Goal: Transaction & Acquisition: Book appointment/travel/reservation

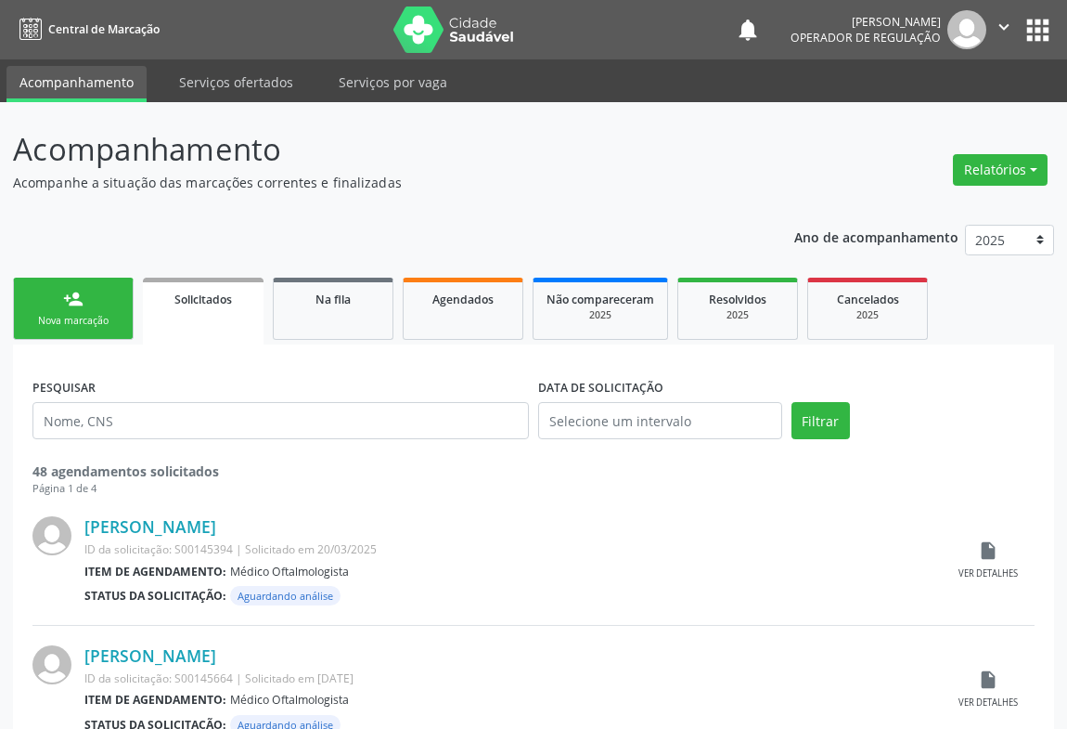
click at [94, 306] on link "person_add Nova marcação" at bounding box center [73, 309] width 121 height 62
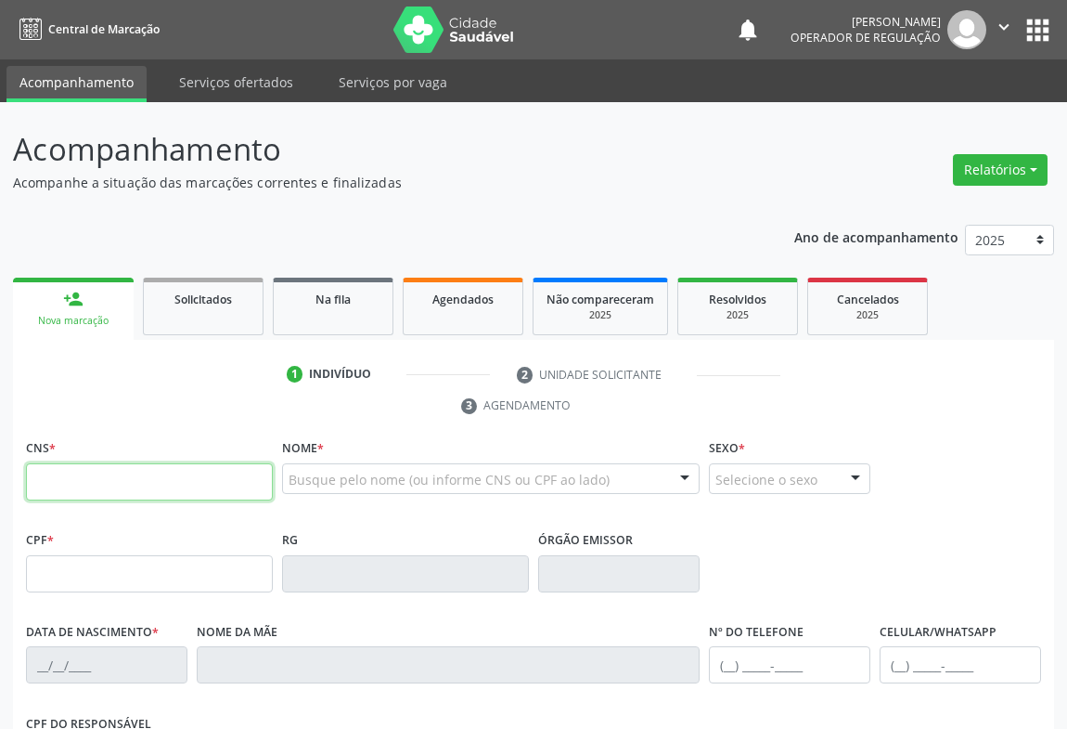
click at [88, 473] on input "text" at bounding box center [149, 481] width 247 height 37
type input "709 6066 3045 7474"
type input "1[DATE]"
type input "[PHONE_NUMBER]"
type input "S/N"
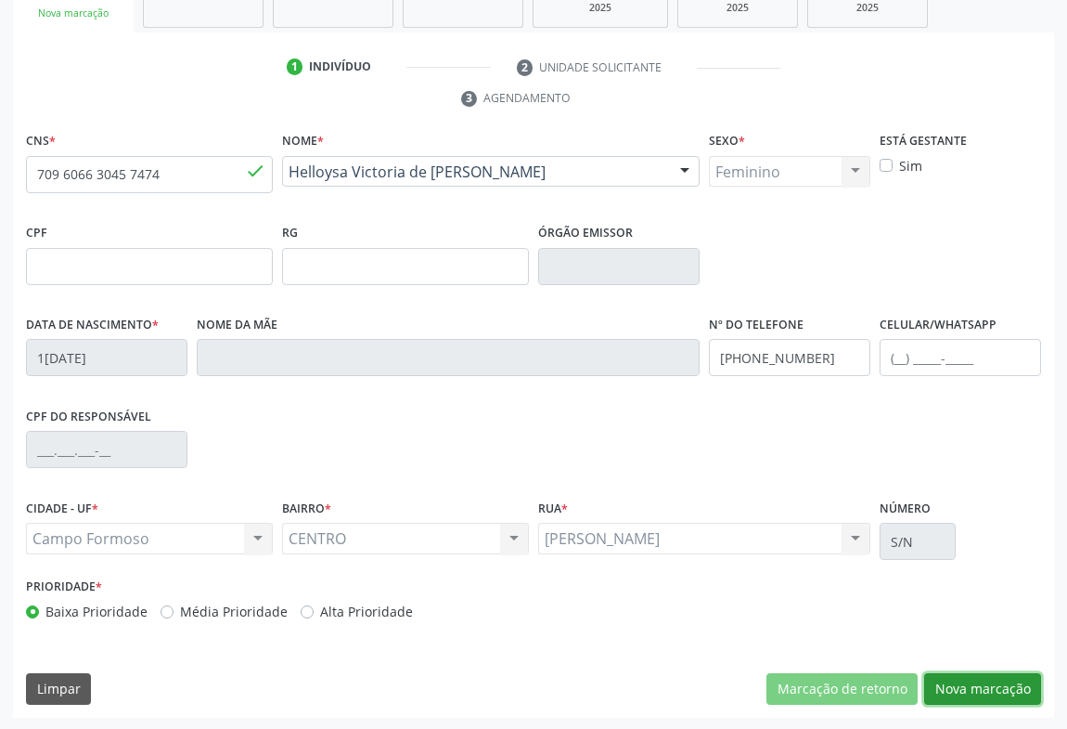
click at [949, 686] on button "Nova marcação" at bounding box center [982, 689] width 117 height 32
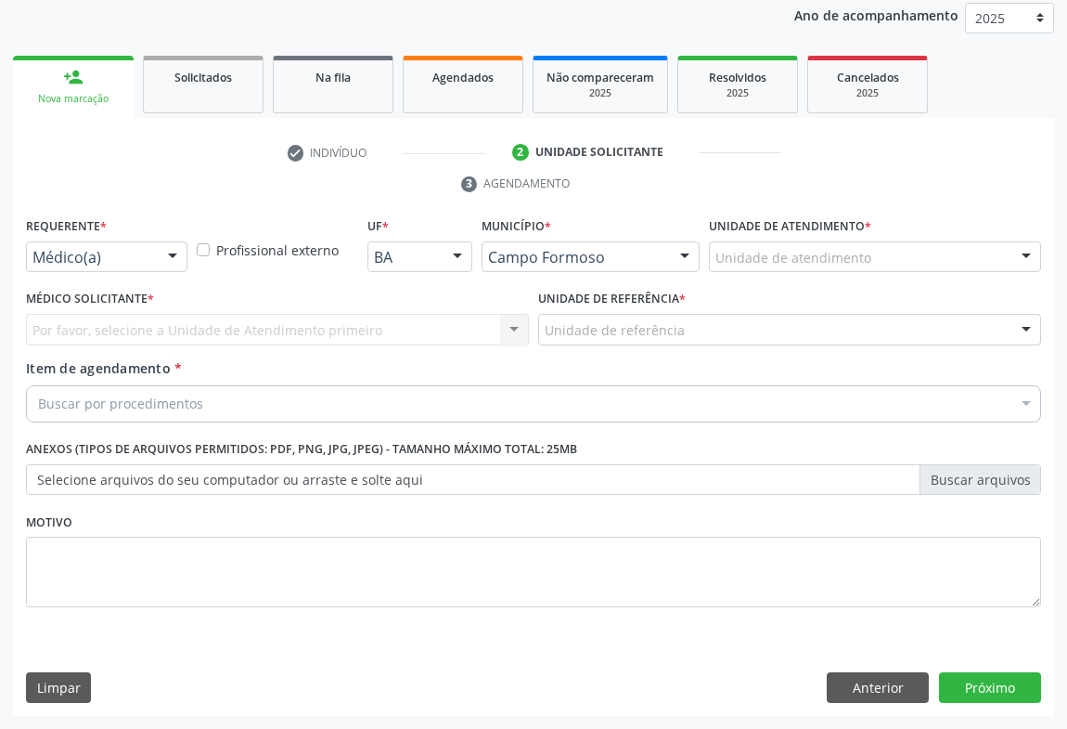
scroll to position [221, 0]
click at [164, 252] on div at bounding box center [173, 259] width 28 height 32
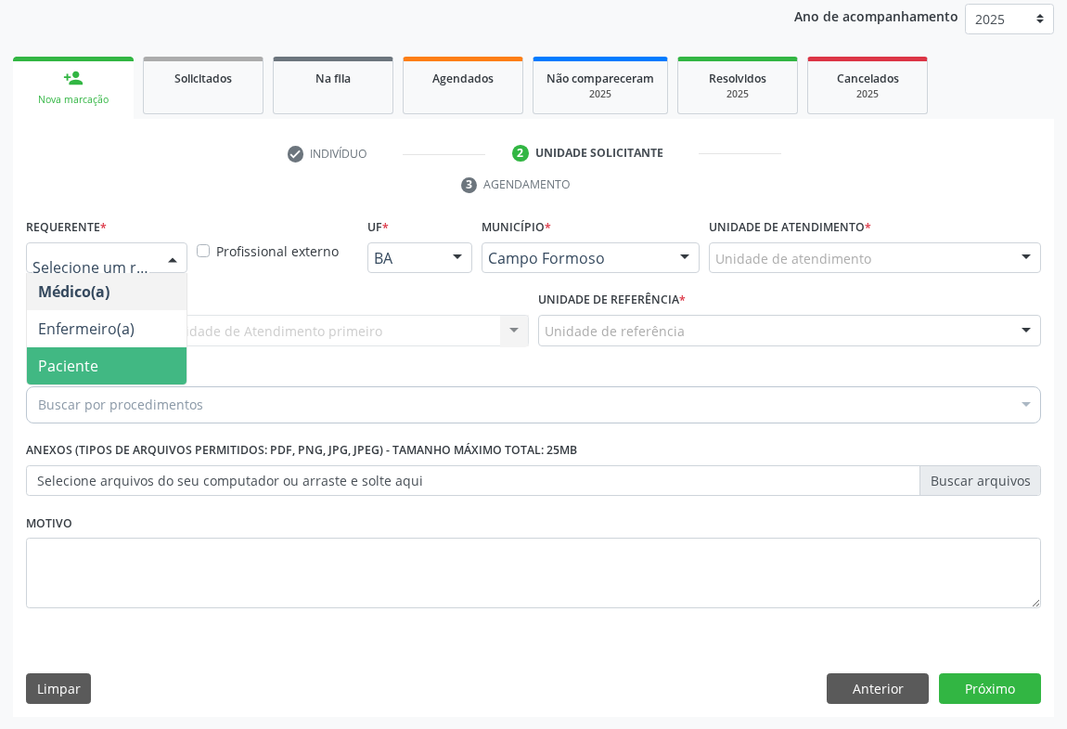
click at [100, 355] on span "Paciente" at bounding box center [107, 365] width 160 height 37
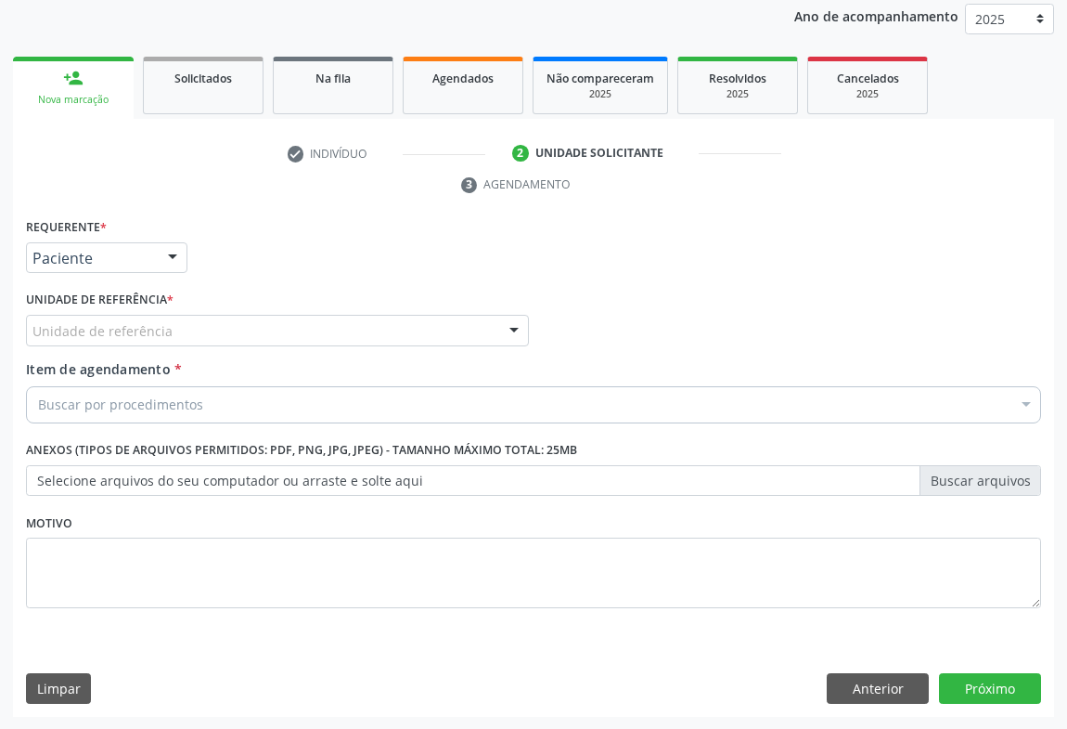
click at [231, 334] on div "Unidade de referência" at bounding box center [277, 331] width 503 height 32
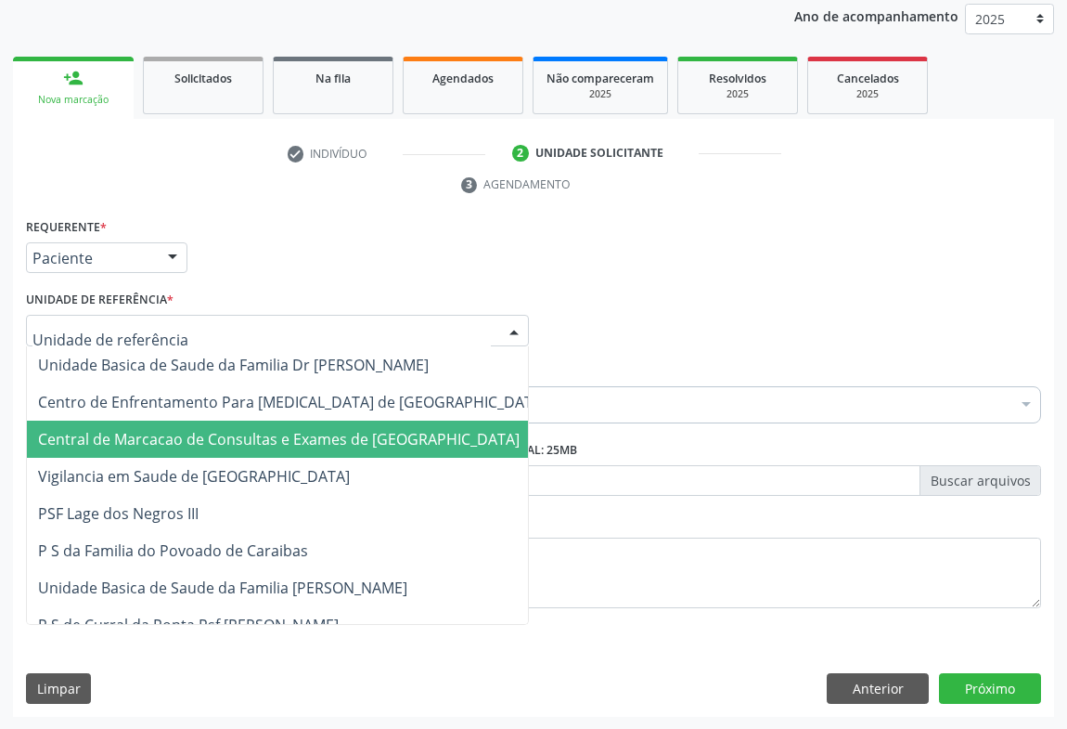
click at [232, 429] on span "Central de Marcacao de Consultas e Exames de [GEOGRAPHIC_DATA]" at bounding box center [279, 439] width 482 height 20
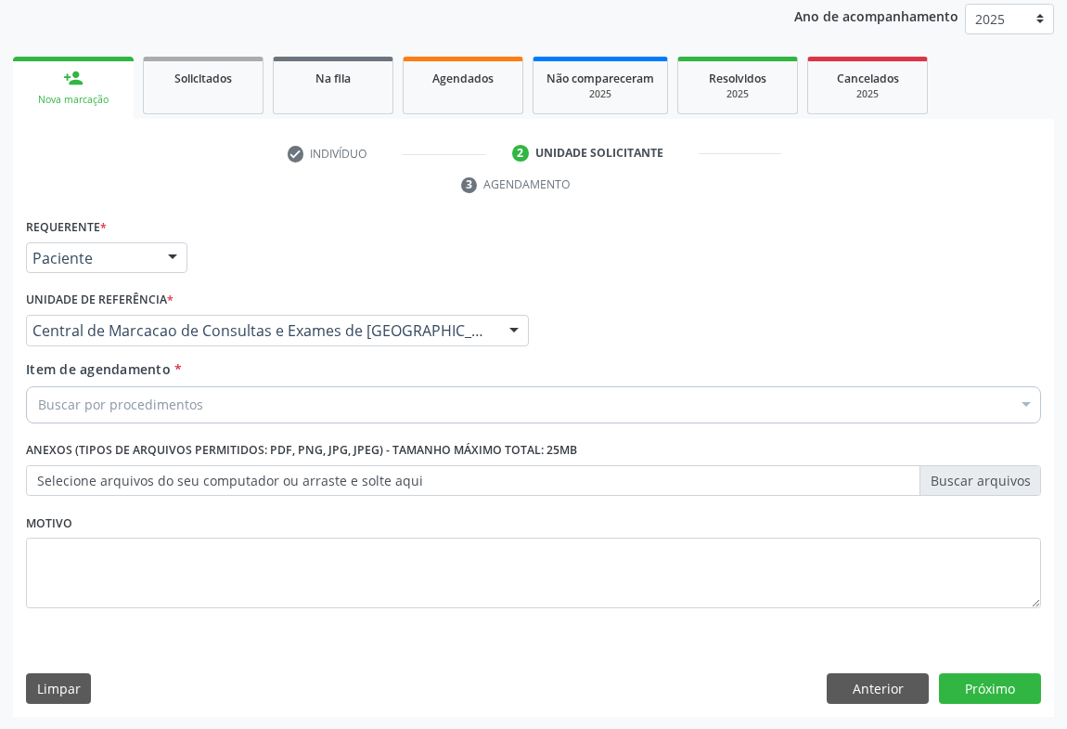
click at [260, 404] on div "Buscar por procedimentos" at bounding box center [533, 404] width 1015 height 37
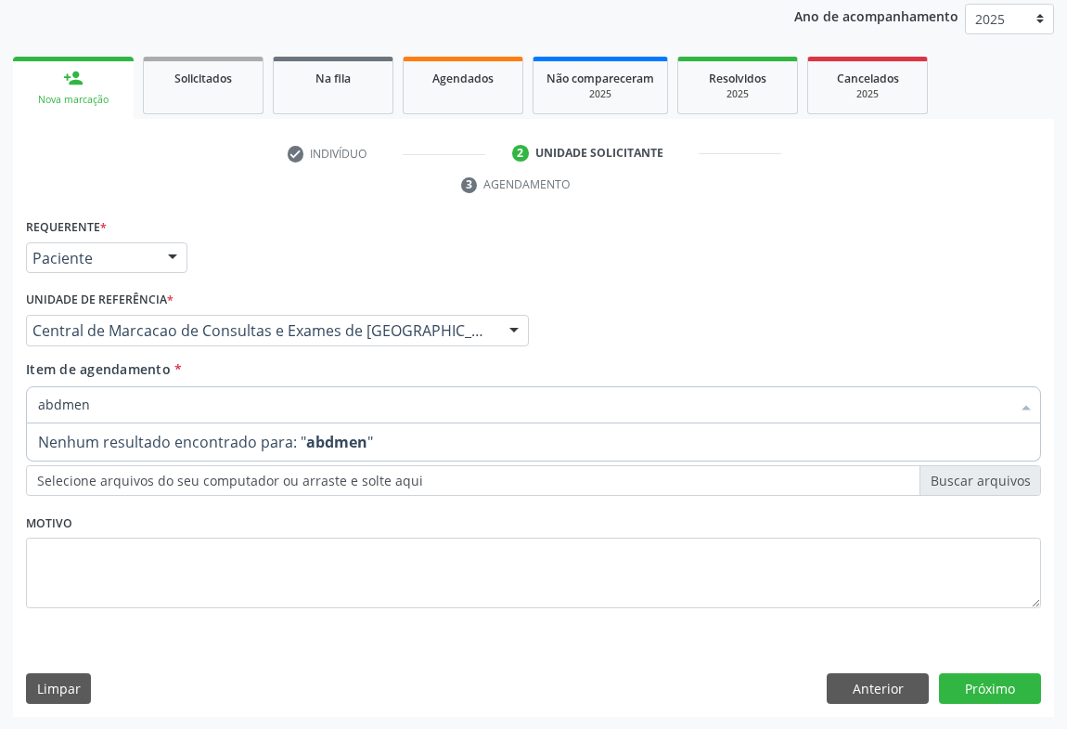
click at [402, 433] on span "Nenhum resultado encontrado para: " abdmen "" at bounding box center [534, 441] width 1014 height 37
click at [183, 405] on input "abdmen" at bounding box center [524, 404] width 973 height 37
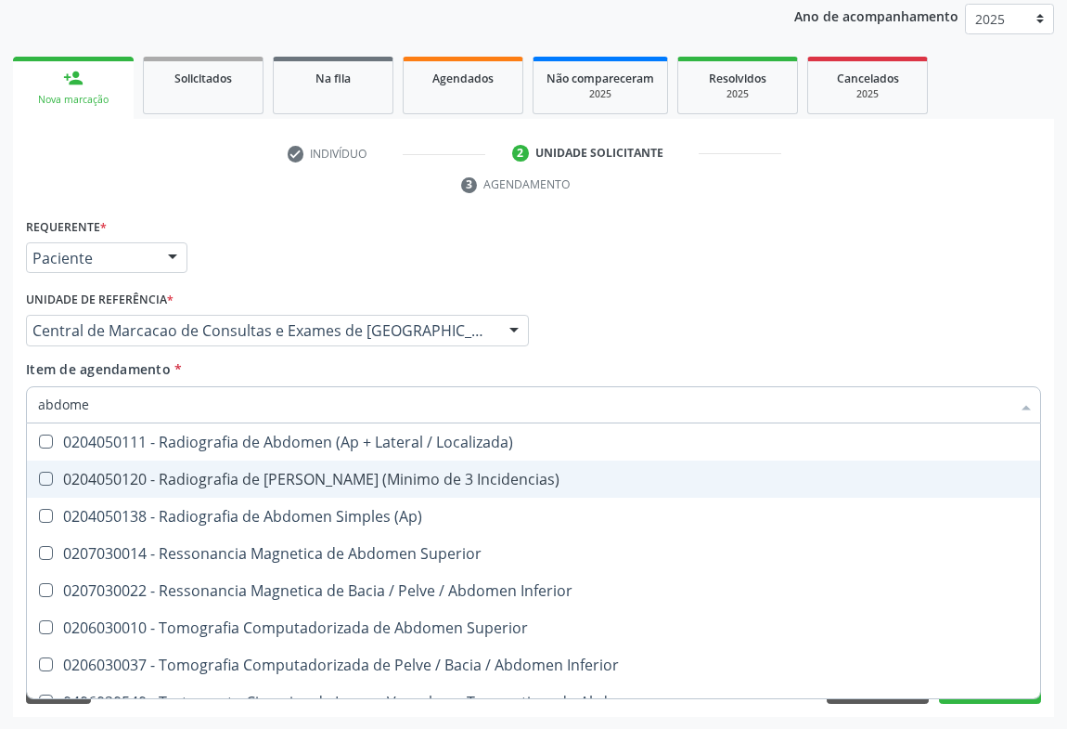
type input "abdomen"
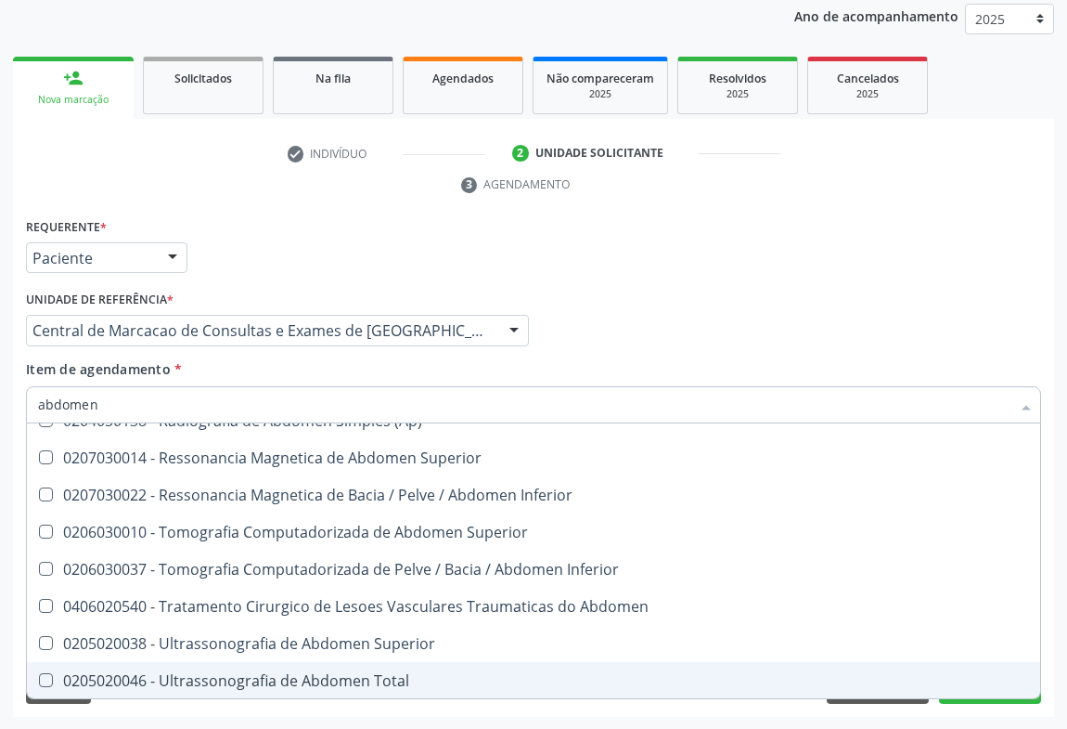
click at [262, 673] on div "0205020046 - Ultrassonografia de Abdomen Total" at bounding box center [533, 680] width 991 height 15
checkbox Total "true"
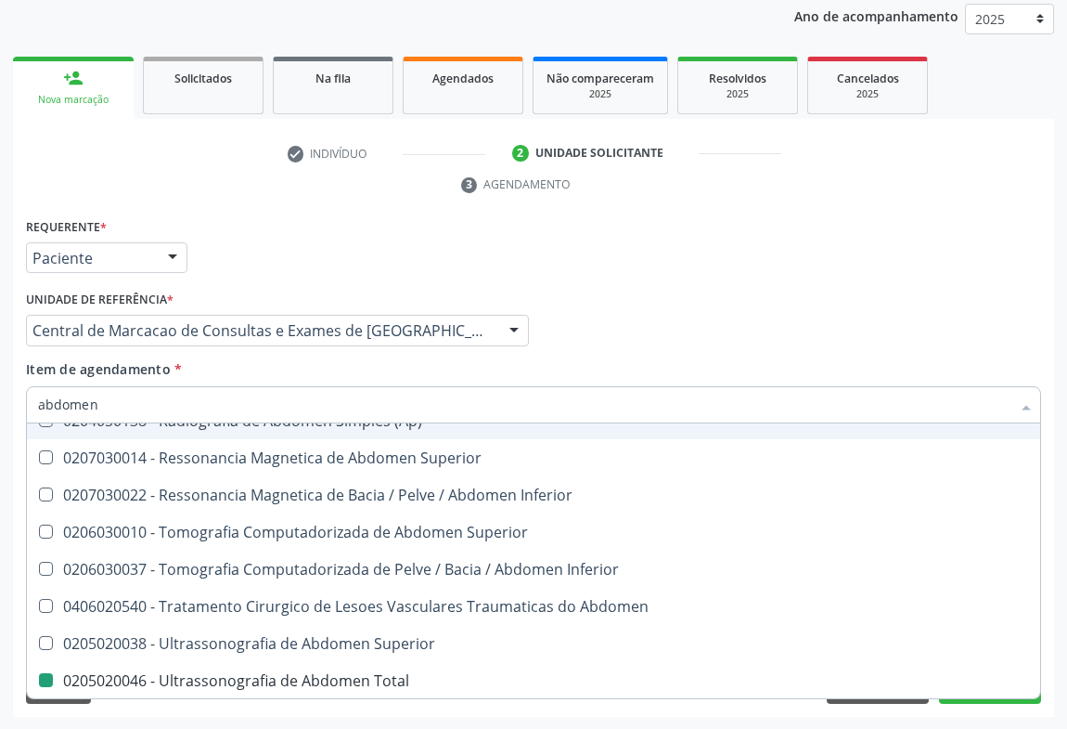
click at [697, 363] on div "Item de agendamento * abdomen Desfazer seleção 0204050111 - Radiografia de Abdo…" at bounding box center [533, 388] width 1015 height 58
checkbox Incidencias\) "true"
checkbox Total "false"
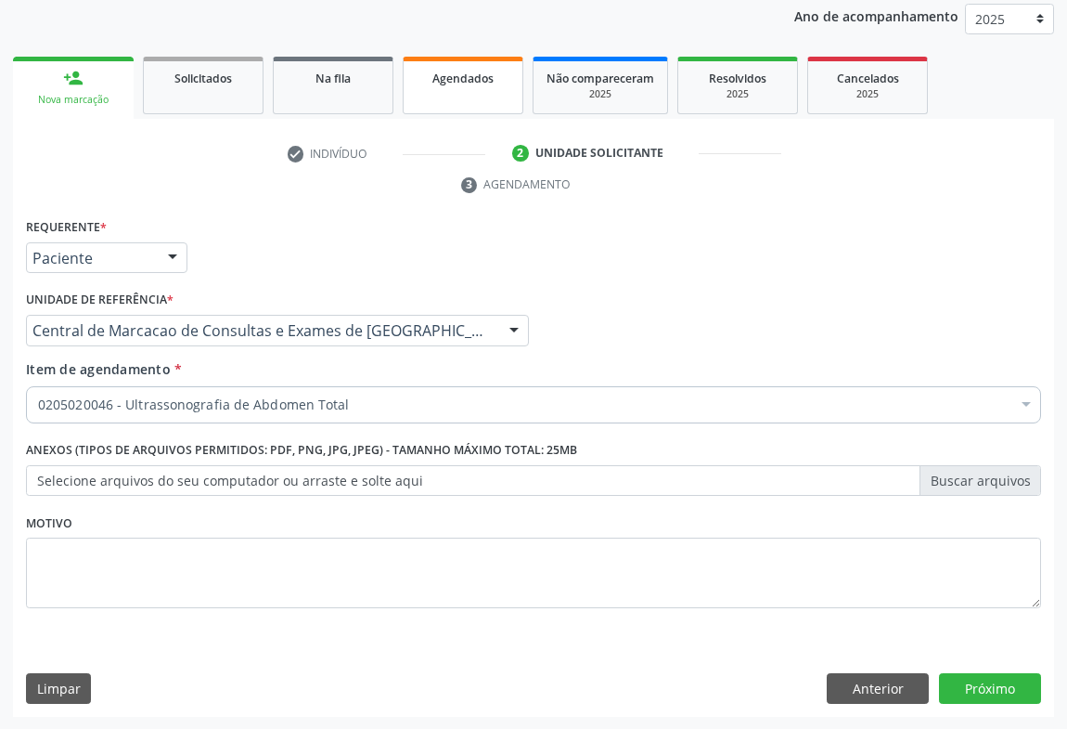
scroll to position [0, 0]
click at [1017, 678] on button "Próximo" at bounding box center [990, 689] width 102 height 32
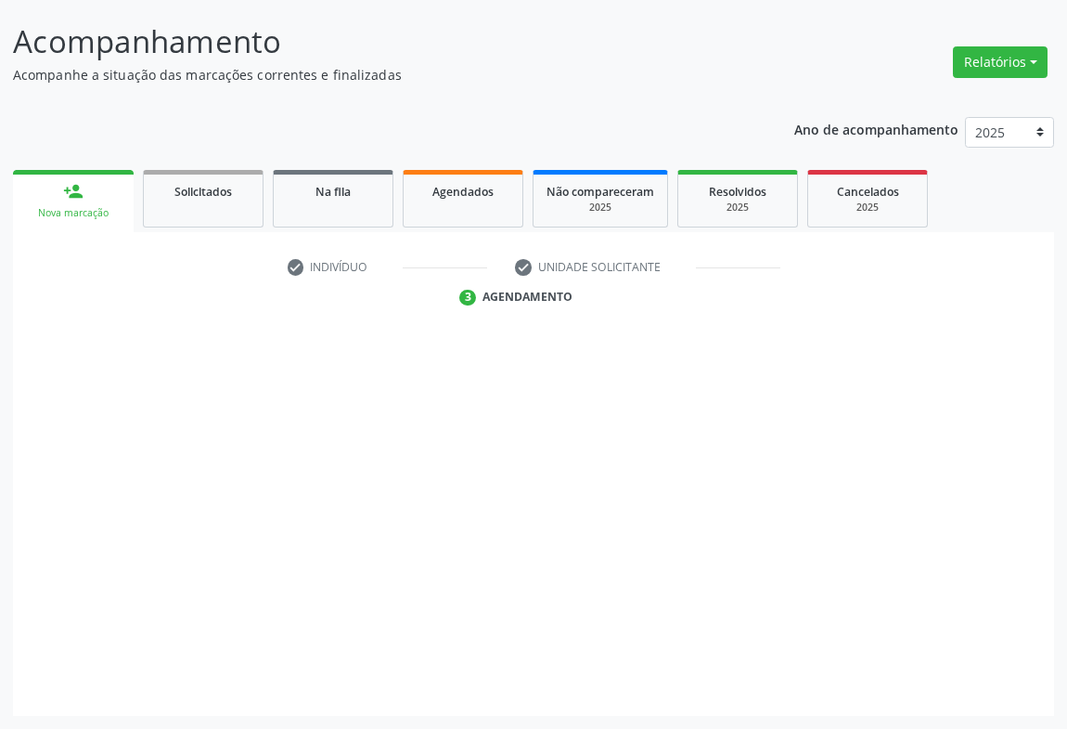
scroll to position [107, 0]
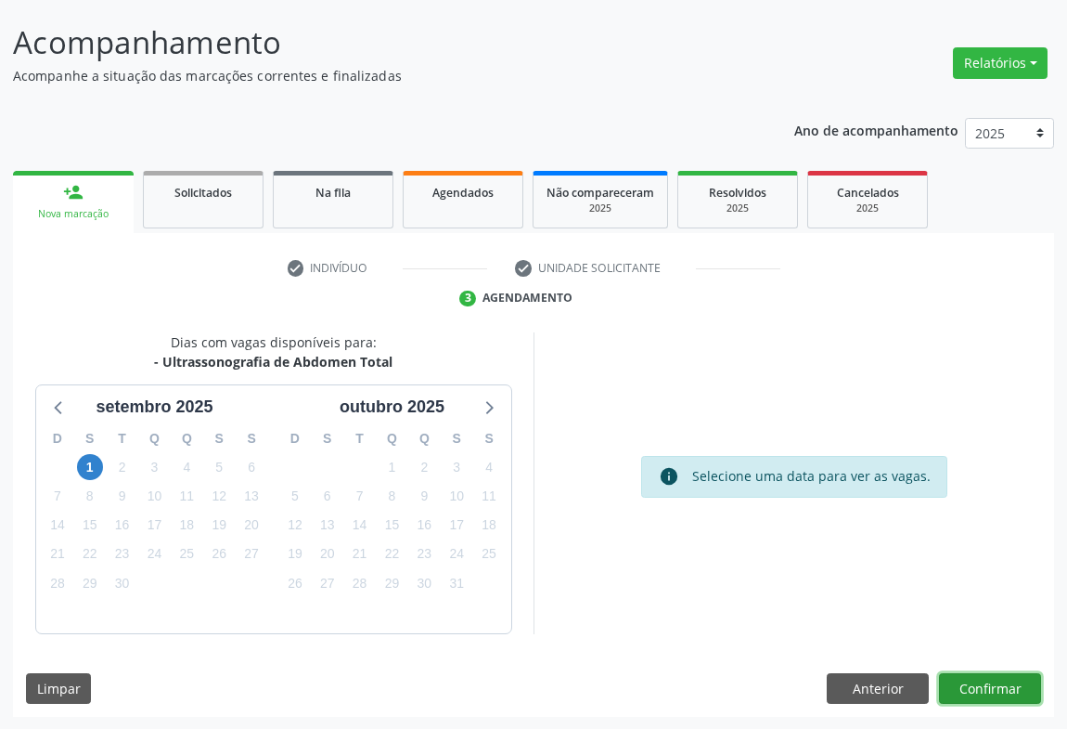
click at [984, 682] on button "Confirmar" at bounding box center [990, 689] width 102 height 32
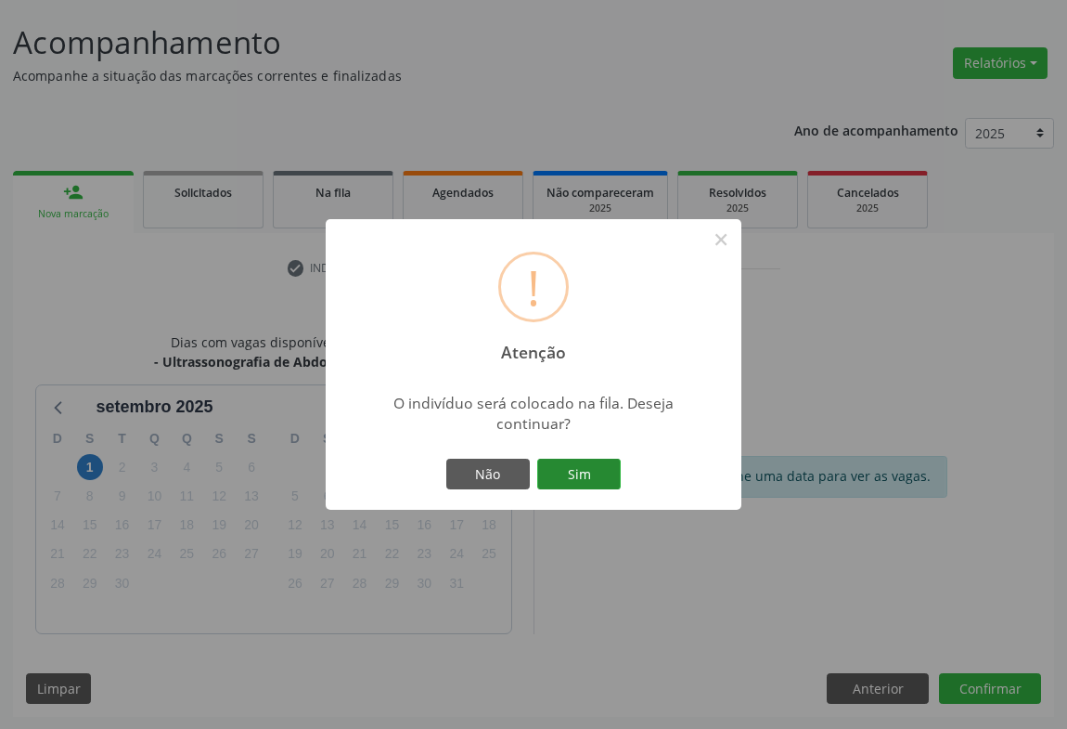
click at [572, 471] on button "Sim" at bounding box center [579, 474] width 84 height 32
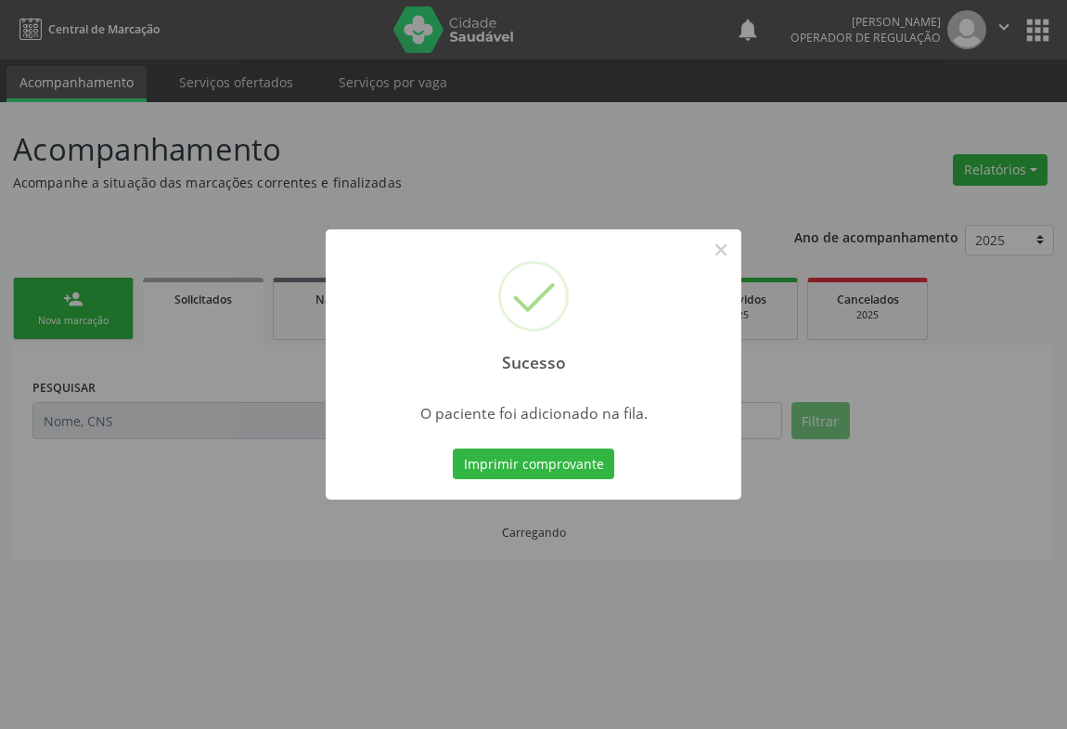
scroll to position [0, 0]
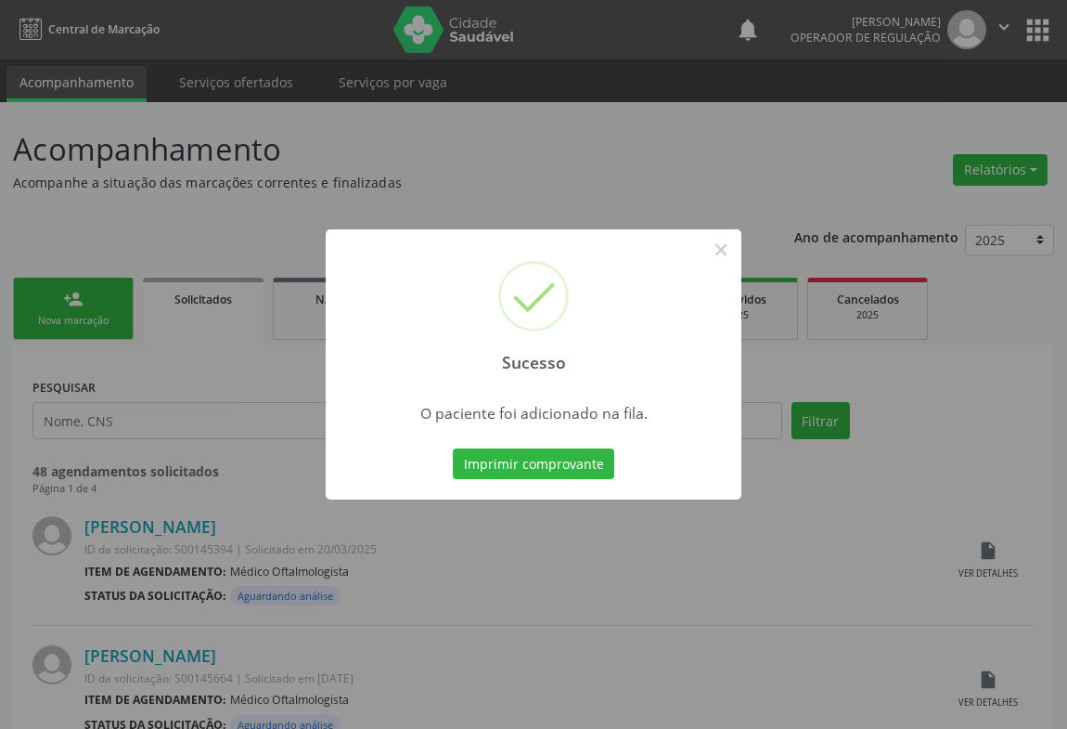
click at [453, 448] on button "Imprimir comprovante" at bounding box center [533, 464] width 161 height 32
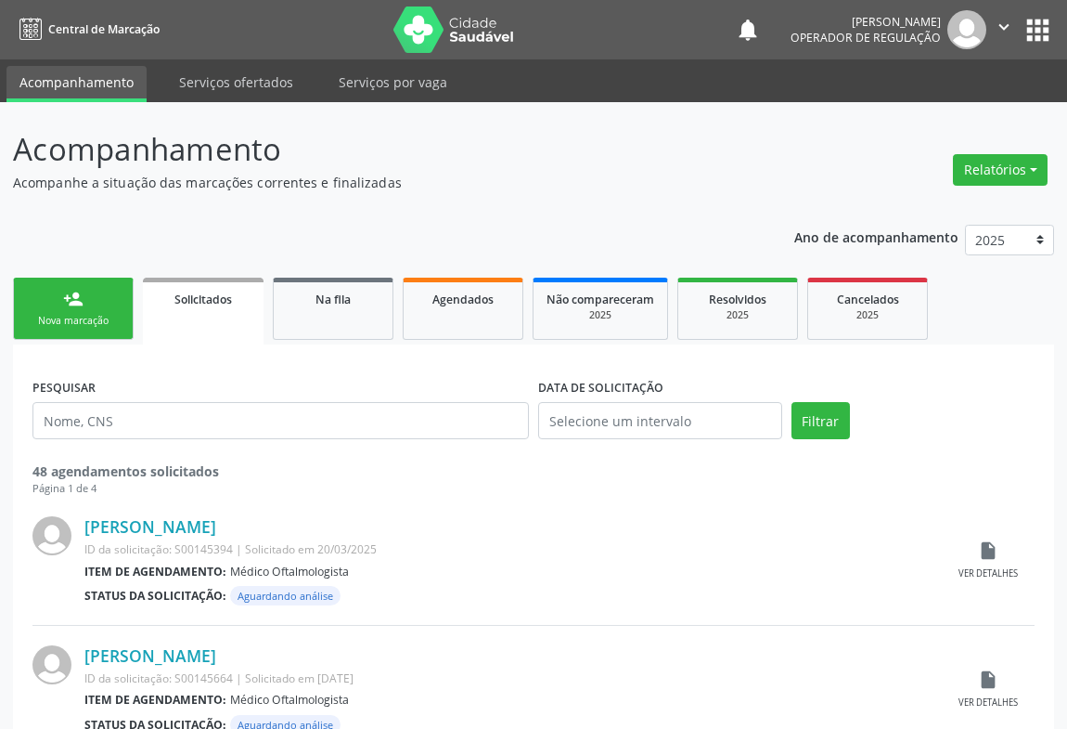
click at [104, 291] on link "person_add Nova marcação" at bounding box center [73, 309] width 121 height 62
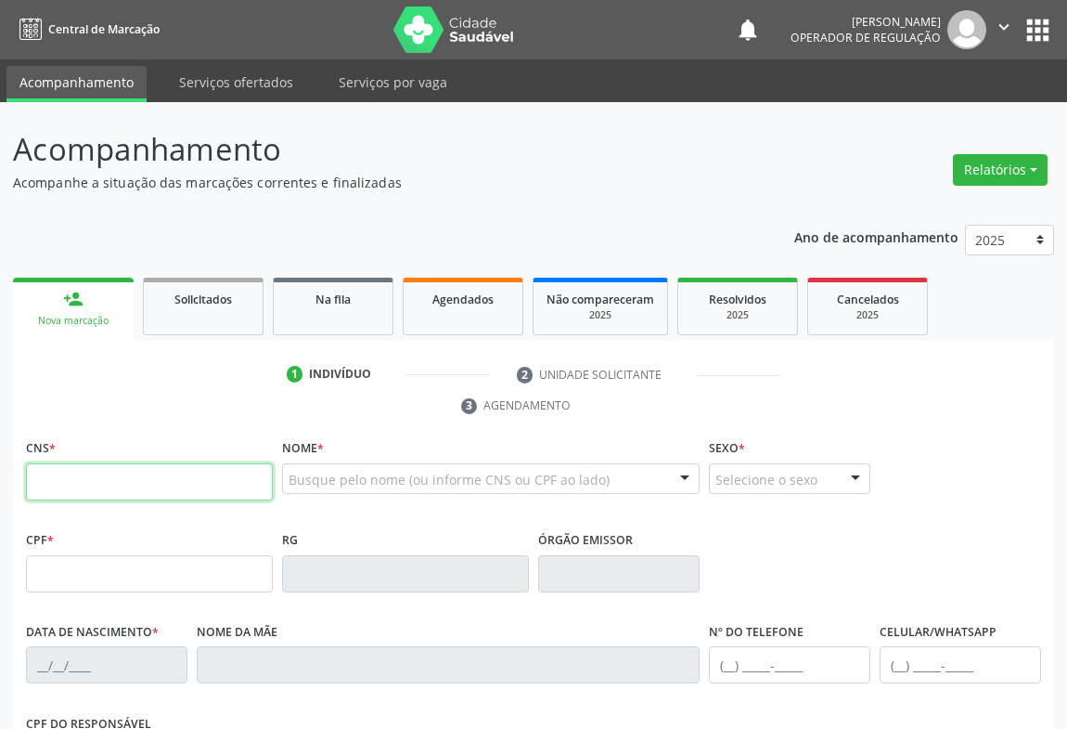
click at [50, 476] on input "text" at bounding box center [149, 481] width 247 height 37
type input "709 6066 3045 7474"
type input "1[DATE]"
type input "[PHONE_NUMBER]"
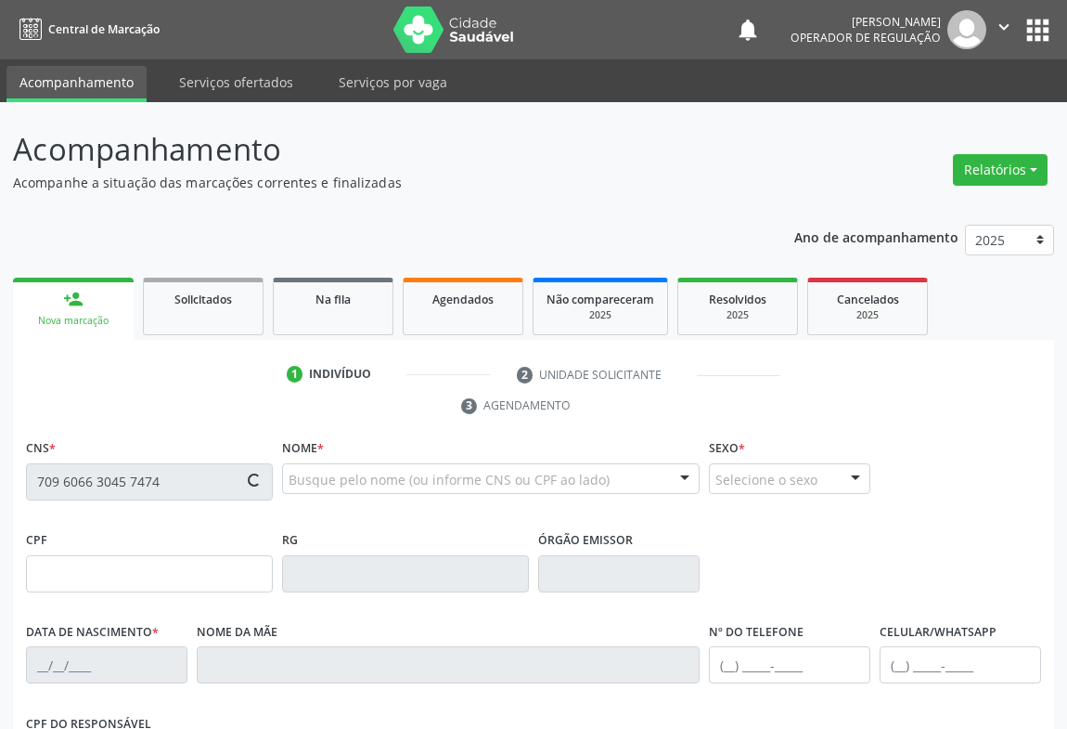
type input "715.553.811-62"
type input "S/N"
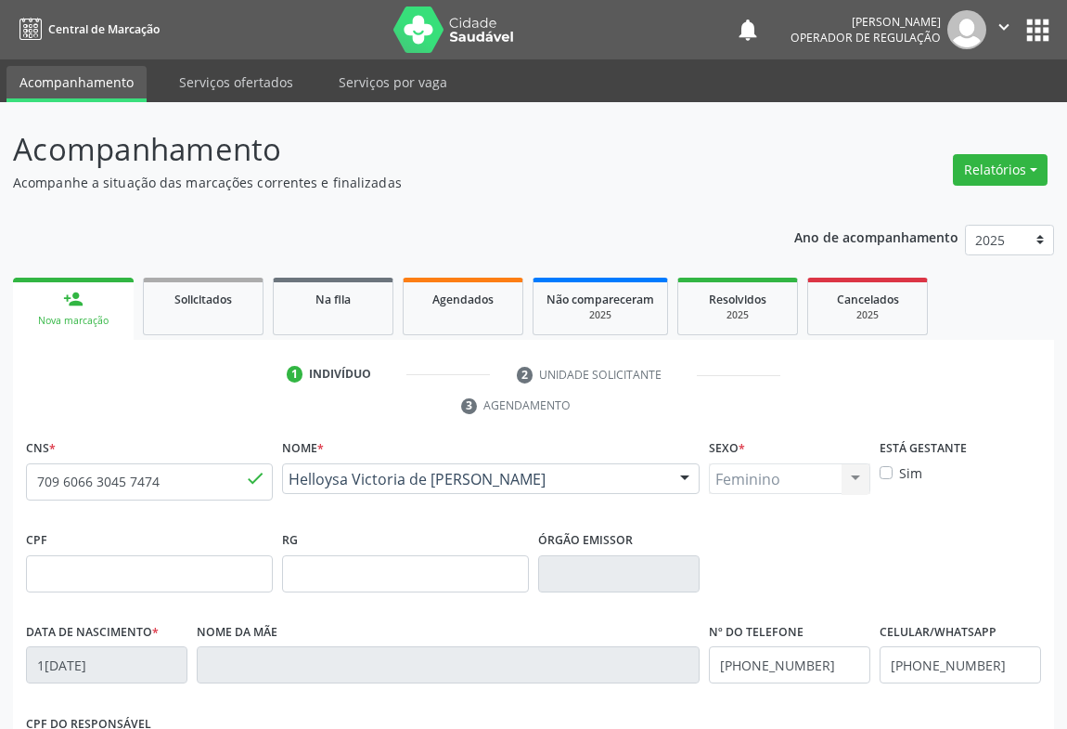
scroll to position [307, 0]
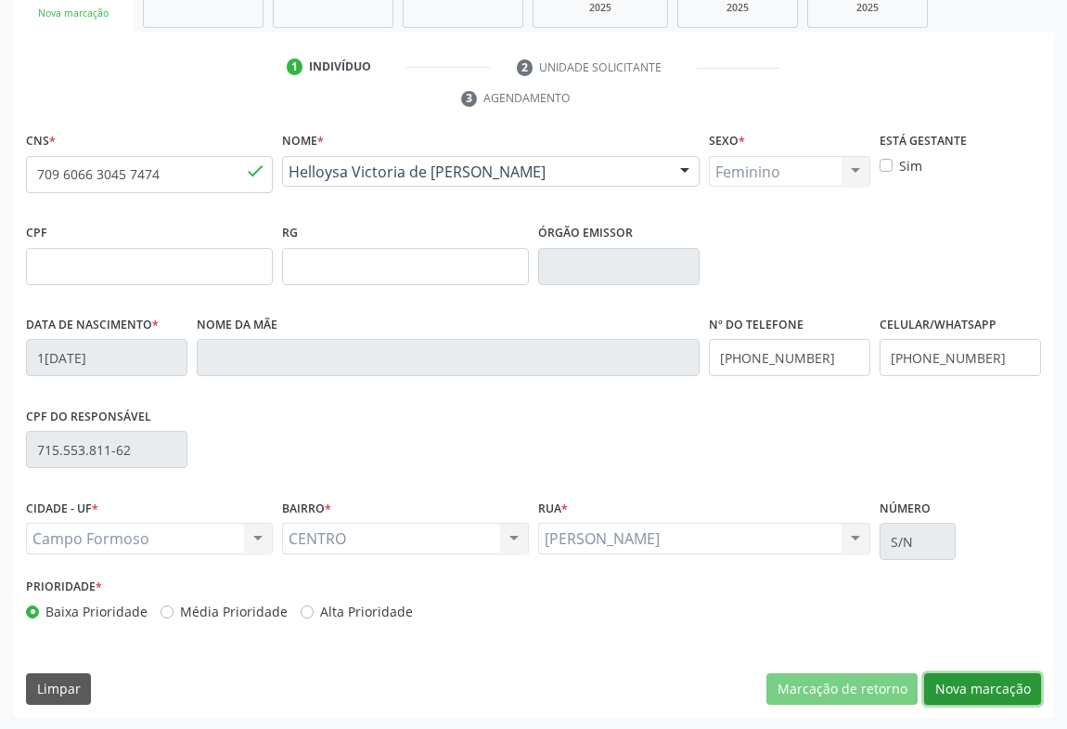
click at [951, 691] on button "Nova marcação" at bounding box center [982, 689] width 117 height 32
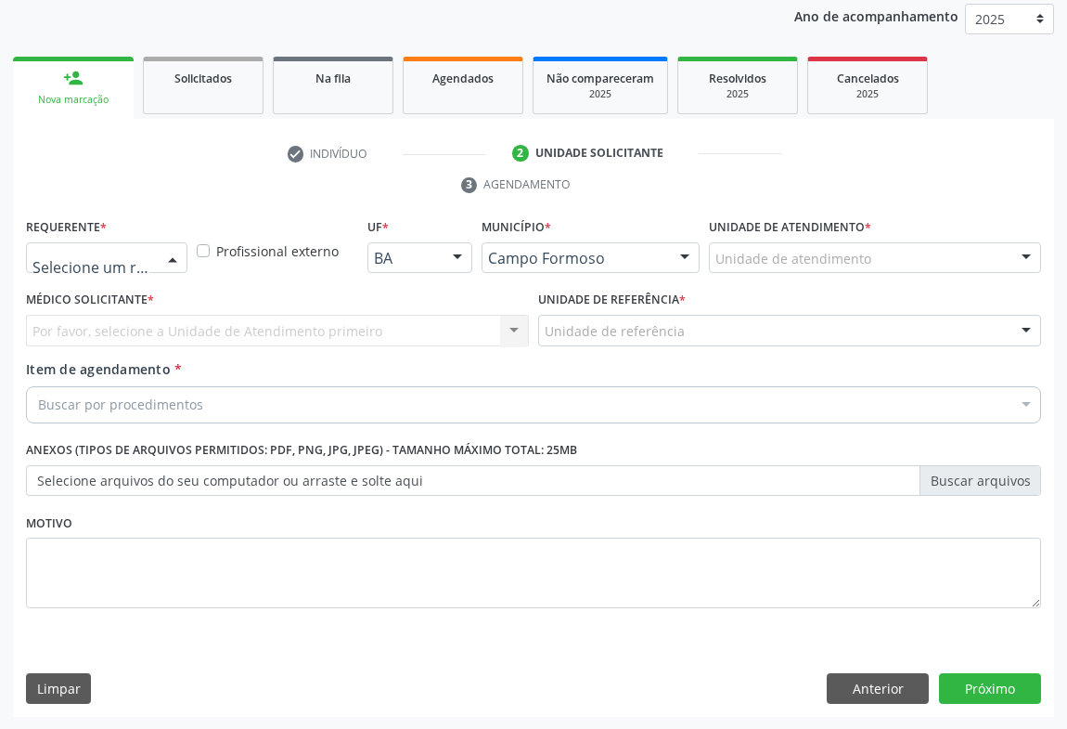
click at [168, 243] on div at bounding box center [173, 259] width 28 height 32
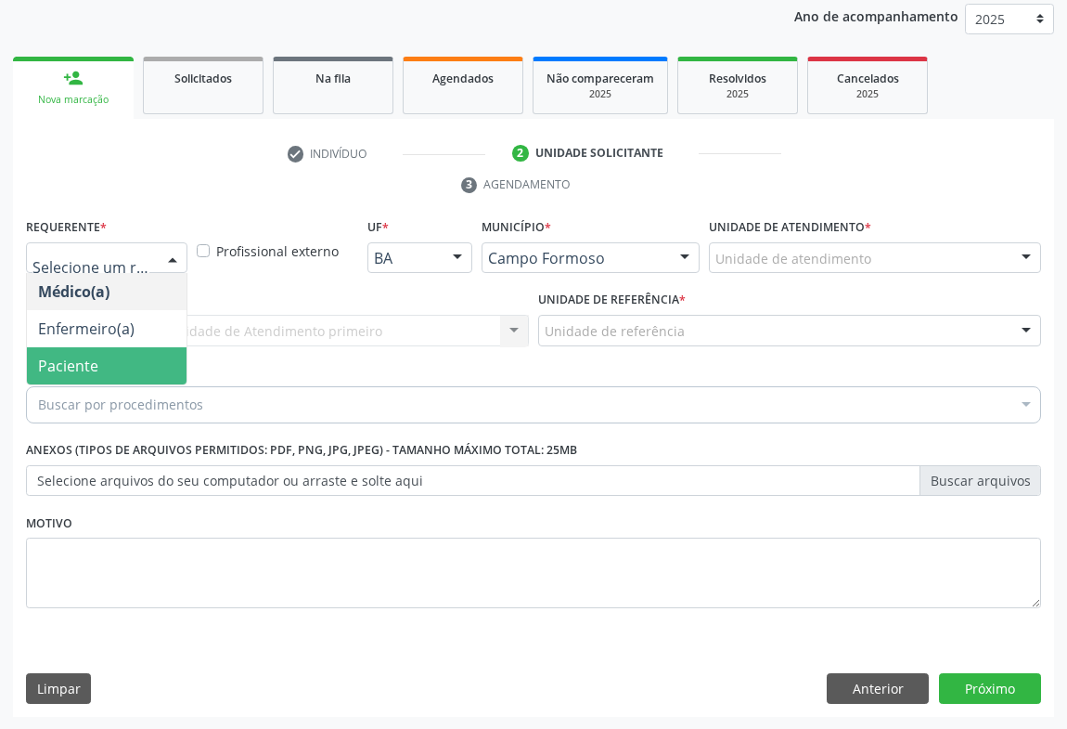
click at [138, 358] on span "Paciente" at bounding box center [107, 365] width 160 height 37
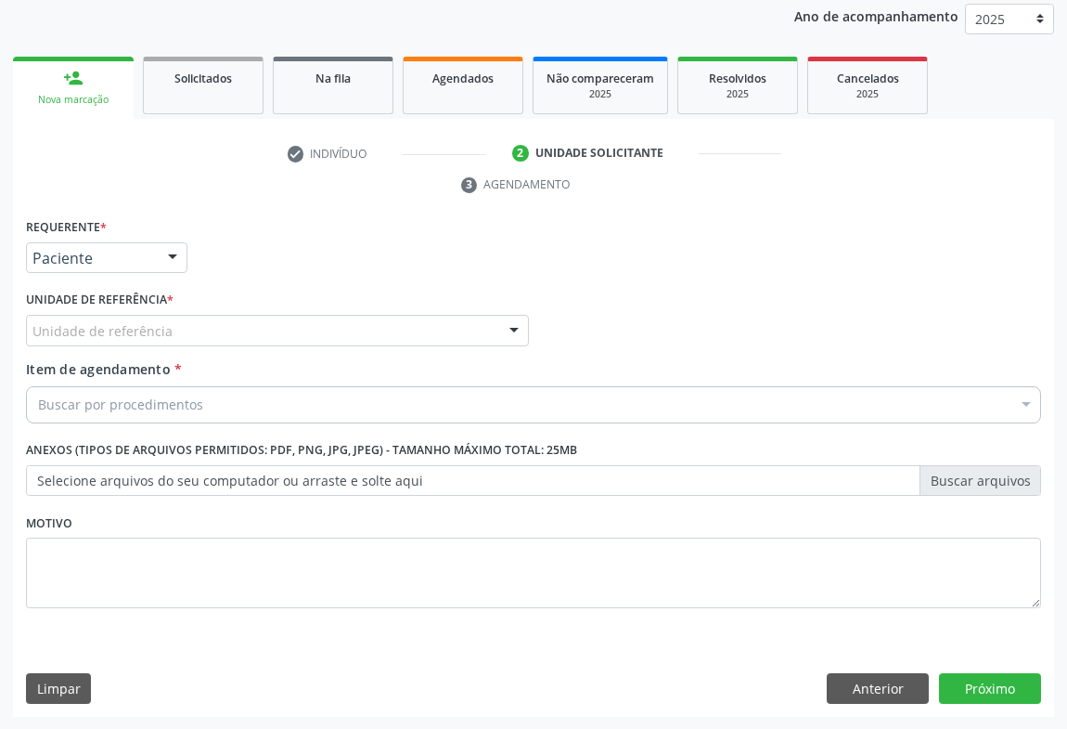
click at [265, 331] on div "Unidade de referência" at bounding box center [277, 331] width 503 height 32
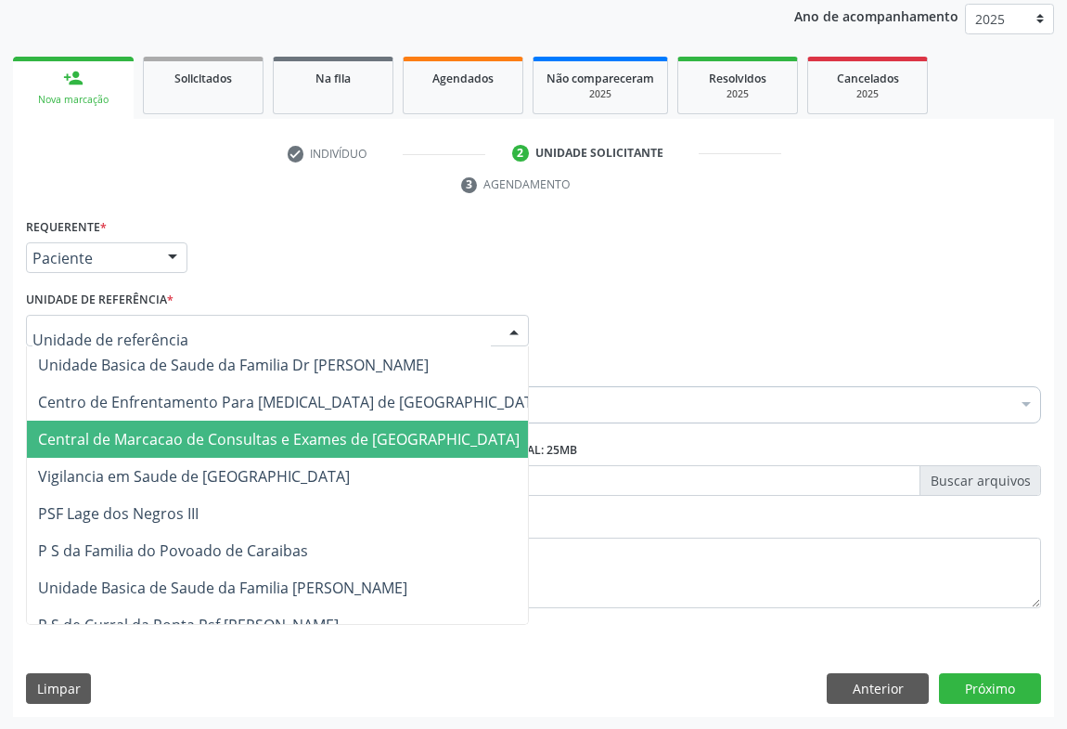
click at [261, 429] on span "Central de Marcacao de Consultas e Exames de [GEOGRAPHIC_DATA]" at bounding box center [279, 439] width 482 height 20
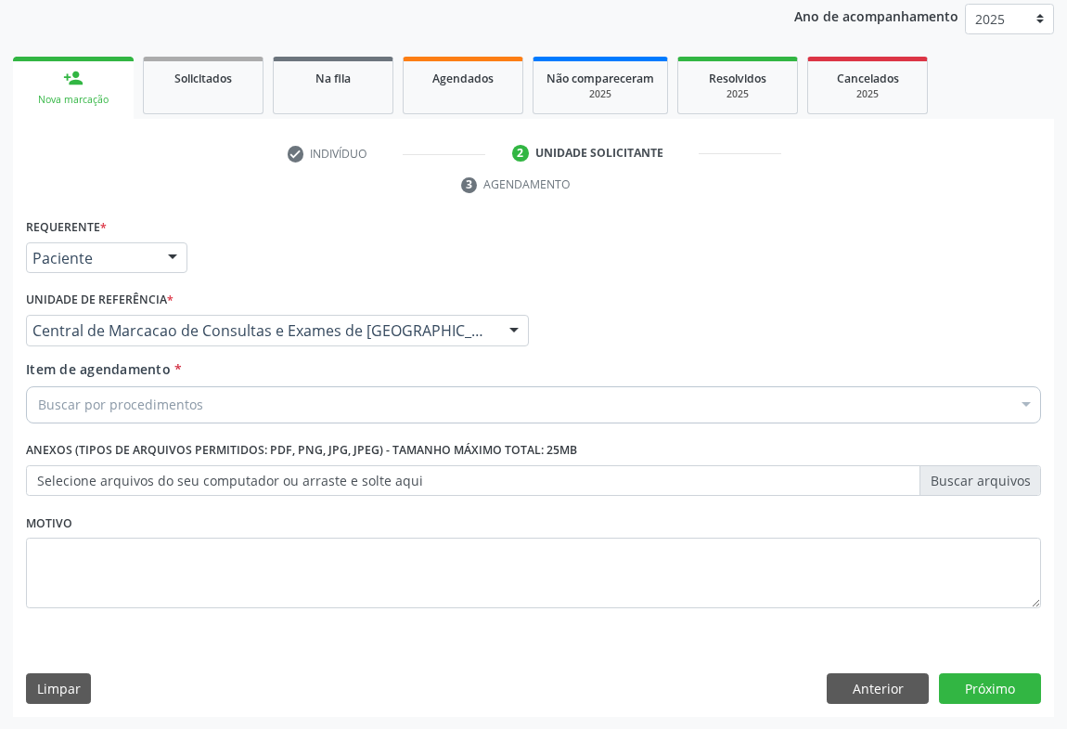
click at [266, 413] on div "Buscar por procedimentos" at bounding box center [533, 404] width 1015 height 37
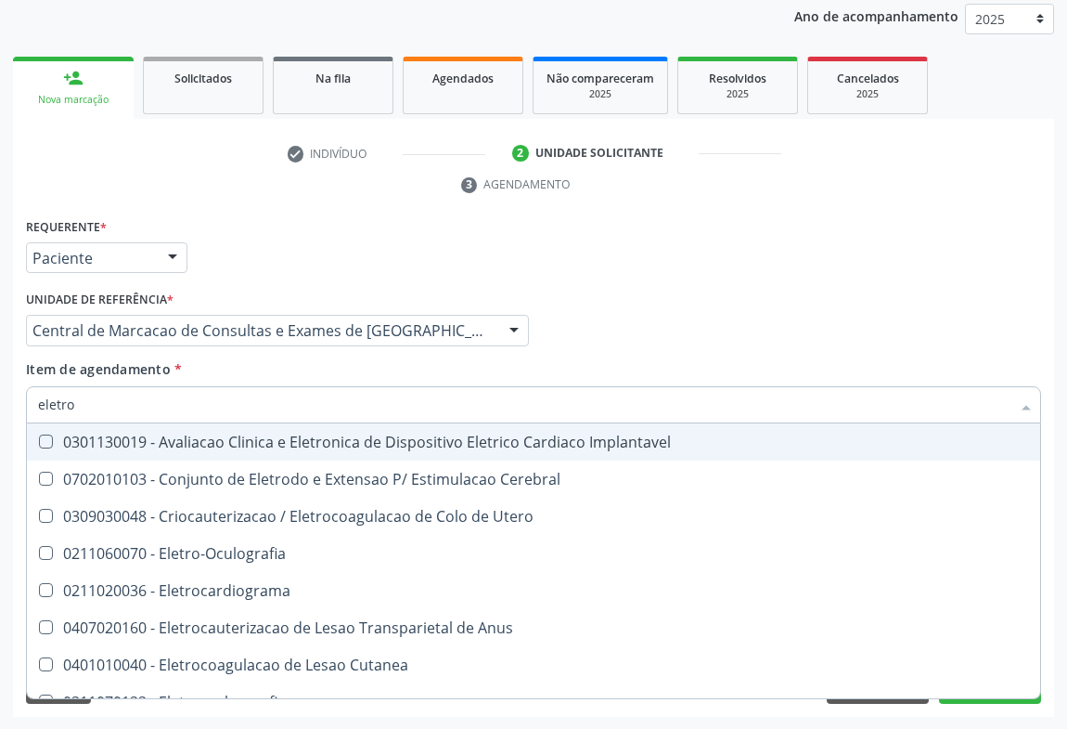
type input "eletroc"
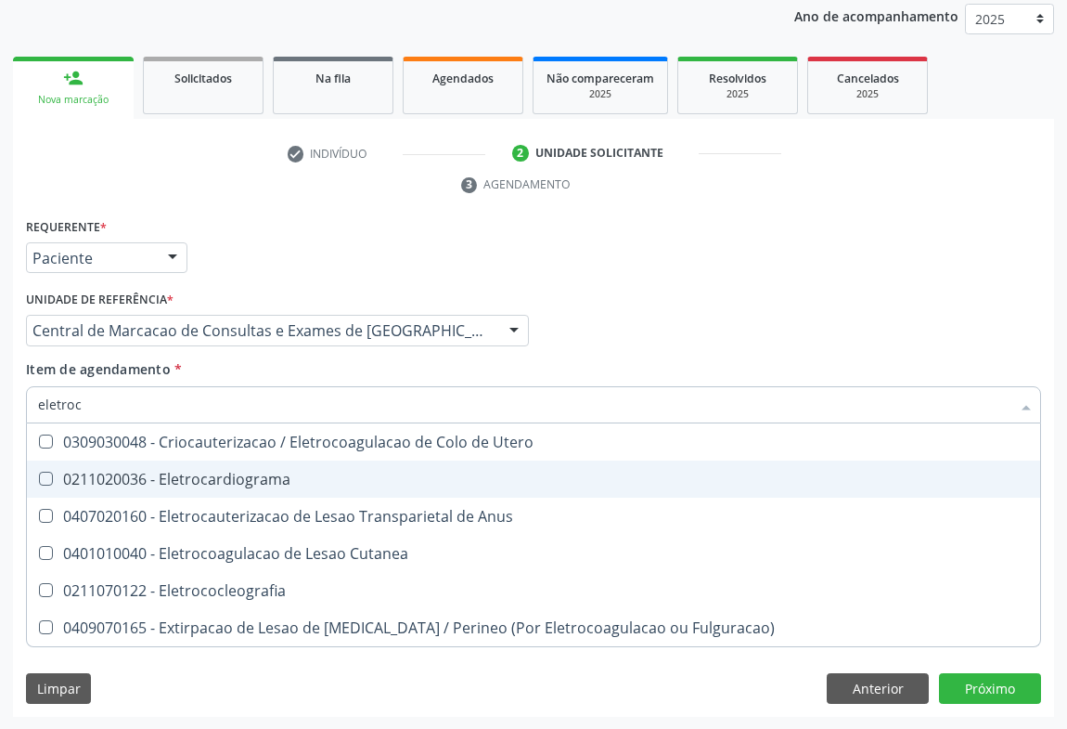
click at [241, 471] on div "0211020036 - Eletrocardiograma" at bounding box center [533, 478] width 991 height 15
checkbox Eletrocardiograma "true"
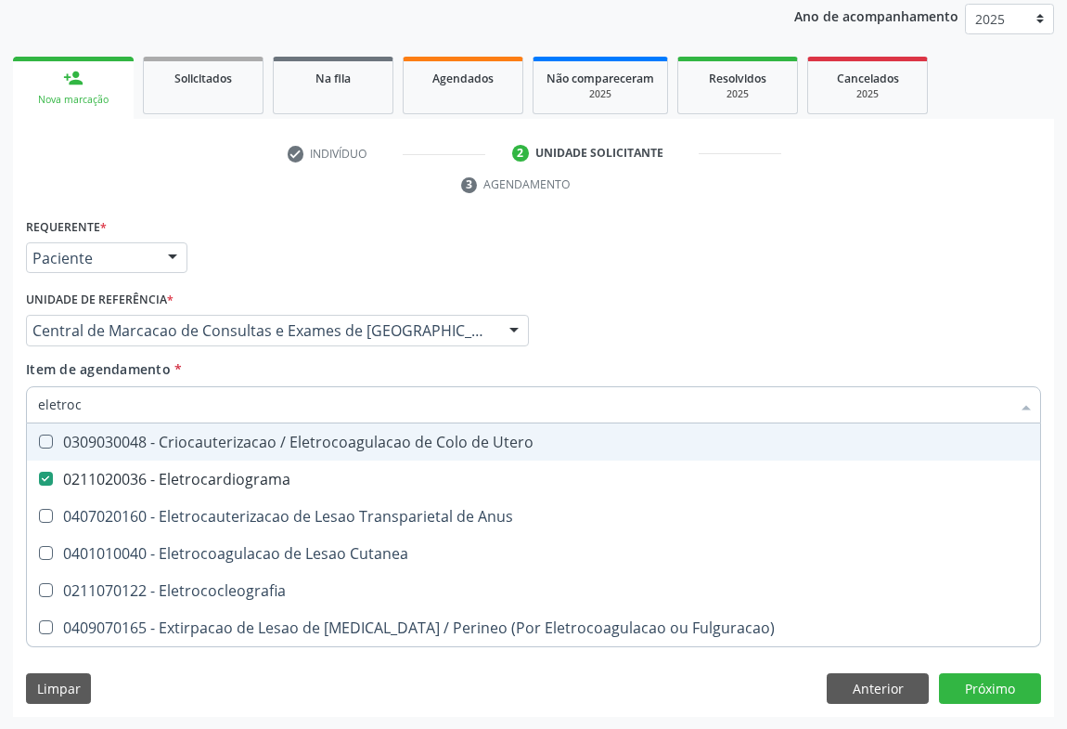
click at [756, 318] on div "Médico Solicitante Por favor, selecione a Unidade de Atendimento primeiro Nenhu…" at bounding box center [533, 322] width 1025 height 72
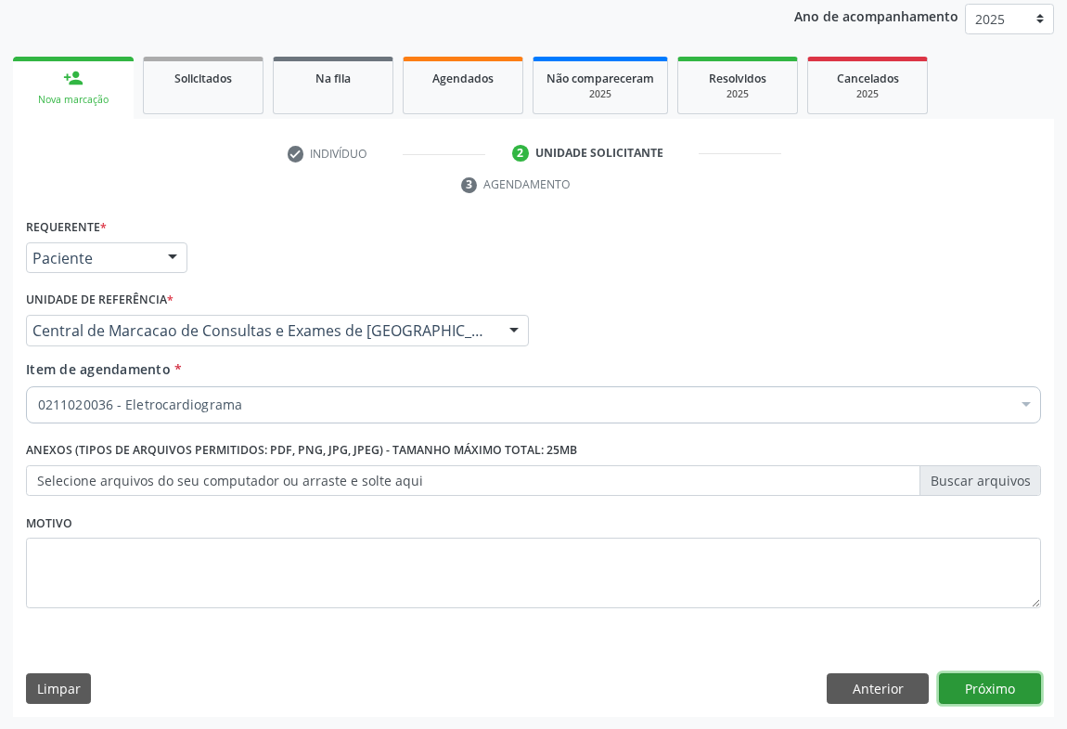
click at [970, 688] on button "Próximo" at bounding box center [990, 689] width 102 height 32
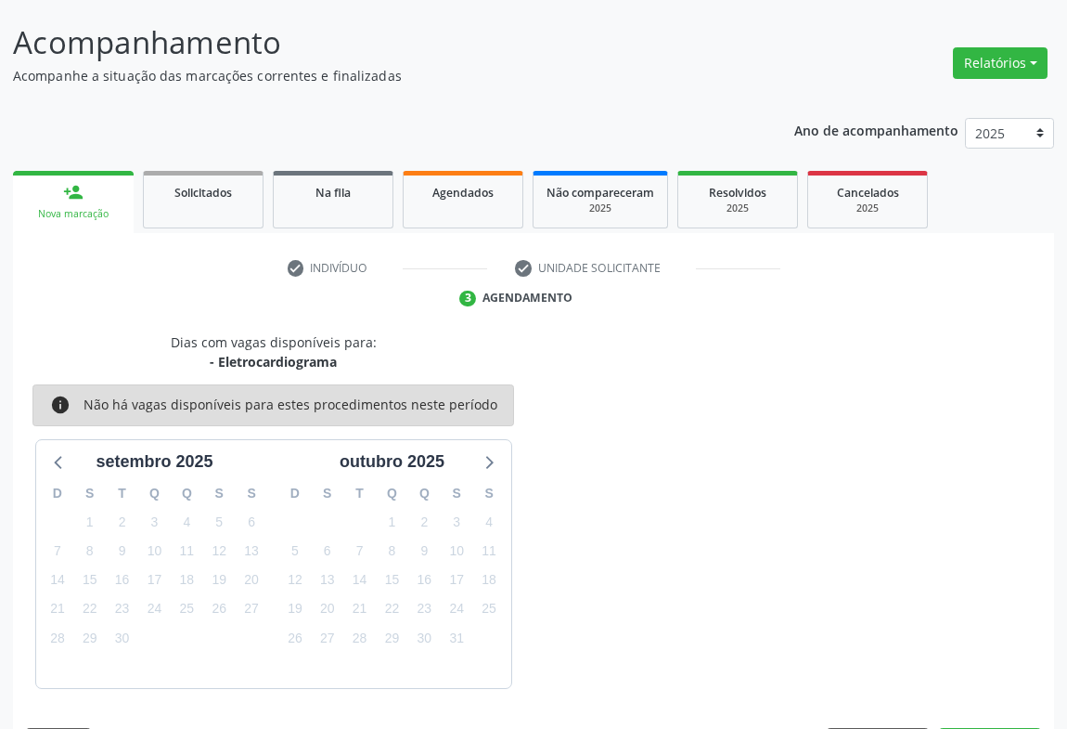
scroll to position [161, 0]
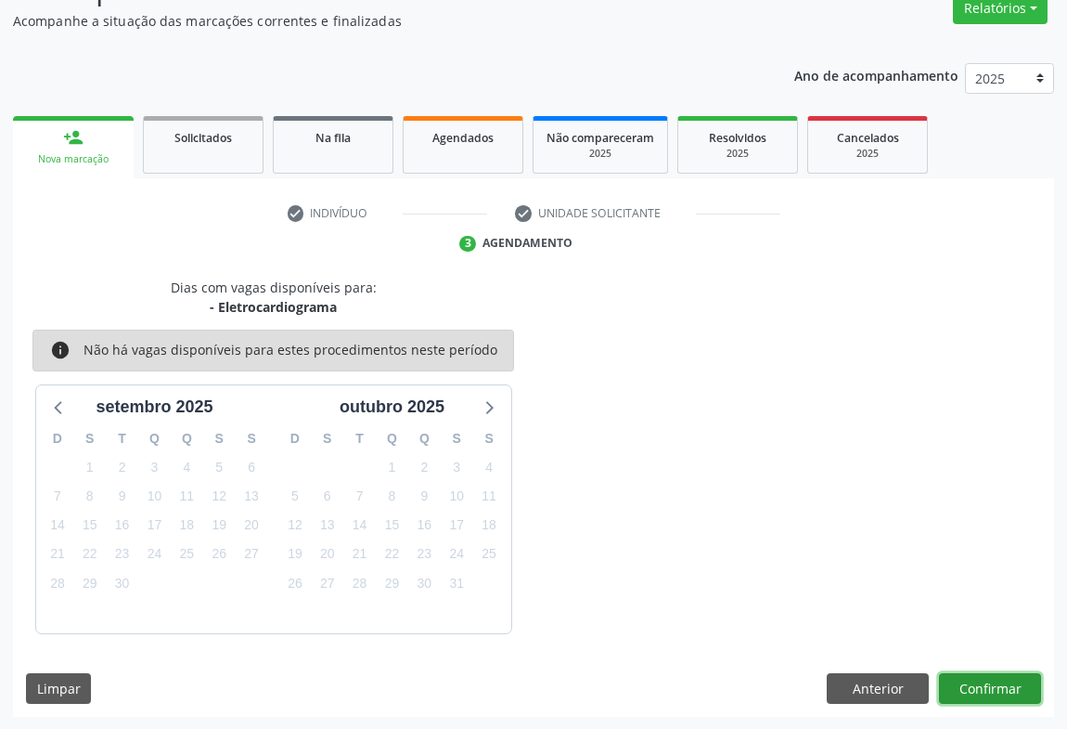
click at [975, 686] on button "Confirmar" at bounding box center [990, 689] width 102 height 32
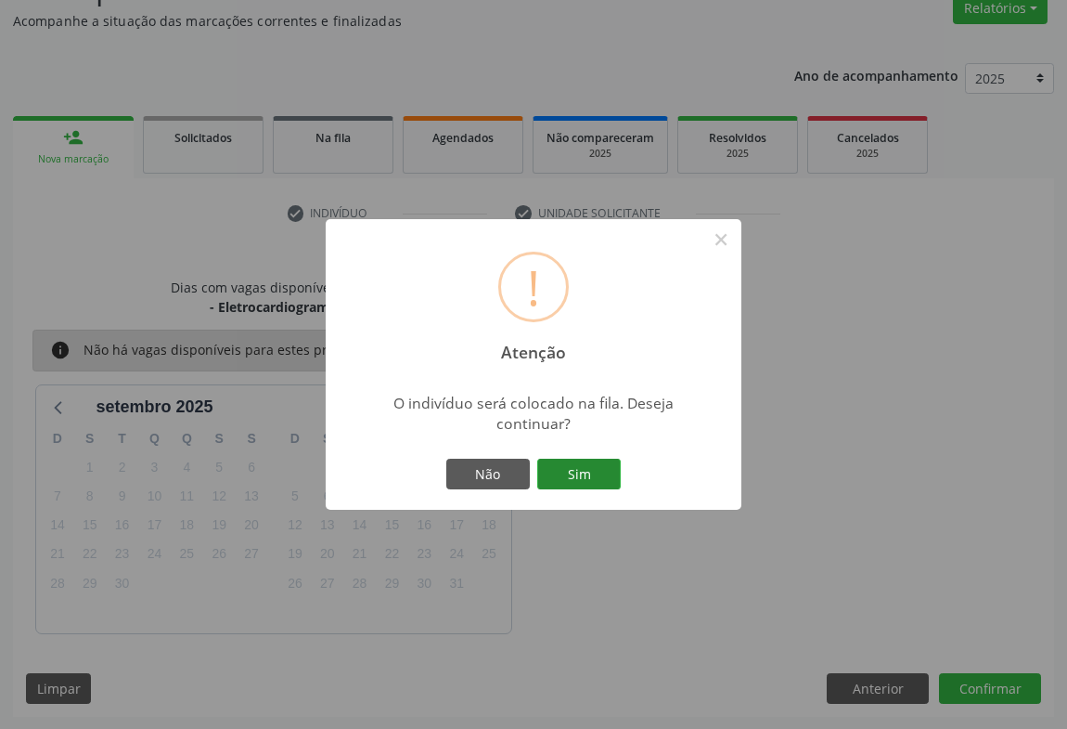
click at [584, 468] on button "Sim" at bounding box center [579, 474] width 84 height 32
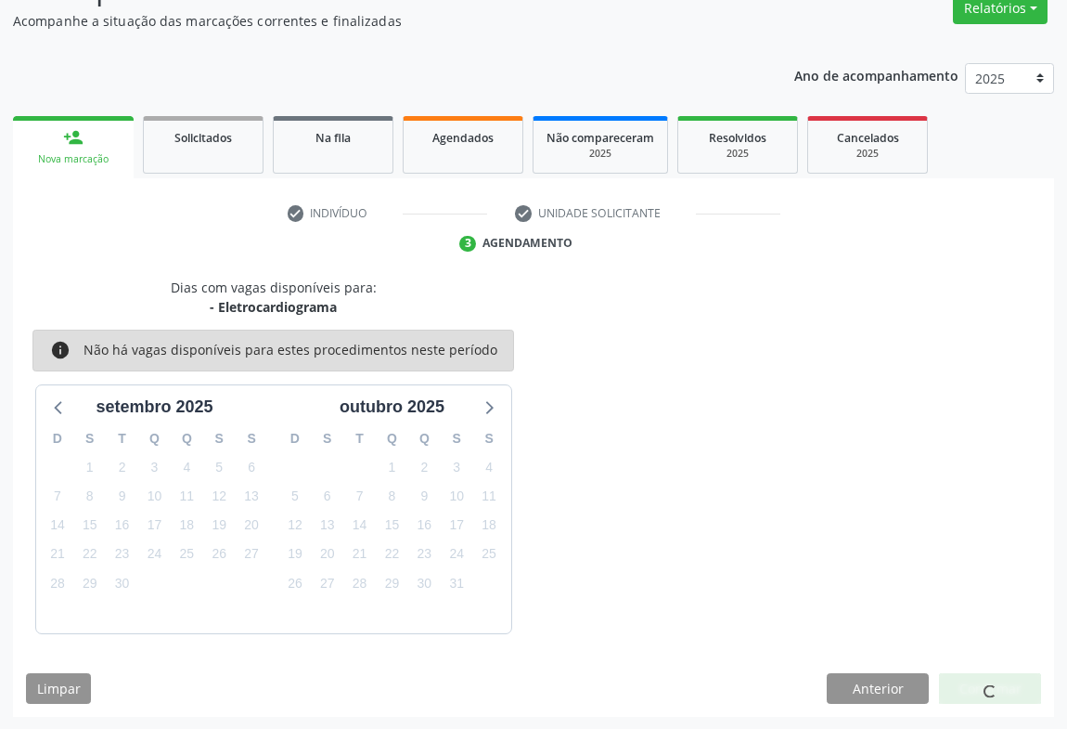
scroll to position [0, 0]
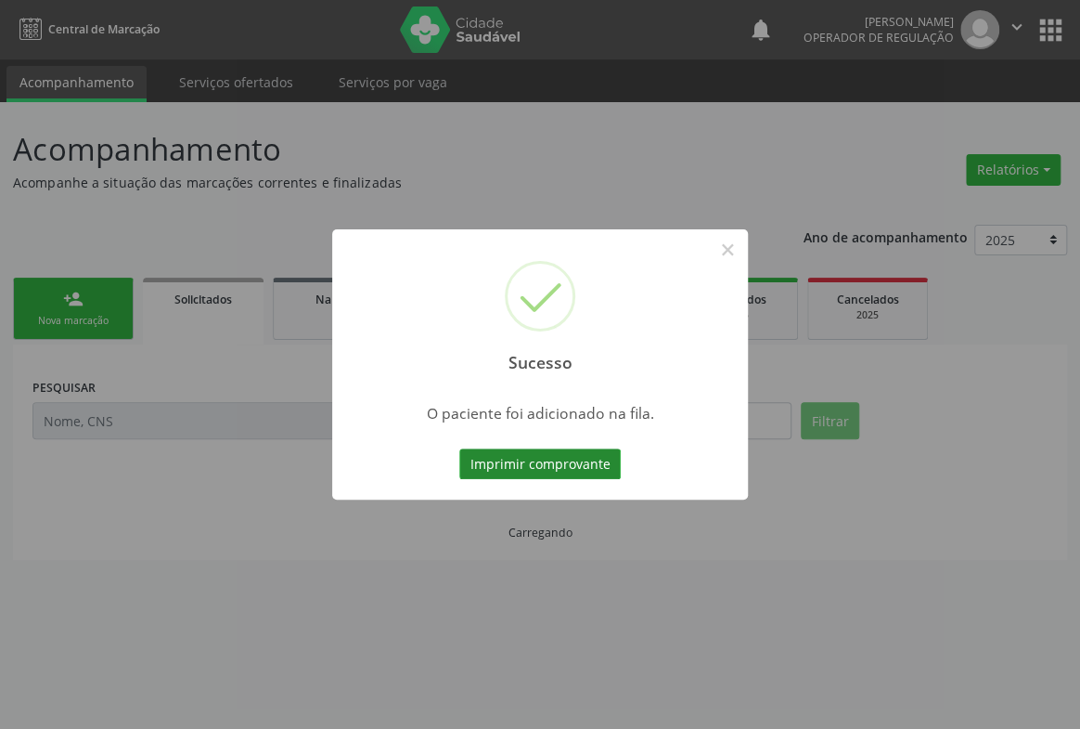
click at [575, 448] on button "Imprimir comprovante" at bounding box center [539, 464] width 161 height 32
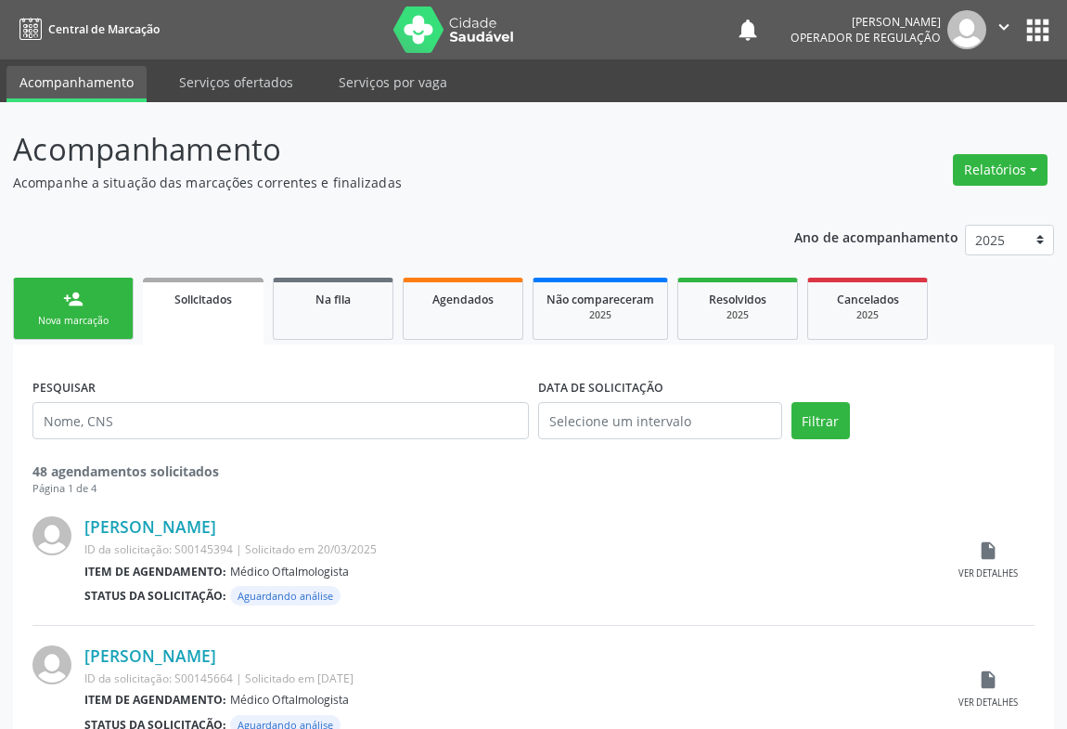
click at [102, 304] on link "person_add Nova marcação" at bounding box center [73, 309] width 121 height 62
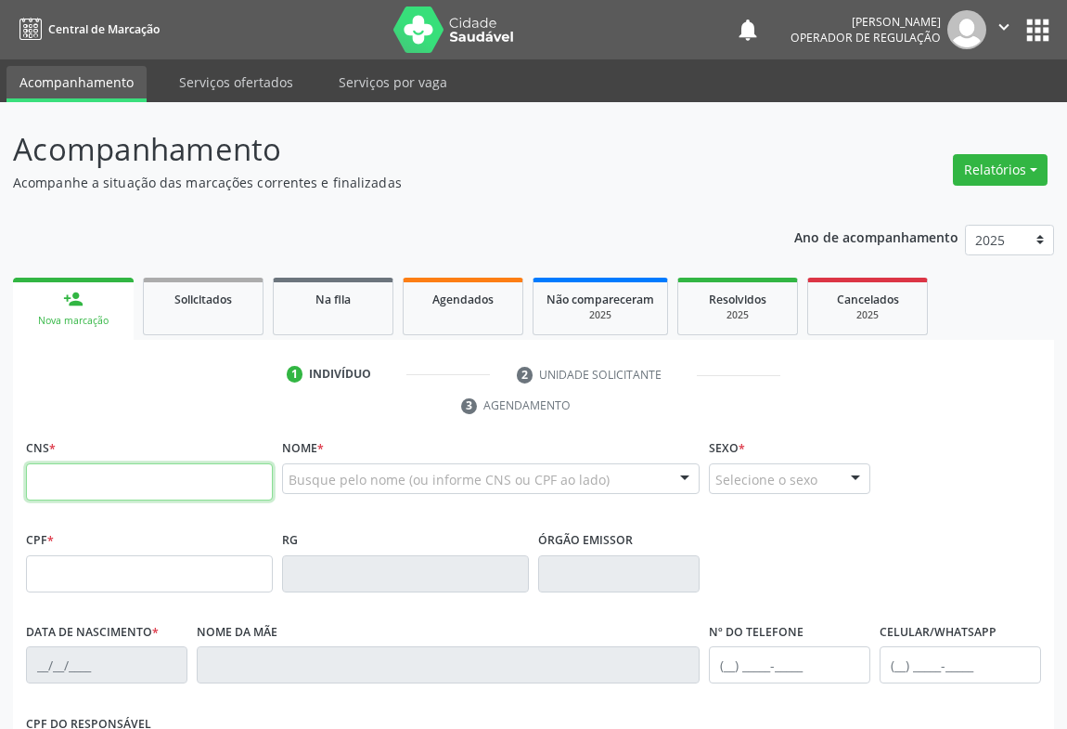
click at [128, 470] on input "text" at bounding box center [149, 481] width 247 height 37
click at [119, 472] on input "text" at bounding box center [149, 481] width 247 height 37
click at [117, 493] on input "text" at bounding box center [149, 481] width 247 height 37
click at [46, 477] on input "text" at bounding box center [149, 481] width 247 height 37
type input "706 2070 3465 4168"
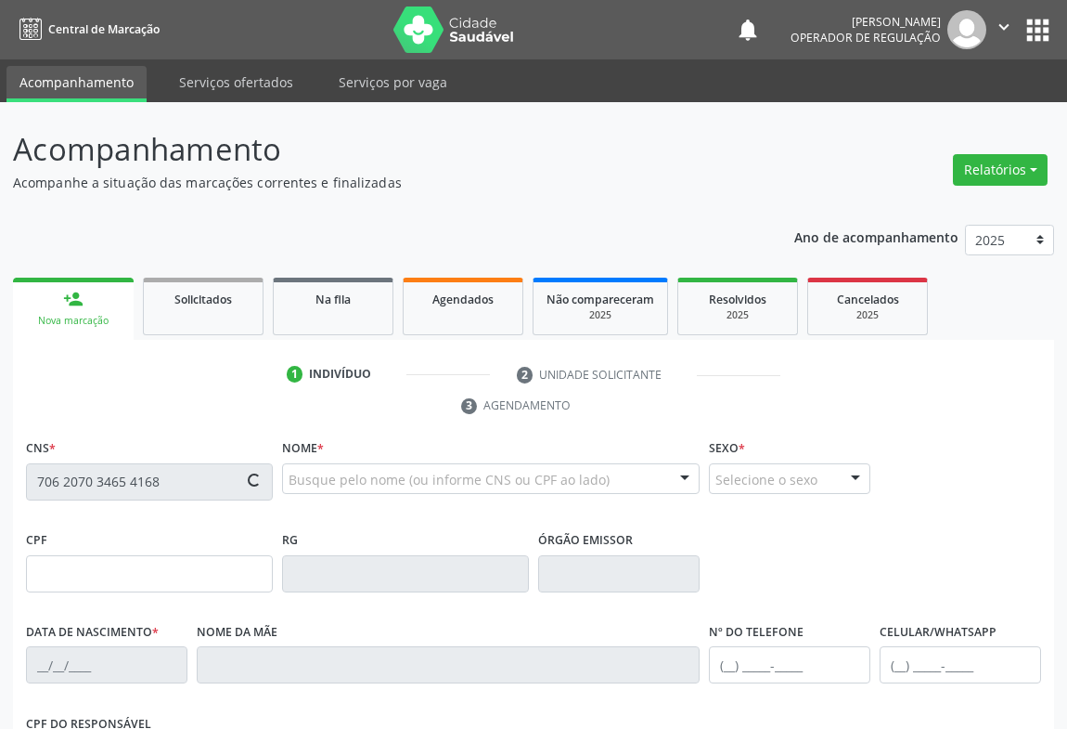
type input "[DATE]"
type input "[PHONE_NUMBER]"
type input "SN"
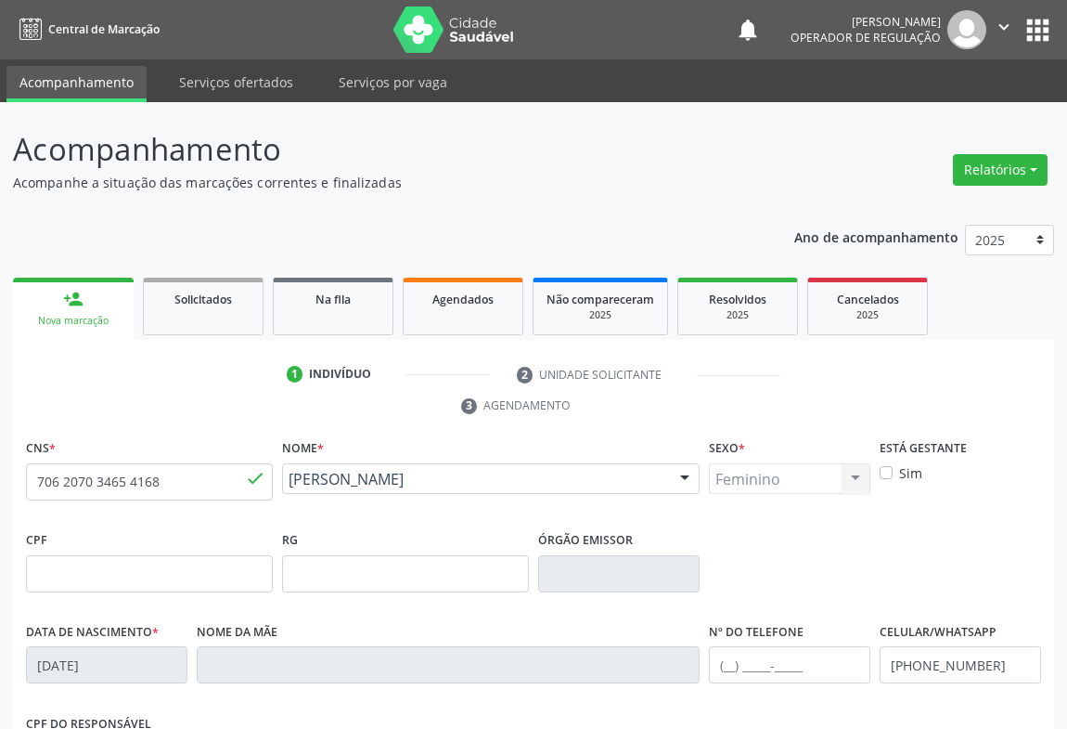
scroll to position [307, 0]
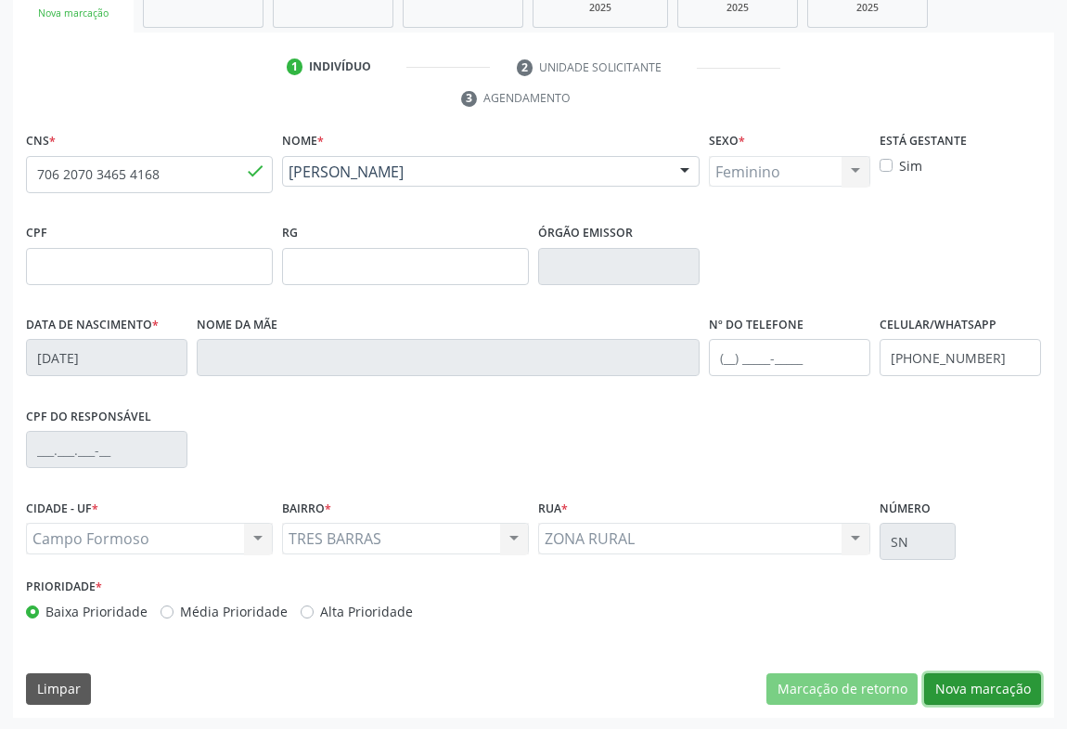
click at [936, 681] on button "Nova marcação" at bounding box center [982, 689] width 117 height 32
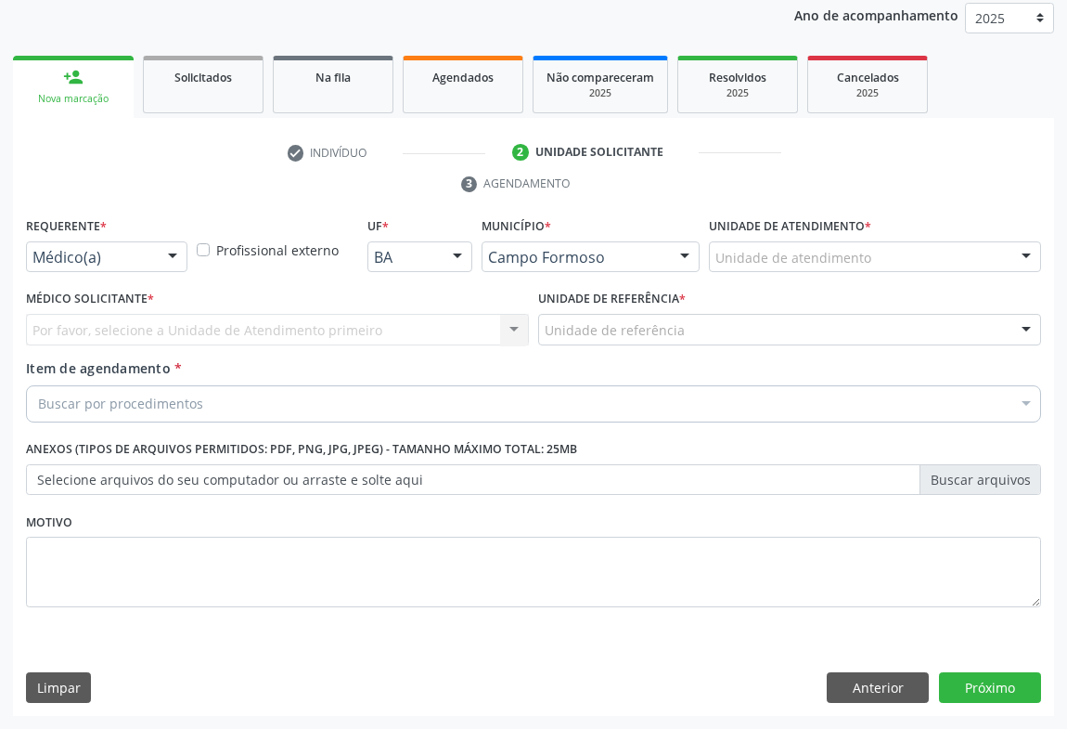
scroll to position [221, 0]
click at [156, 242] on div "Médico(a)" at bounding box center [106, 258] width 161 height 32
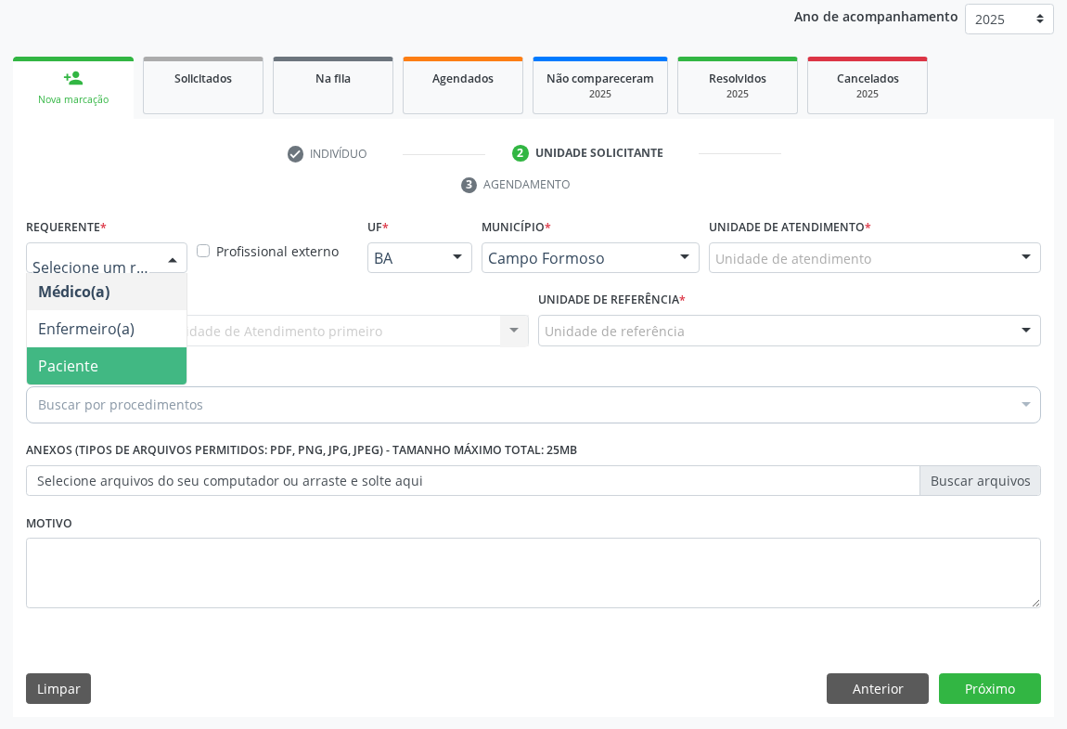
click at [106, 364] on span "Paciente" at bounding box center [107, 365] width 160 height 37
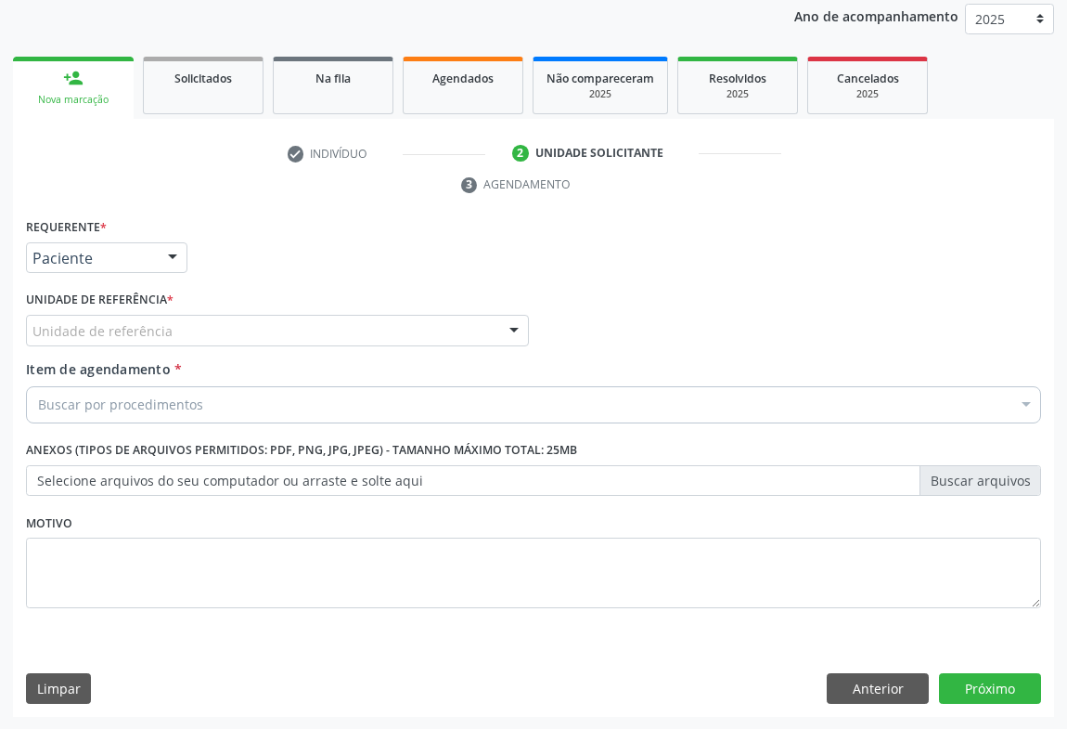
click at [365, 333] on div "Unidade de referência" at bounding box center [277, 331] width 503 height 32
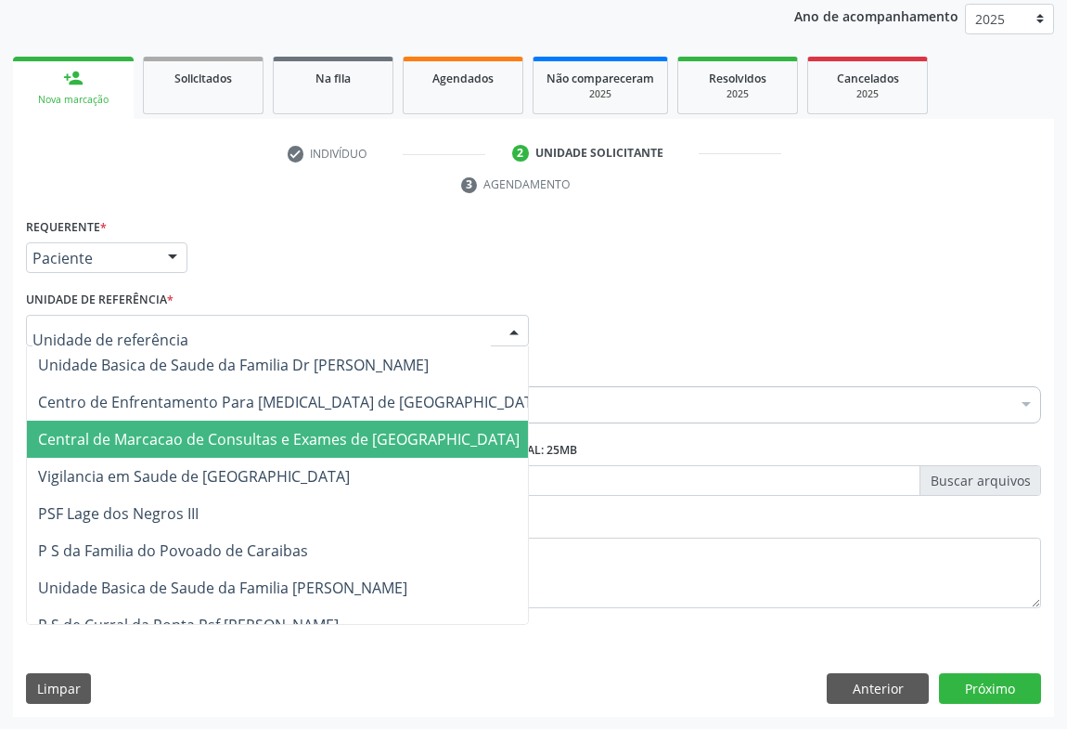
click at [366, 440] on span "Central de Marcacao de Consultas e Exames de [GEOGRAPHIC_DATA]" at bounding box center [279, 439] width 482 height 20
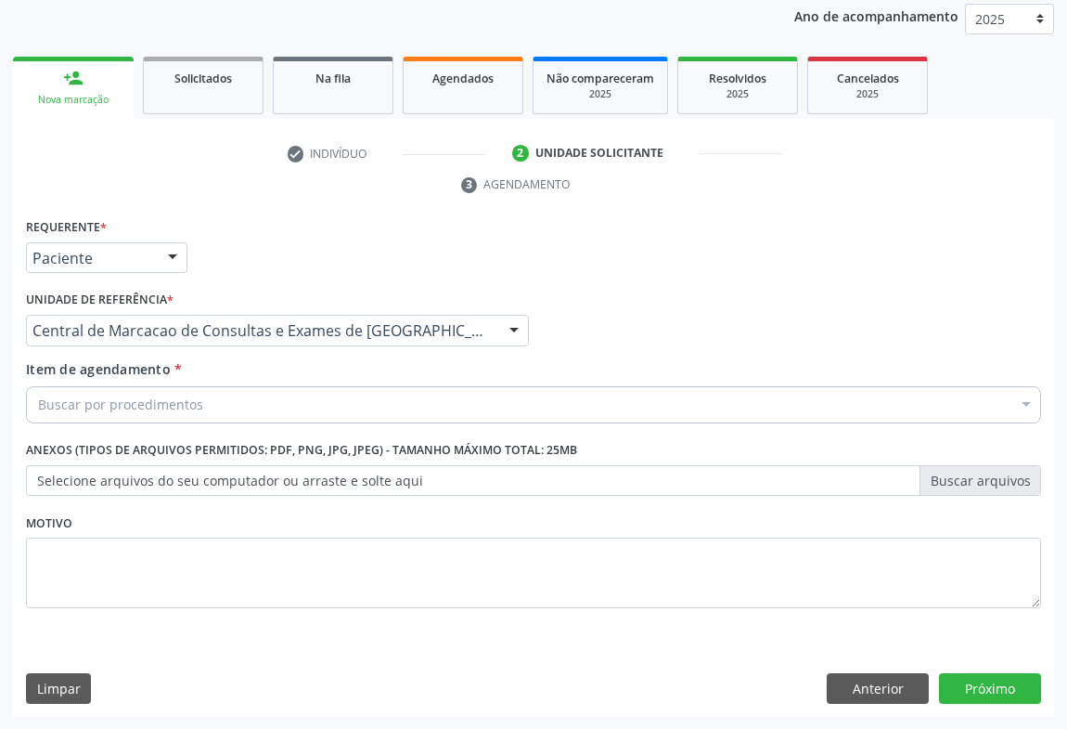
click at [357, 412] on div "Buscar por procedimentos" at bounding box center [533, 404] width 1015 height 37
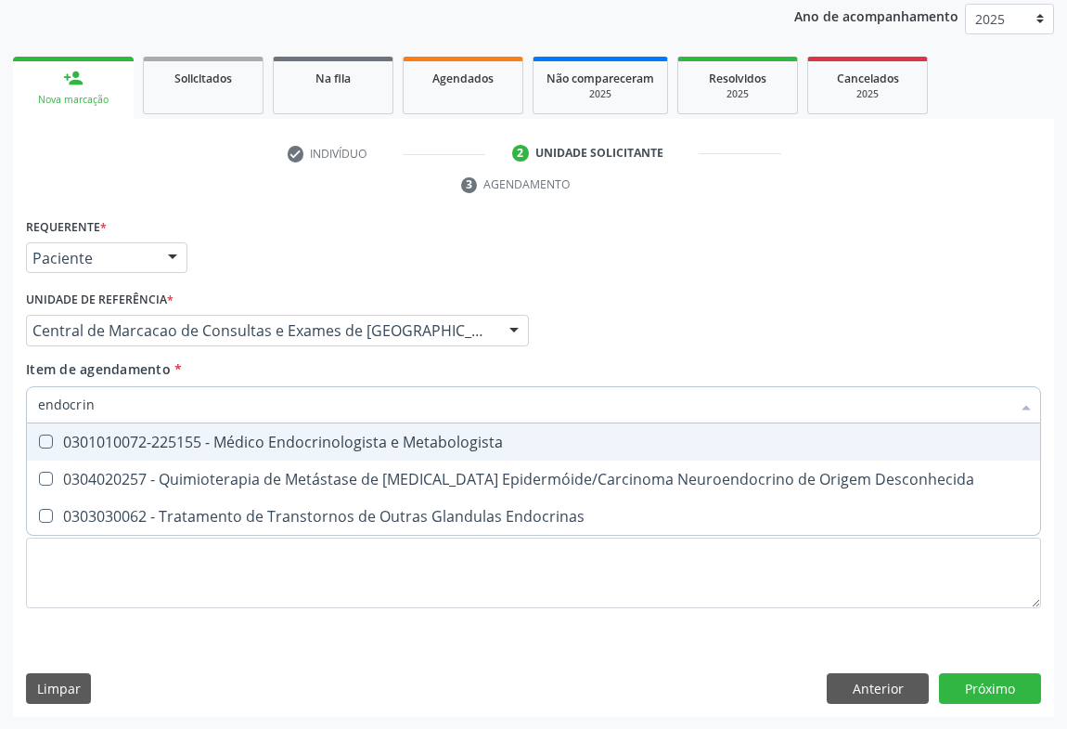
type input "endocrino"
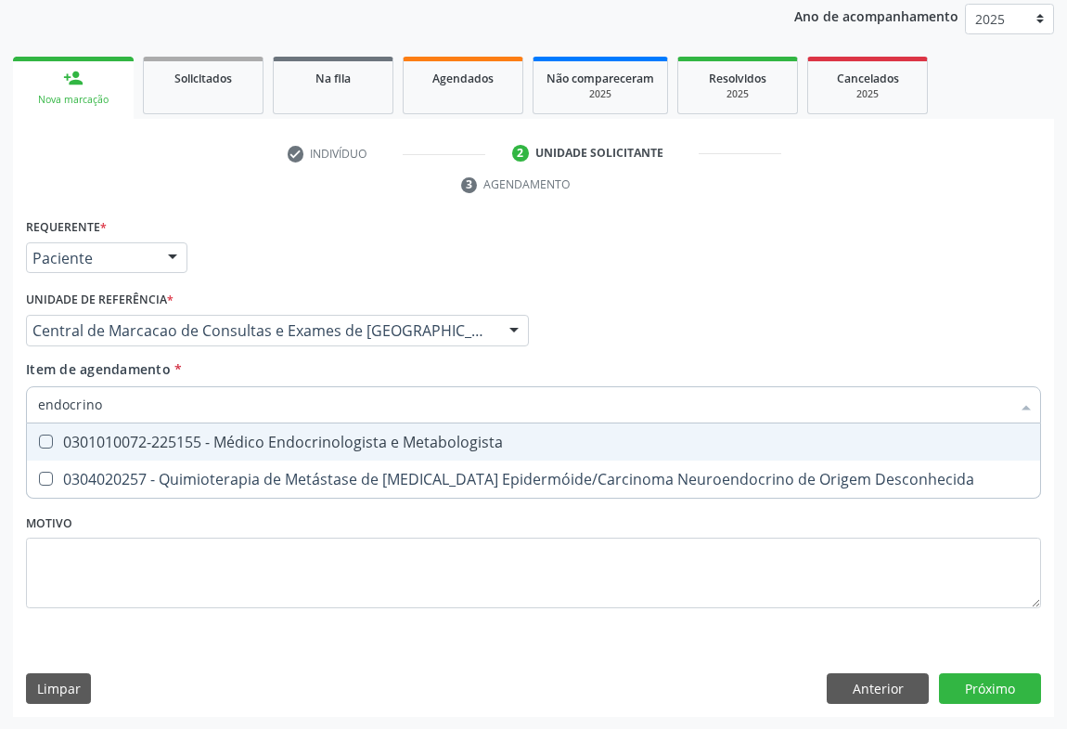
click at [276, 437] on div "0301010072-225155 - Médico Endocrinologista e Metabologista" at bounding box center [533, 441] width 991 height 15
checkbox Metabologista "true"
click at [984, 676] on div "Requerente * Paciente Médico(a) Enfermeiro(a) Paciente Nenhum resultado encontr…" at bounding box center [533, 465] width 1041 height 504
checkbox Desconhecida "true"
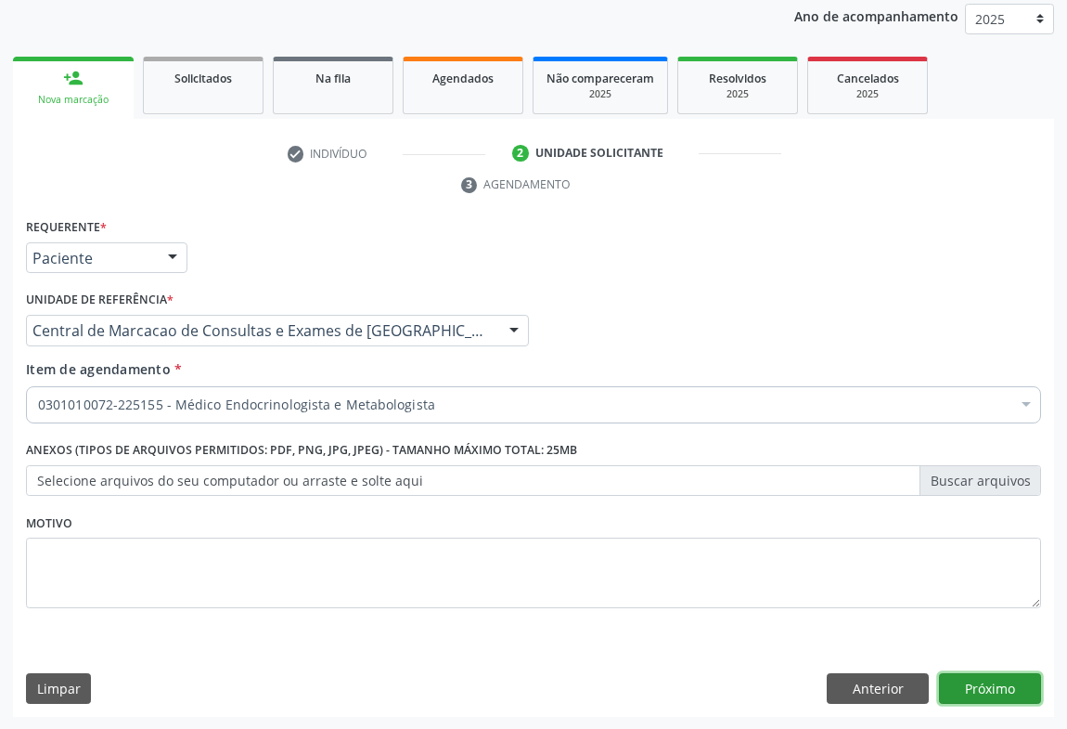
click at [1000, 679] on button "Próximo" at bounding box center [990, 689] width 102 height 32
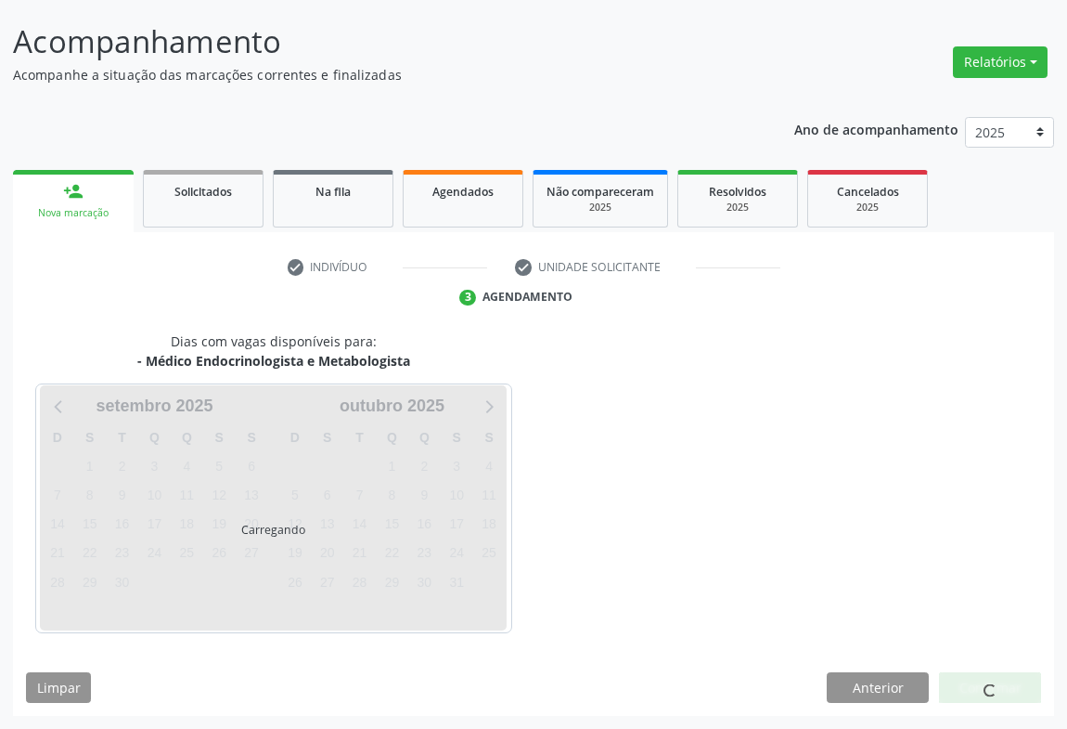
scroll to position [107, 0]
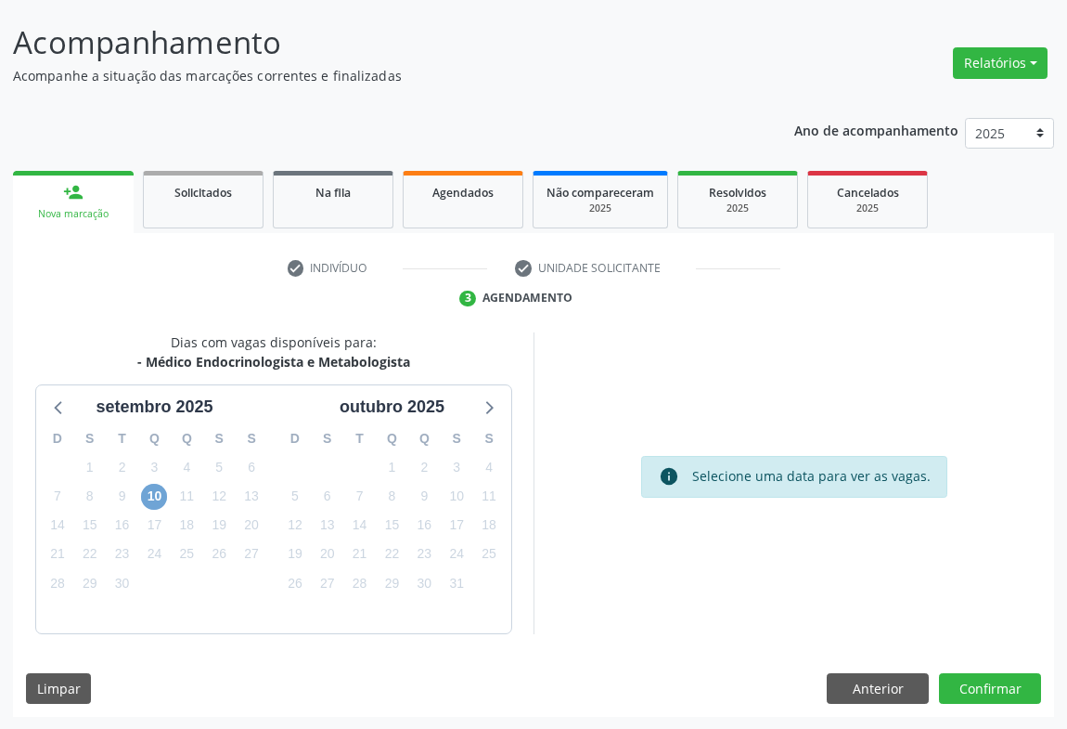
click at [155, 492] on span "10" at bounding box center [154, 497] width 26 height 26
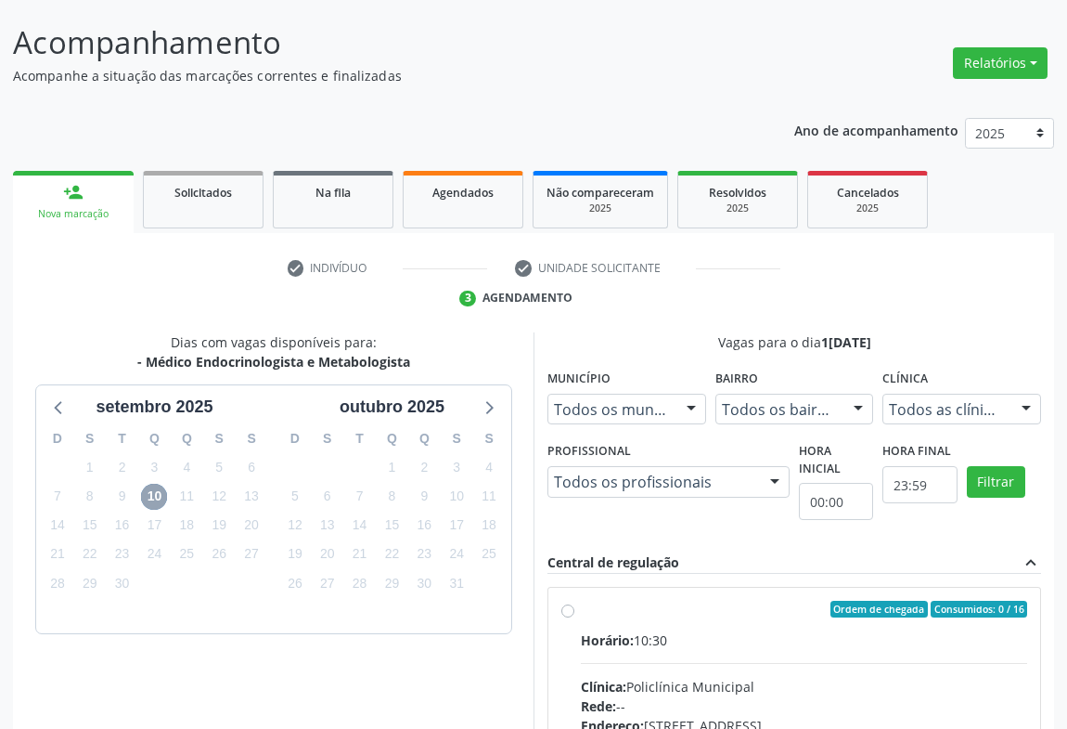
scroll to position [385, 0]
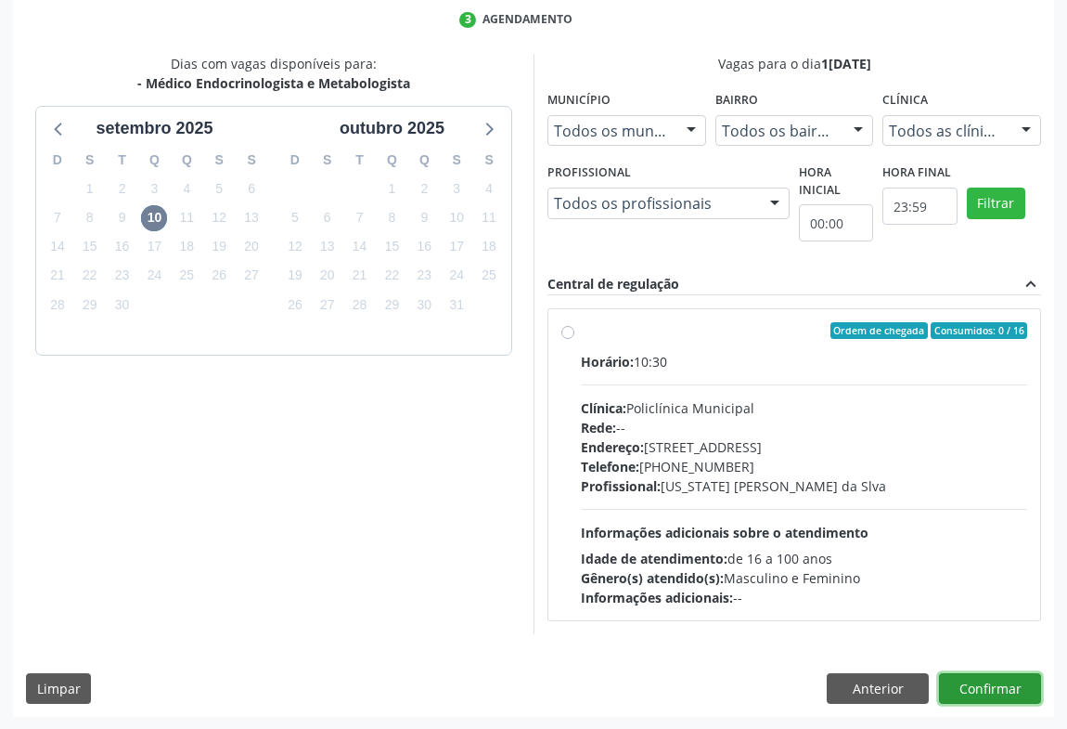
click at [988, 683] on button "Confirmar" at bounding box center [990, 689] width 102 height 32
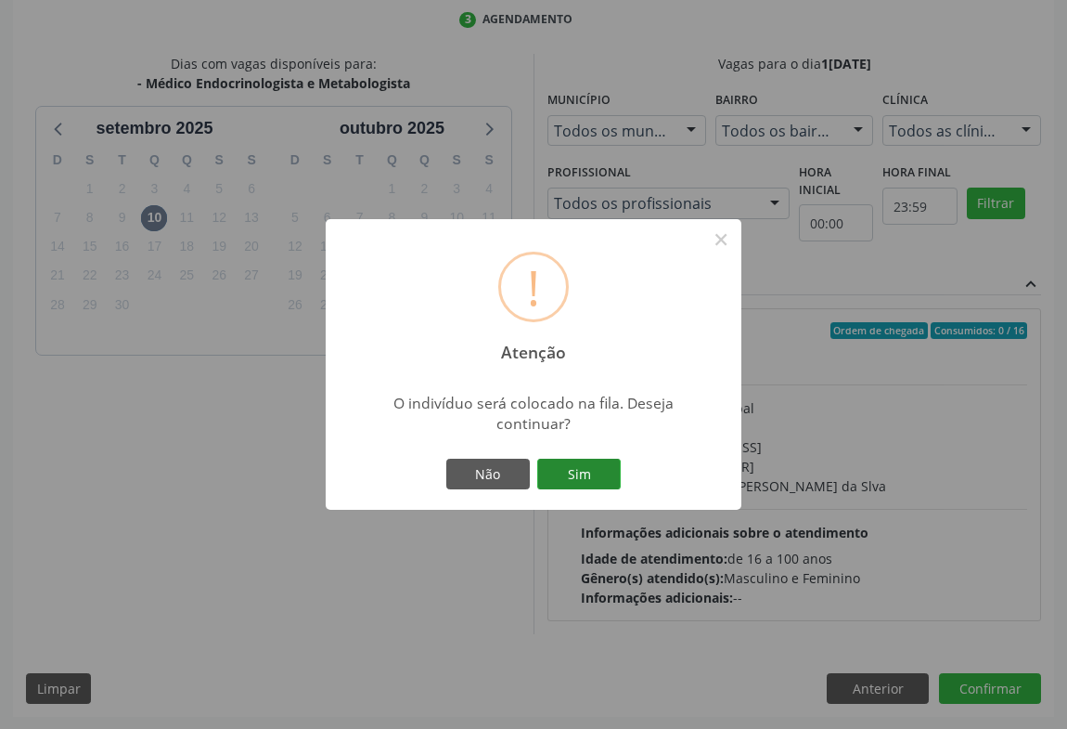
click at [580, 469] on button "Sim" at bounding box center [579, 474] width 84 height 32
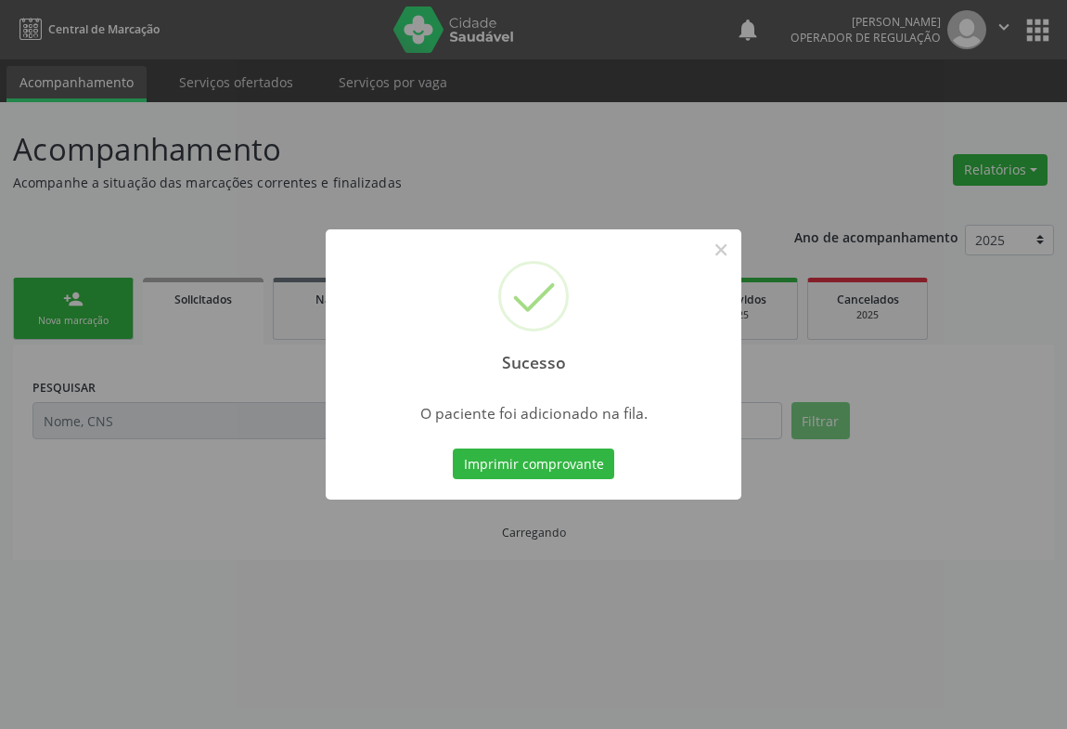
scroll to position [0, 0]
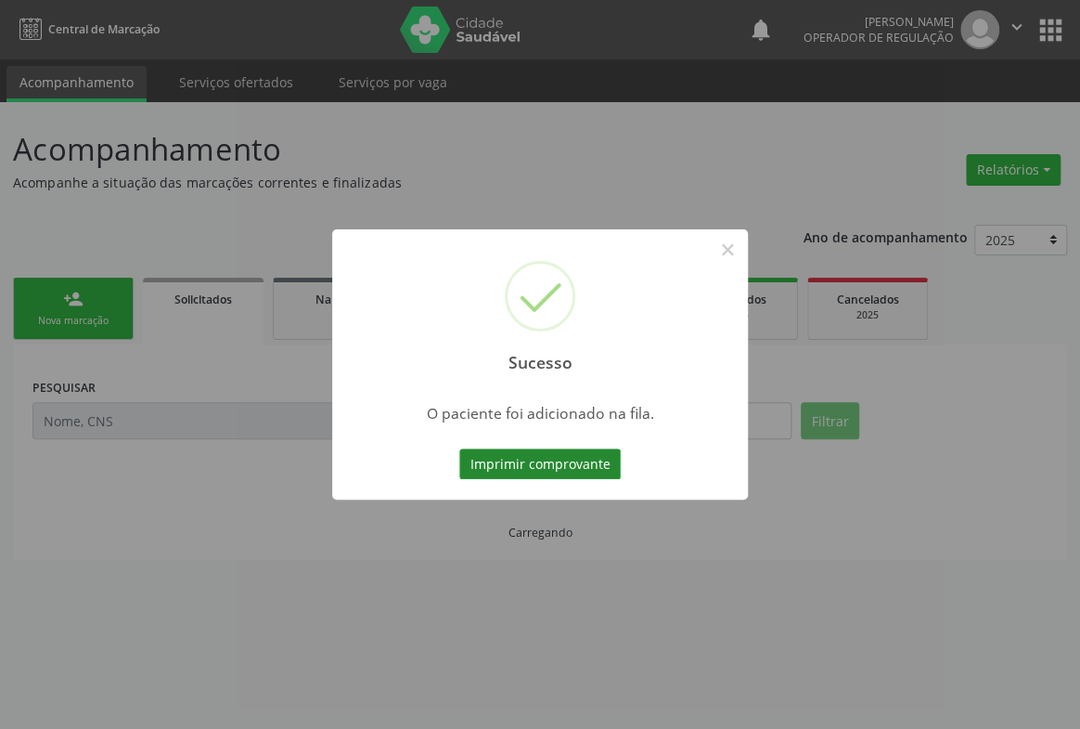
click at [526, 450] on button "Imprimir comprovante" at bounding box center [539, 464] width 161 height 32
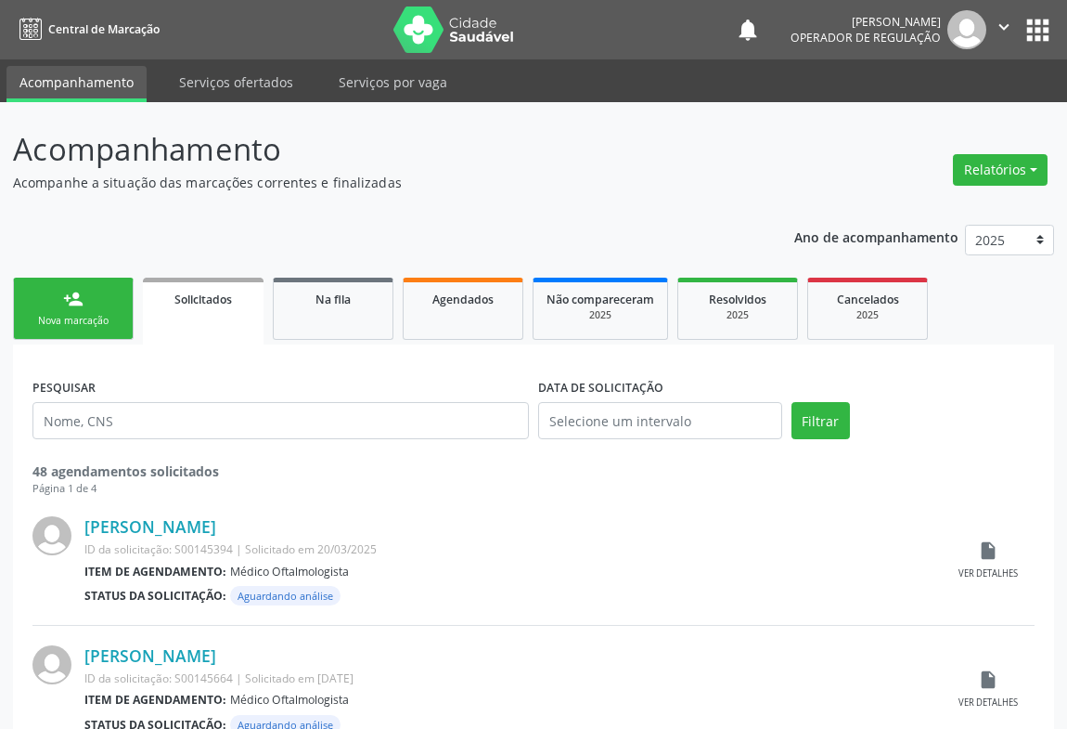
click at [78, 275] on ul "person_add Nova marcação Solicitados Na fila Agendados Não compareceram 2025 Re…" at bounding box center [533, 308] width 1041 height 71
click at [121, 307] on link "person_add Nova marcação" at bounding box center [73, 309] width 121 height 62
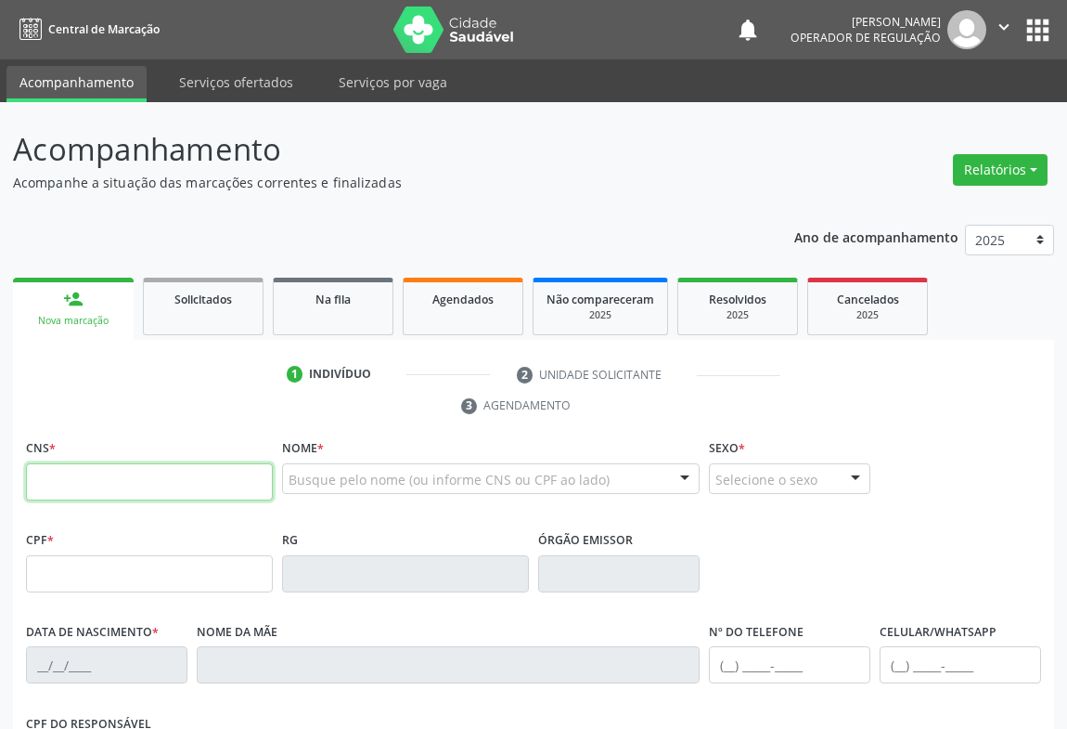
click at [161, 486] on input "text" at bounding box center [149, 481] width 247 height 37
type input "705 0010 0462 2150"
type input "[DATE]"
type input "[PERSON_NAME]"
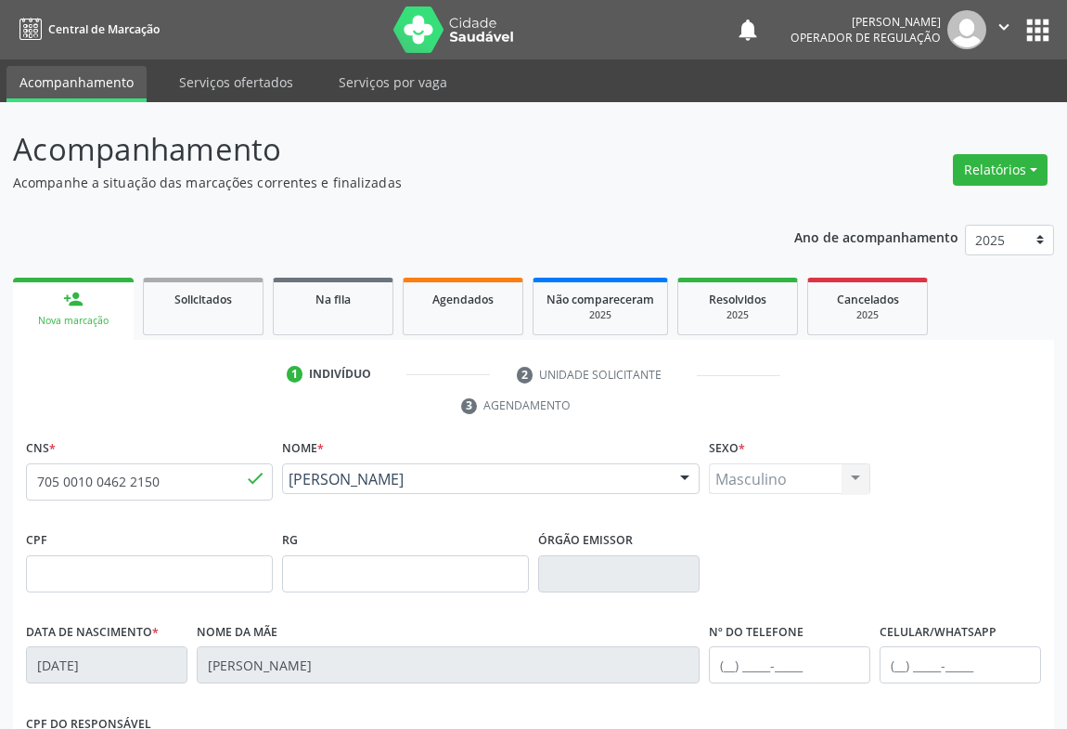
scroll to position [307, 0]
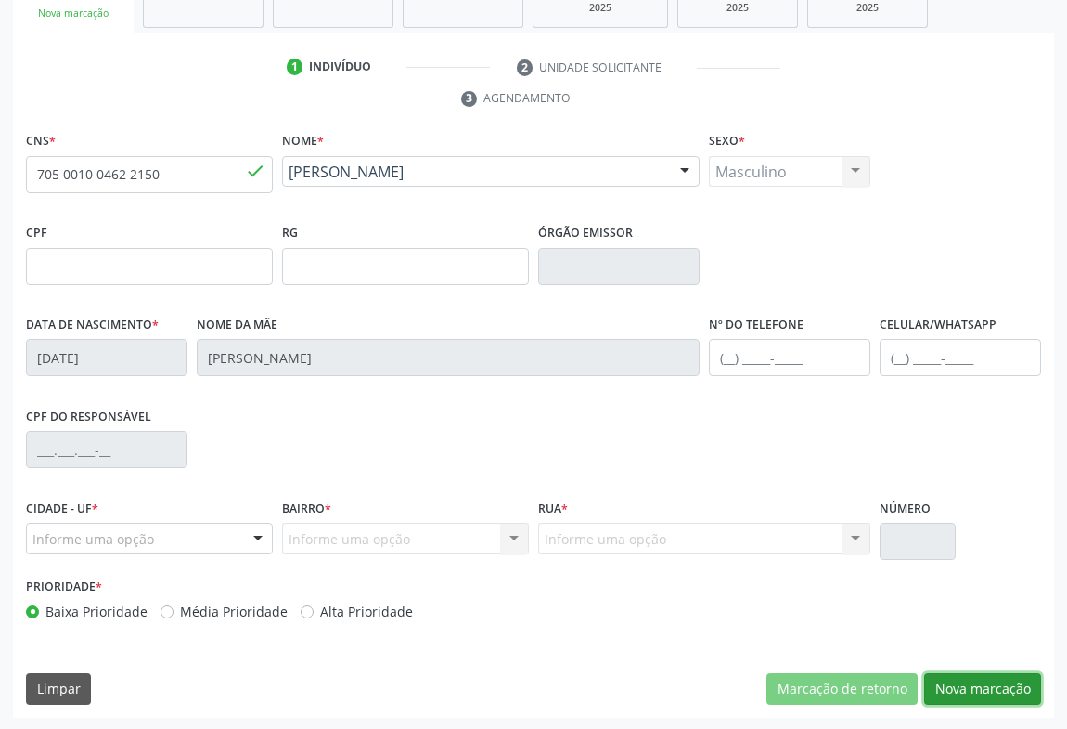
click at [975, 680] on button "Nova marcação" at bounding box center [982, 689] width 117 height 32
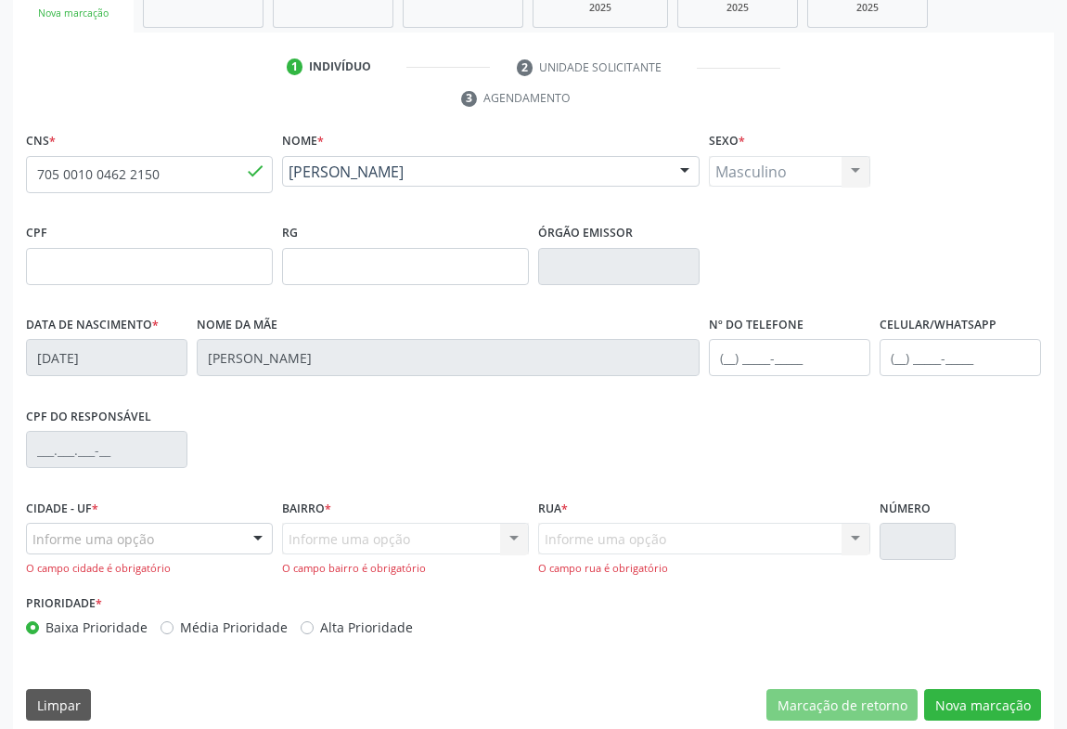
click at [246, 531] on div at bounding box center [258, 539] width 28 height 32
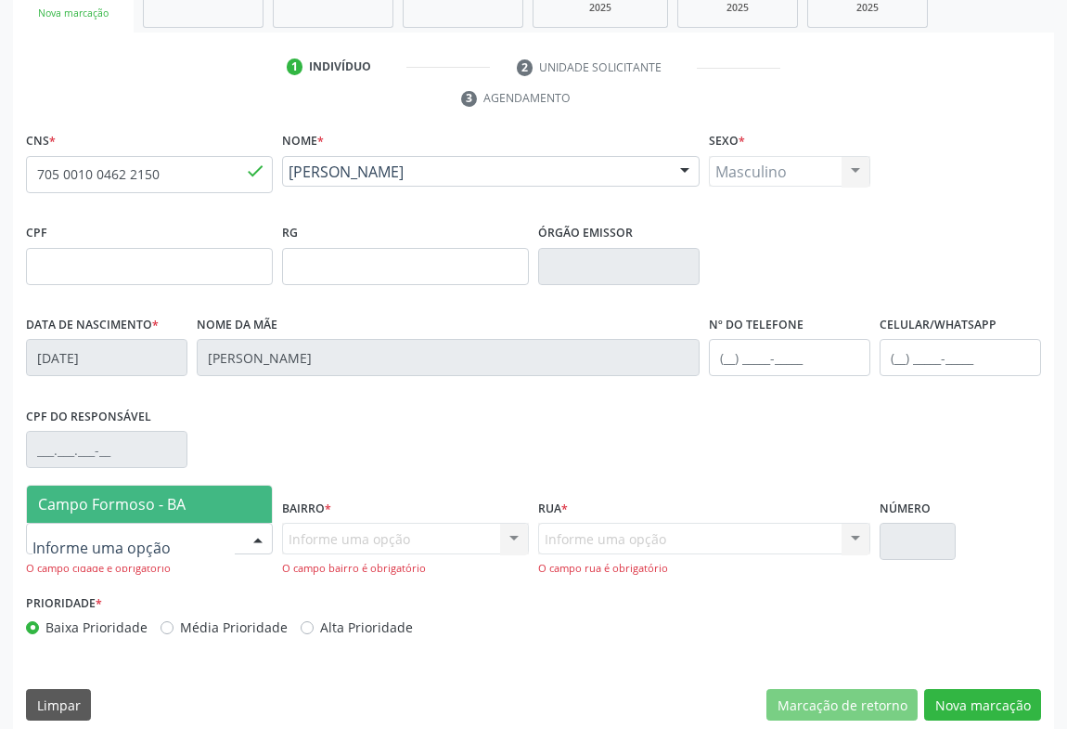
click at [245, 501] on span "Campo Formoso - BA" at bounding box center [149, 503] width 245 height 37
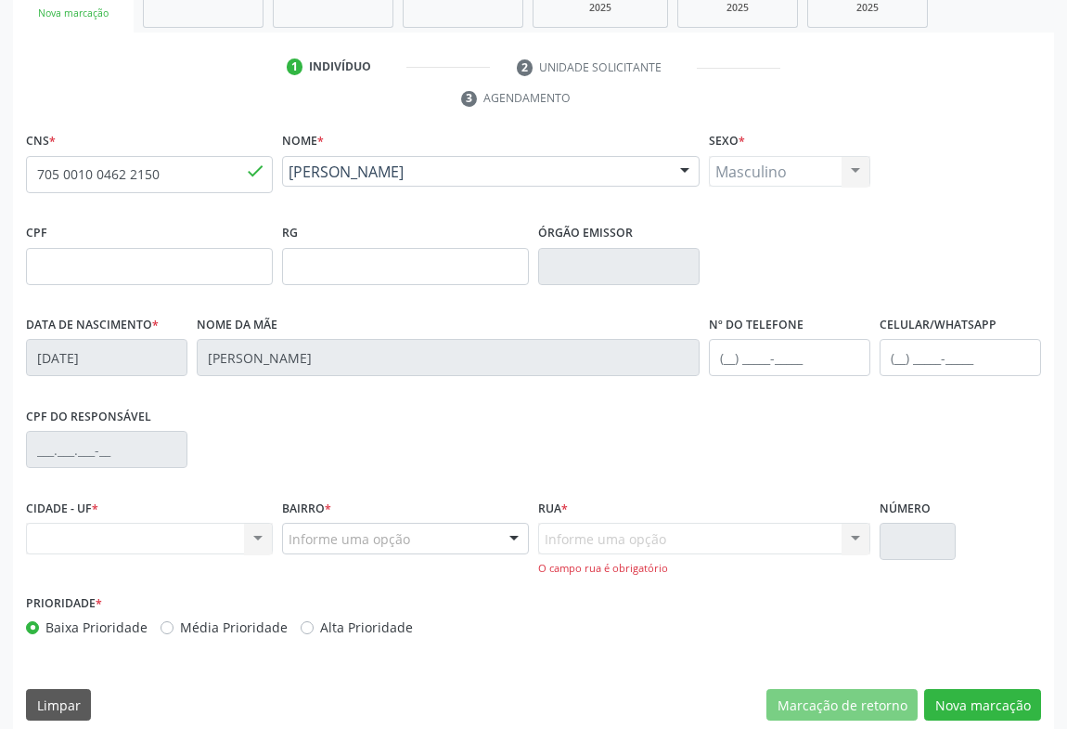
click at [497, 538] on div "Informe uma opção CENTRO BAIRRO [GEOGRAPHIC_DATA] zona rural [GEOGRAPHIC_DATA] …" at bounding box center [405, 539] width 247 height 32
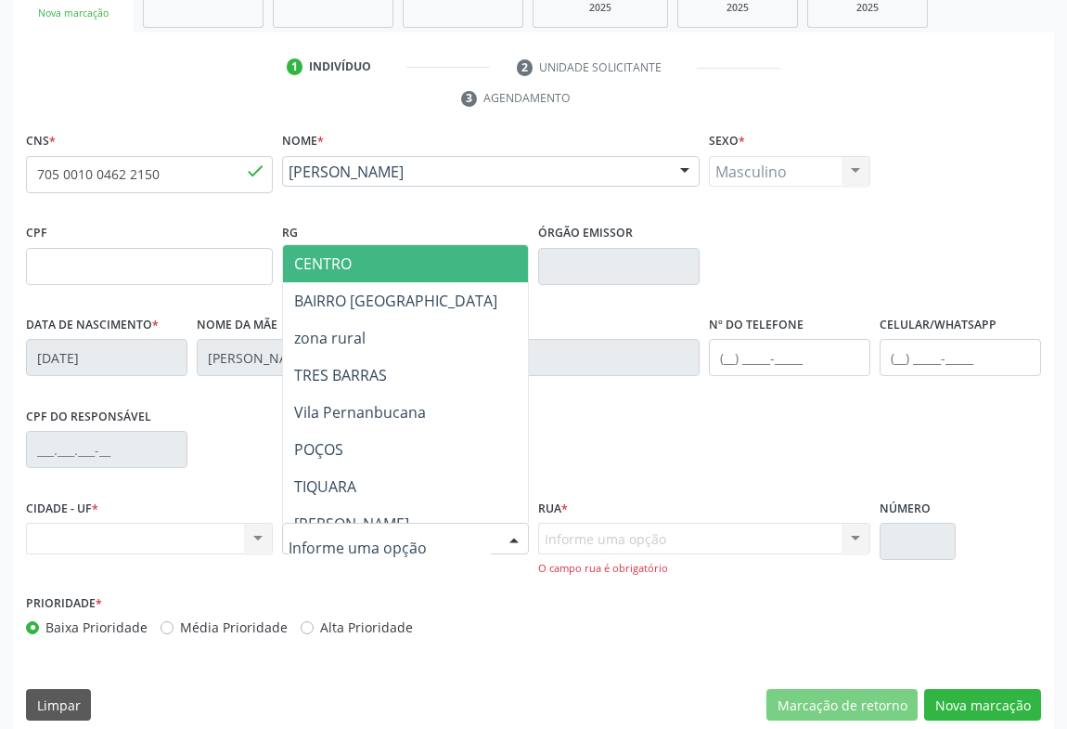
click at [343, 269] on span "CENTRO" at bounding box center [323, 263] width 58 height 20
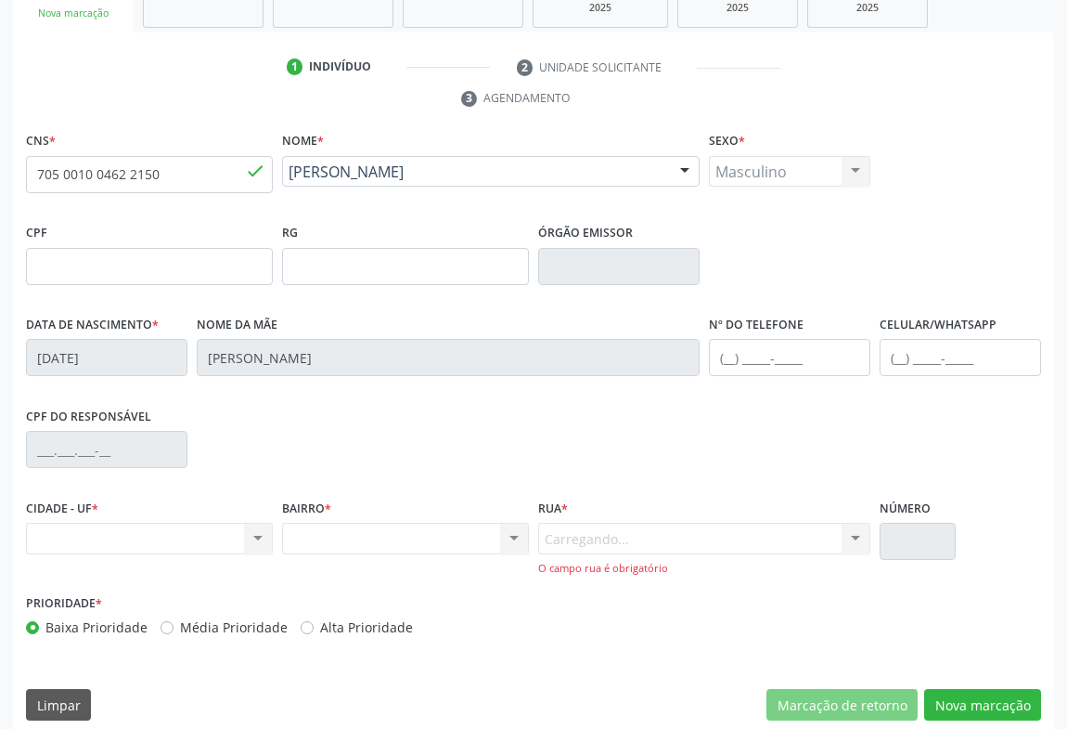
click at [679, 538] on div "Carregando... Nenhum resultado encontrado para: " " Nenhuma opção encontrada. D…" at bounding box center [704, 549] width 332 height 53
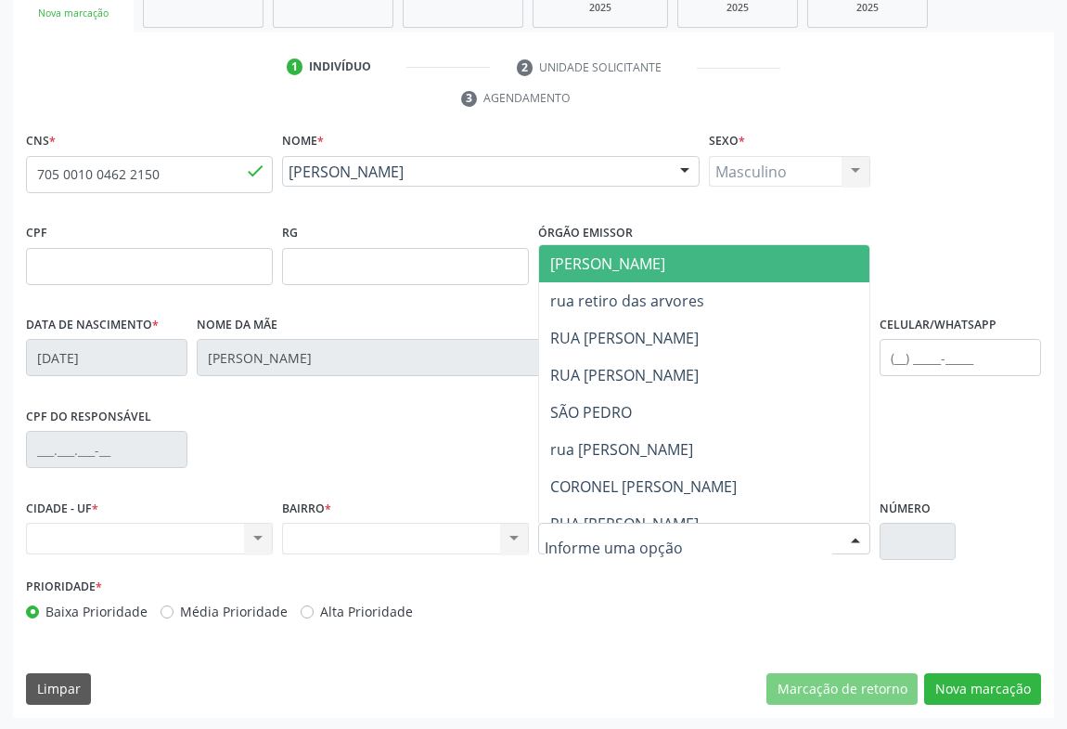
click at [614, 269] on span "[PERSON_NAME]" at bounding box center [607, 263] width 115 height 20
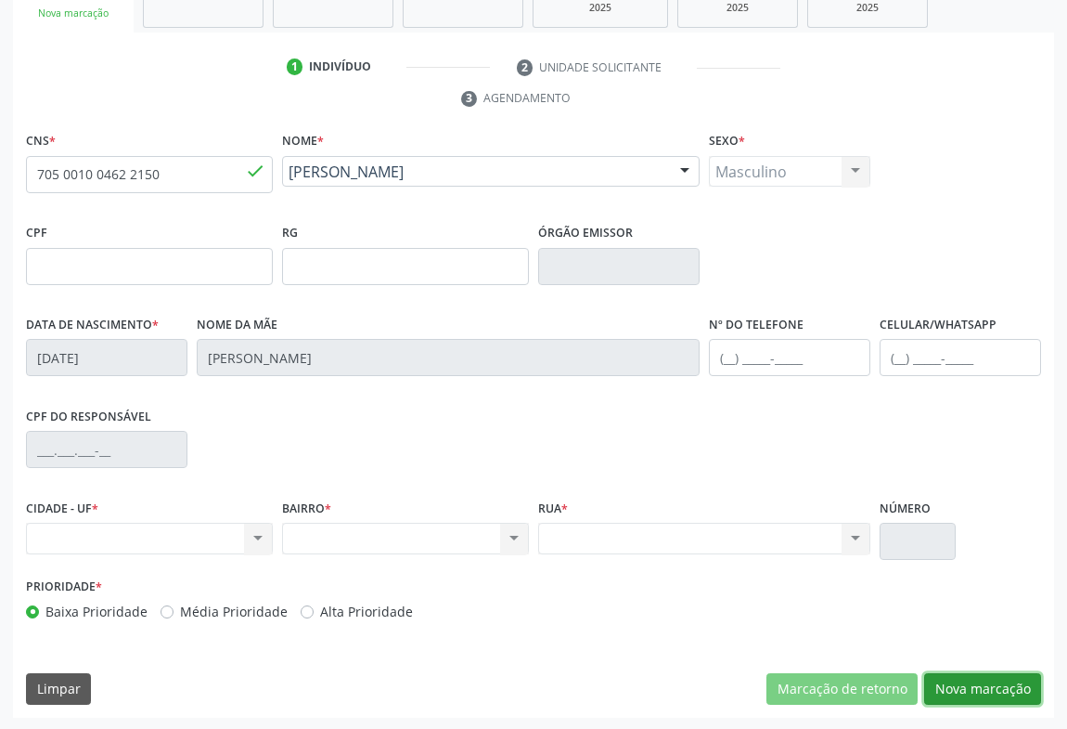
click at [979, 687] on button "Nova marcação" at bounding box center [982, 689] width 117 height 32
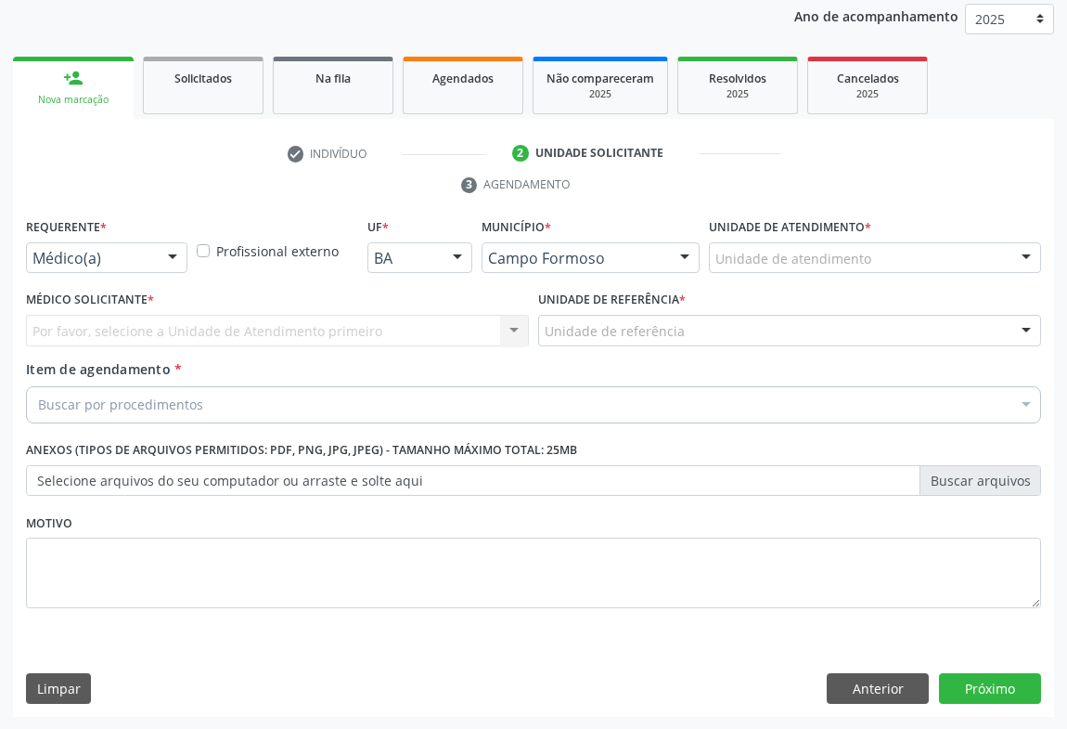
click at [153, 255] on div "Médico(a) Médico(a) Enfermeiro(a) Paciente Nenhum resultado encontrado para: " …" at bounding box center [106, 258] width 161 height 32
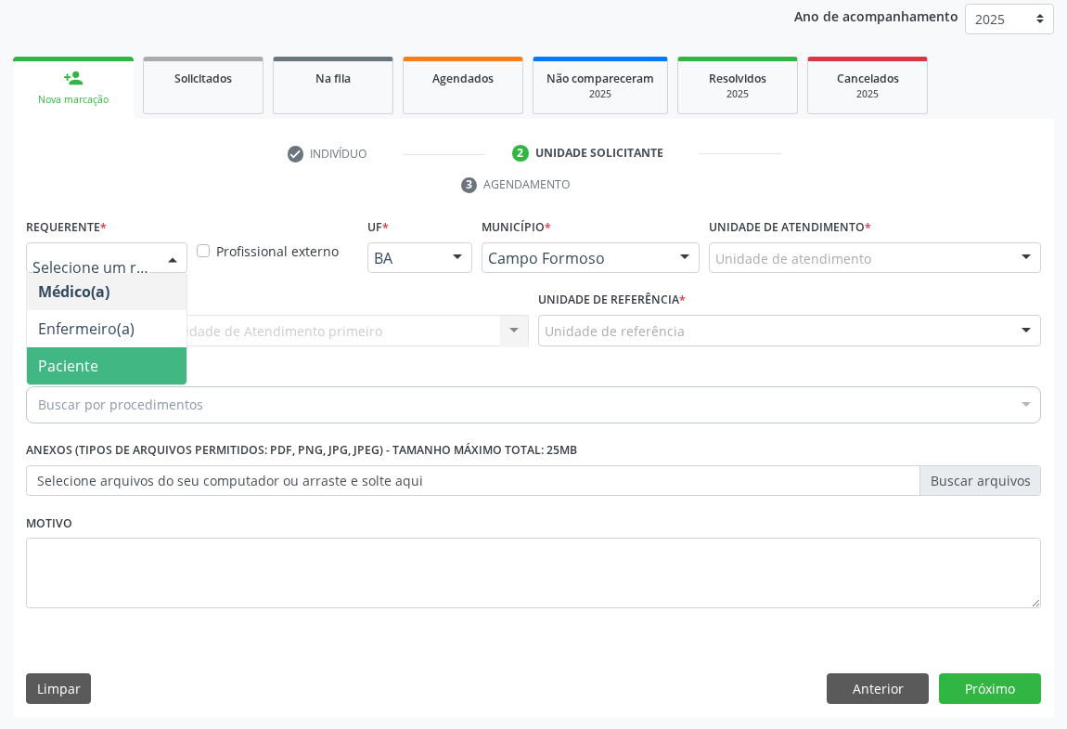
click at [114, 361] on span "Paciente" at bounding box center [107, 365] width 160 height 37
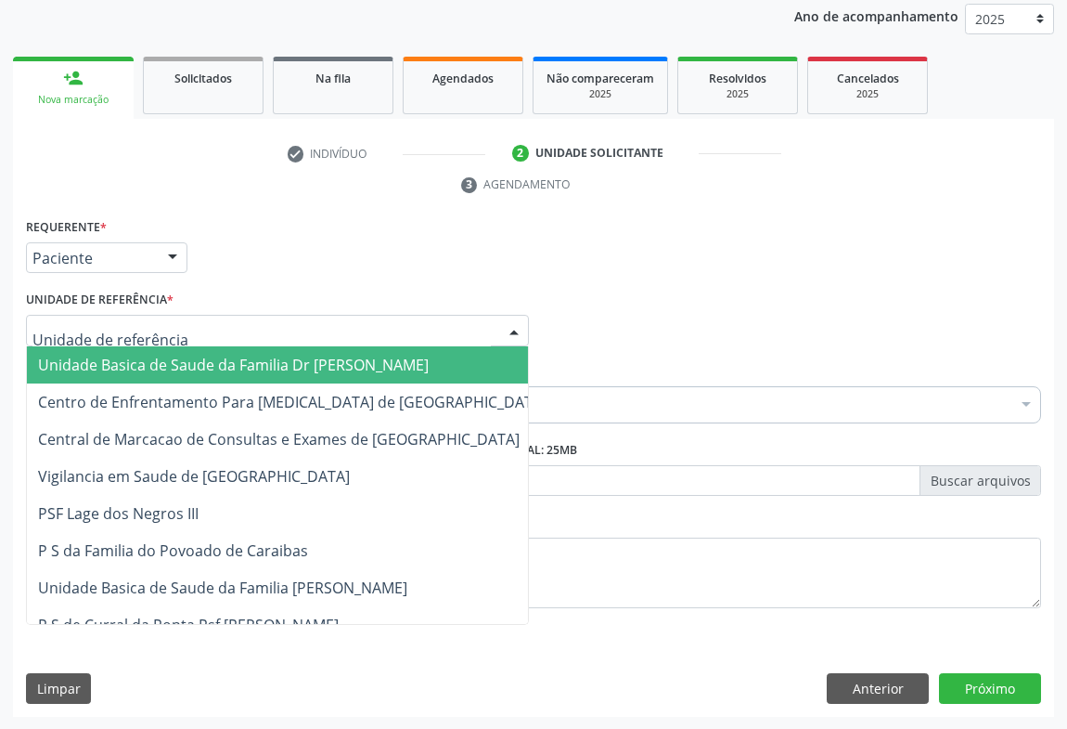
click at [213, 327] on div at bounding box center [277, 331] width 503 height 32
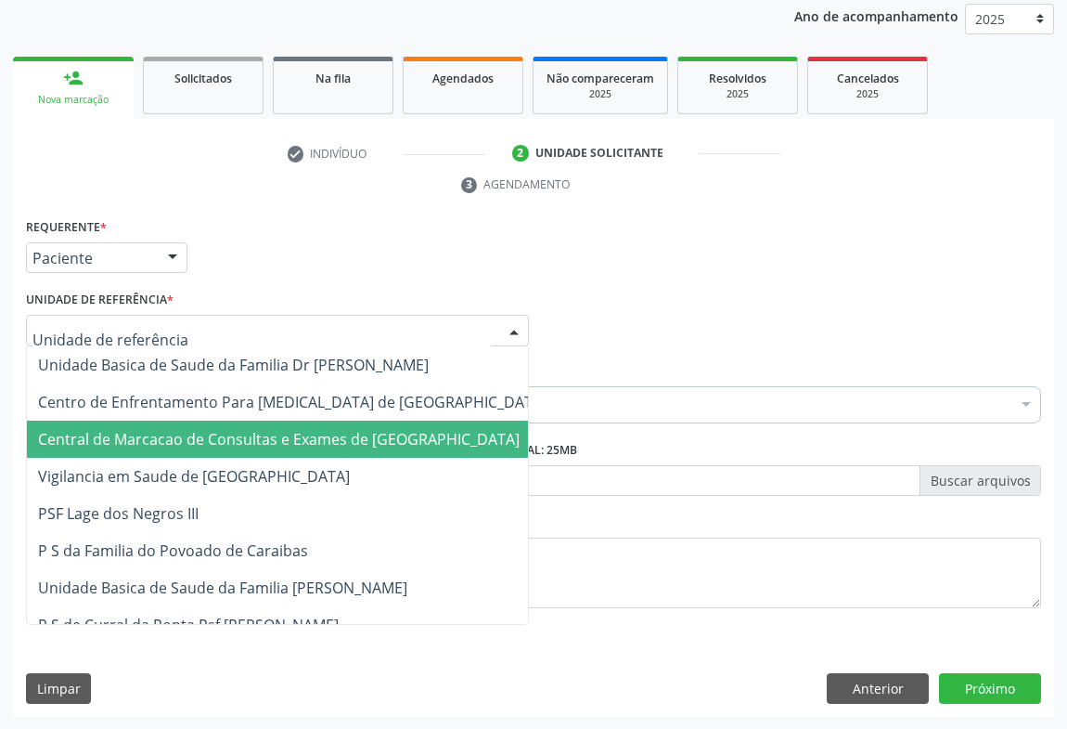
click at [231, 437] on span "Central de Marcacao de Consultas e Exames de [GEOGRAPHIC_DATA]" at bounding box center [279, 439] width 482 height 20
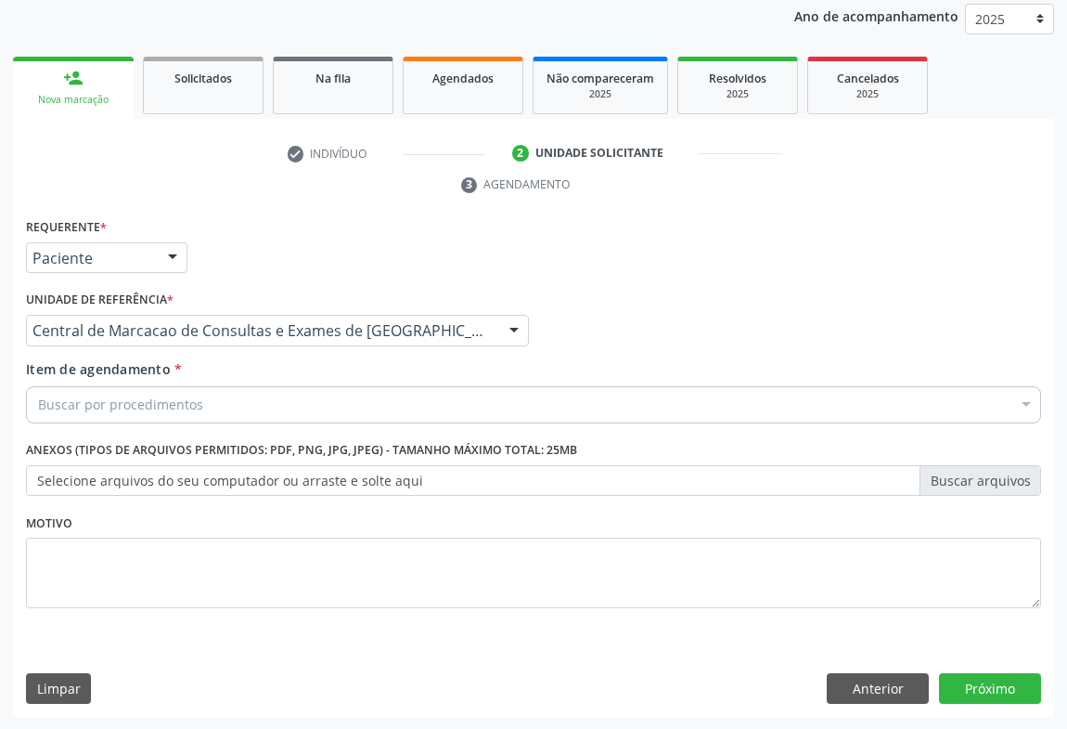
click at [252, 398] on div "Buscar por procedimentos" at bounding box center [533, 404] width 1015 height 37
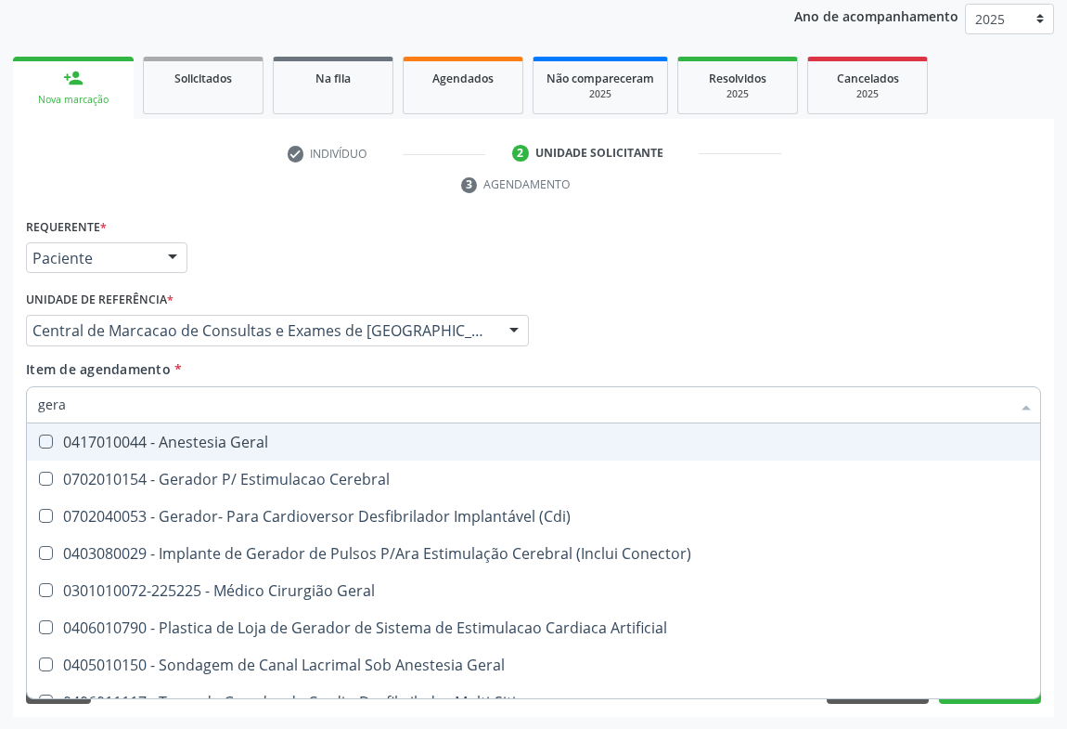
type input "geral"
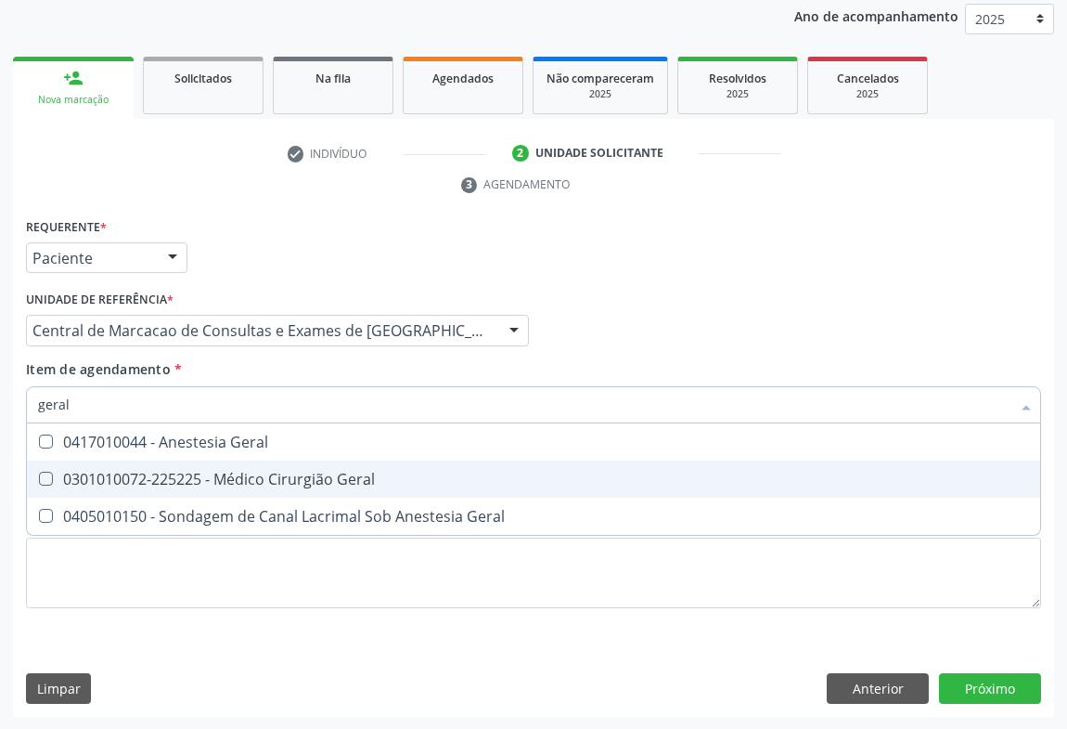
click at [233, 471] on div "0301010072-225225 - Médico Cirurgião Geral" at bounding box center [533, 478] width 991 height 15
checkbox Geral "true"
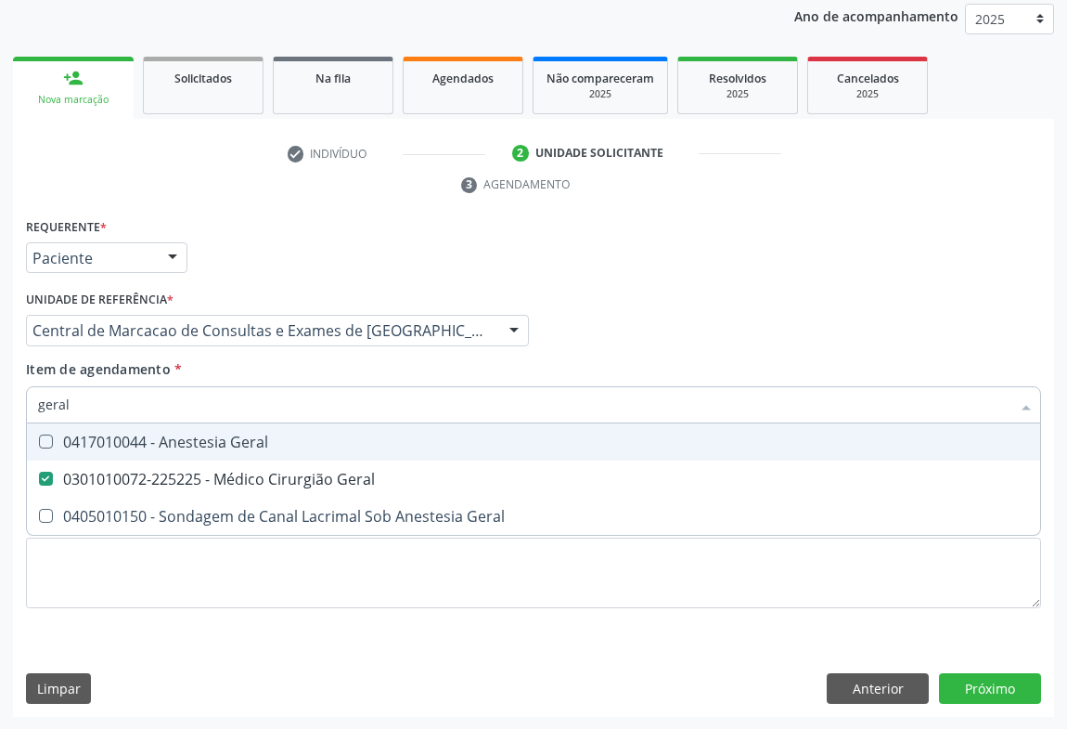
drag, startPoint x: 620, startPoint y: 334, endPoint x: 0, endPoint y: 3, distance: 703.0
click at [617, 334] on div "Médico Solicitante Por favor, selecione a Unidade de Atendimento primeiro Nenhu…" at bounding box center [533, 322] width 1025 height 72
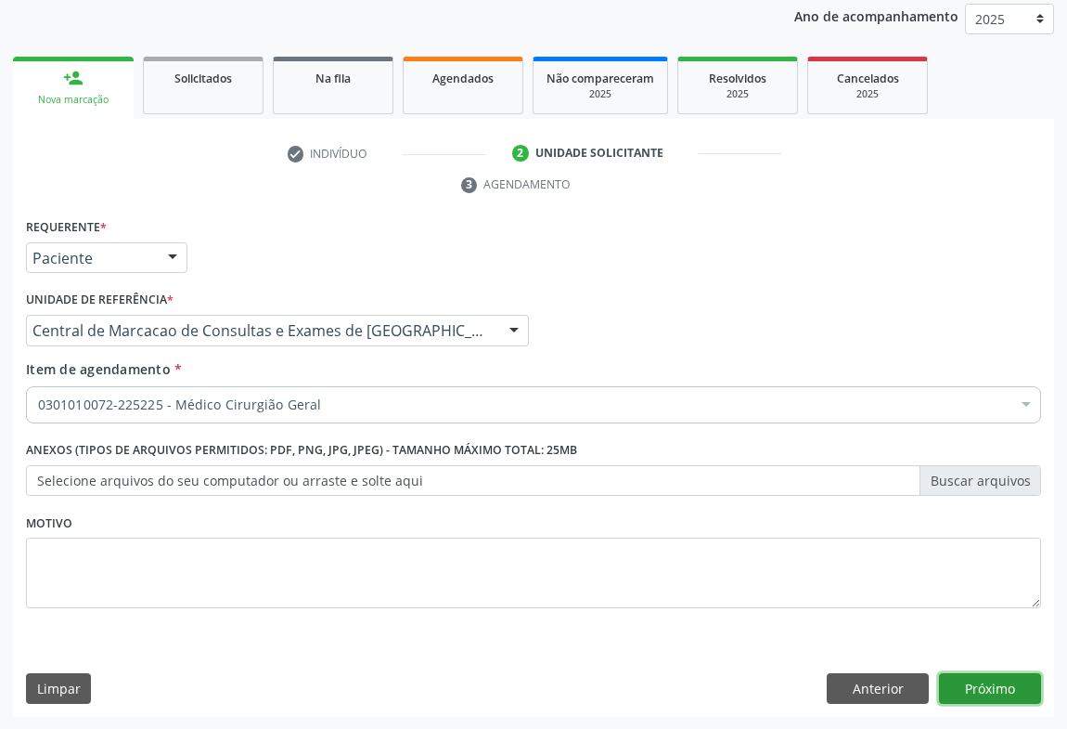
click at [996, 685] on button "Próximo" at bounding box center [990, 689] width 102 height 32
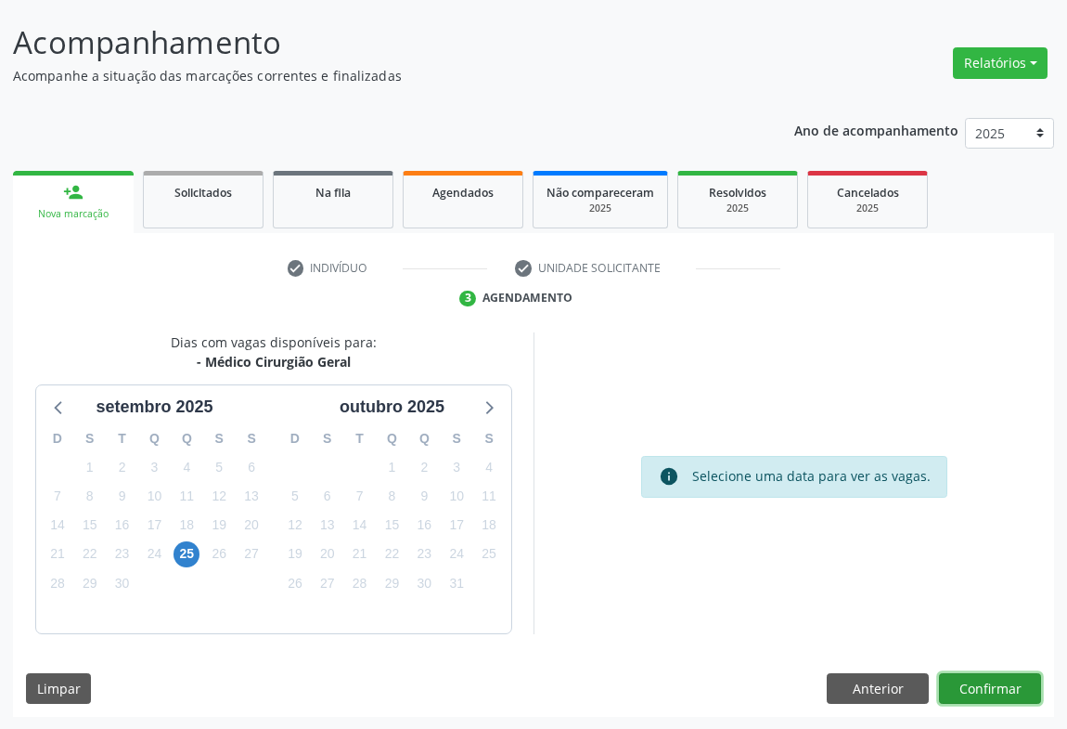
click at [992, 677] on button "Confirmar" at bounding box center [990, 689] width 102 height 32
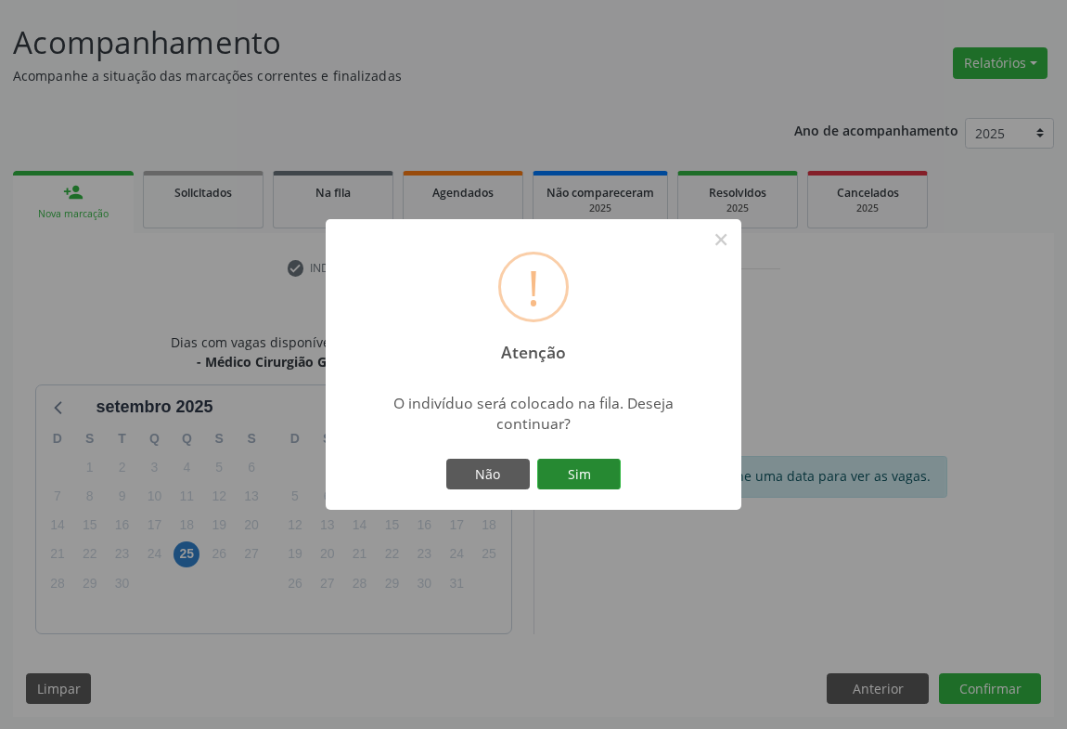
click at [582, 474] on button "Sim" at bounding box center [579, 474] width 84 height 32
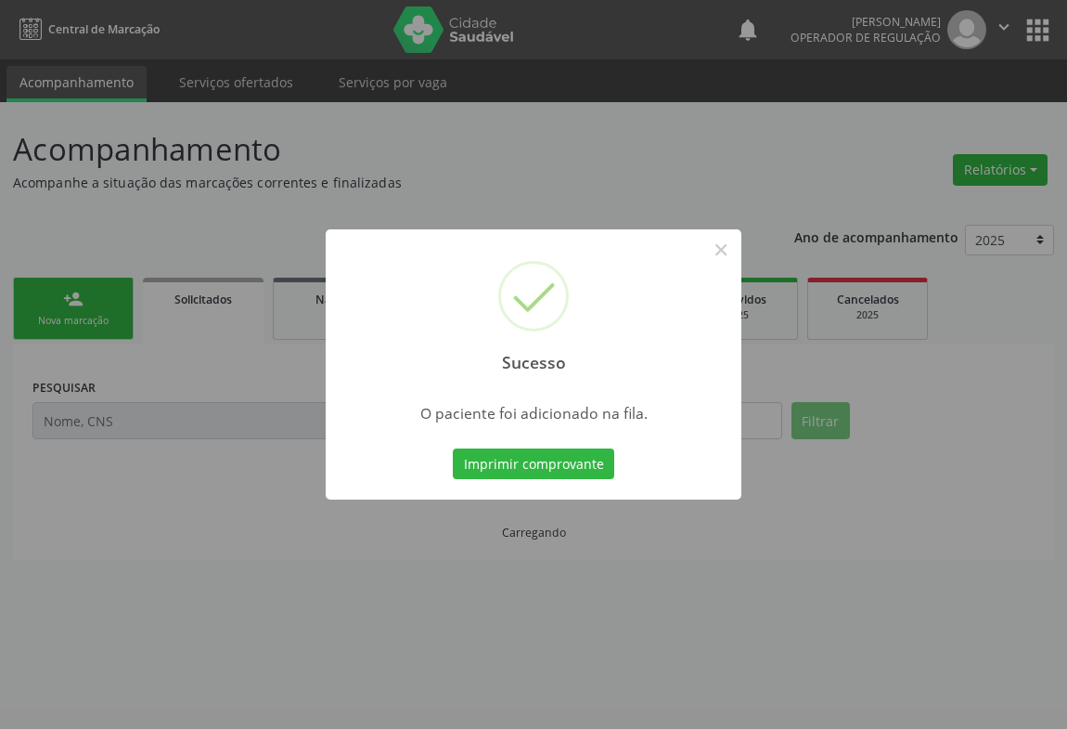
scroll to position [0, 0]
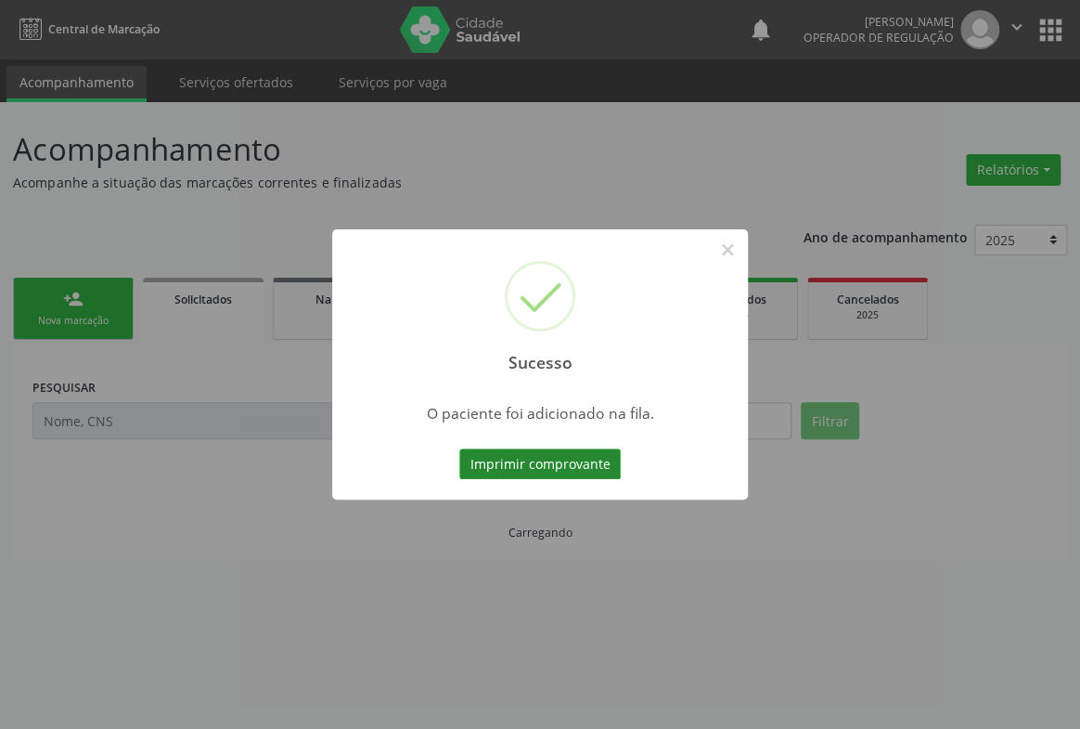
click at [578, 470] on button "Imprimir comprovante" at bounding box center [539, 464] width 161 height 32
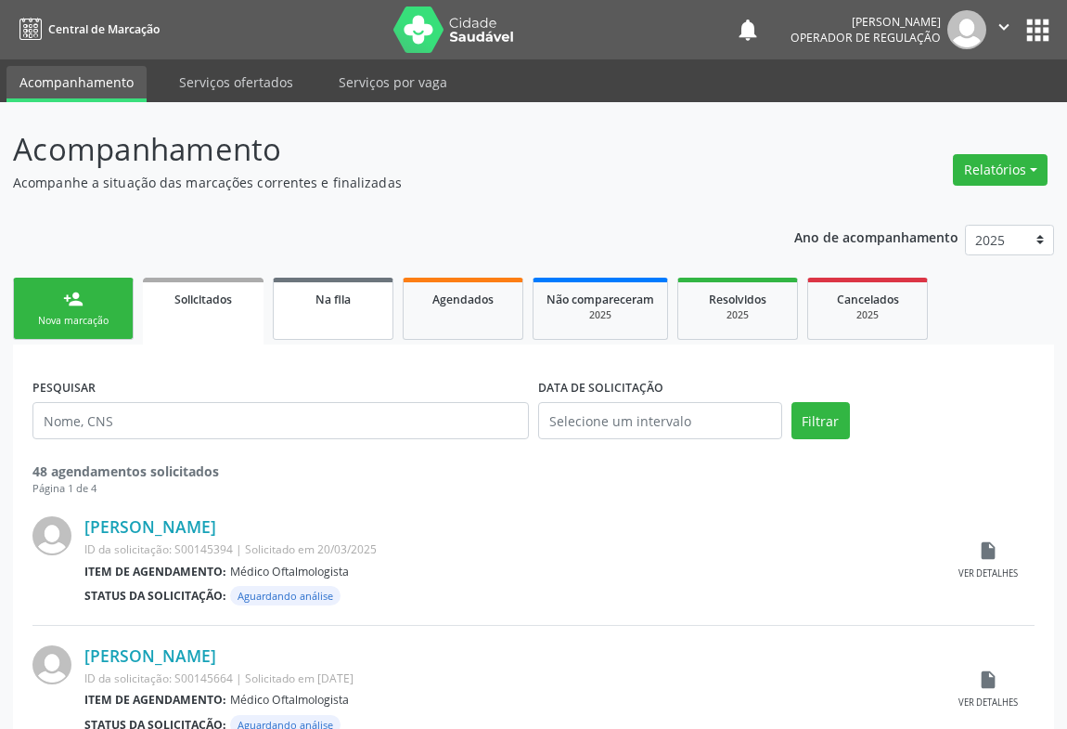
click at [329, 316] on link "Na fila" at bounding box center [333, 309] width 121 height 62
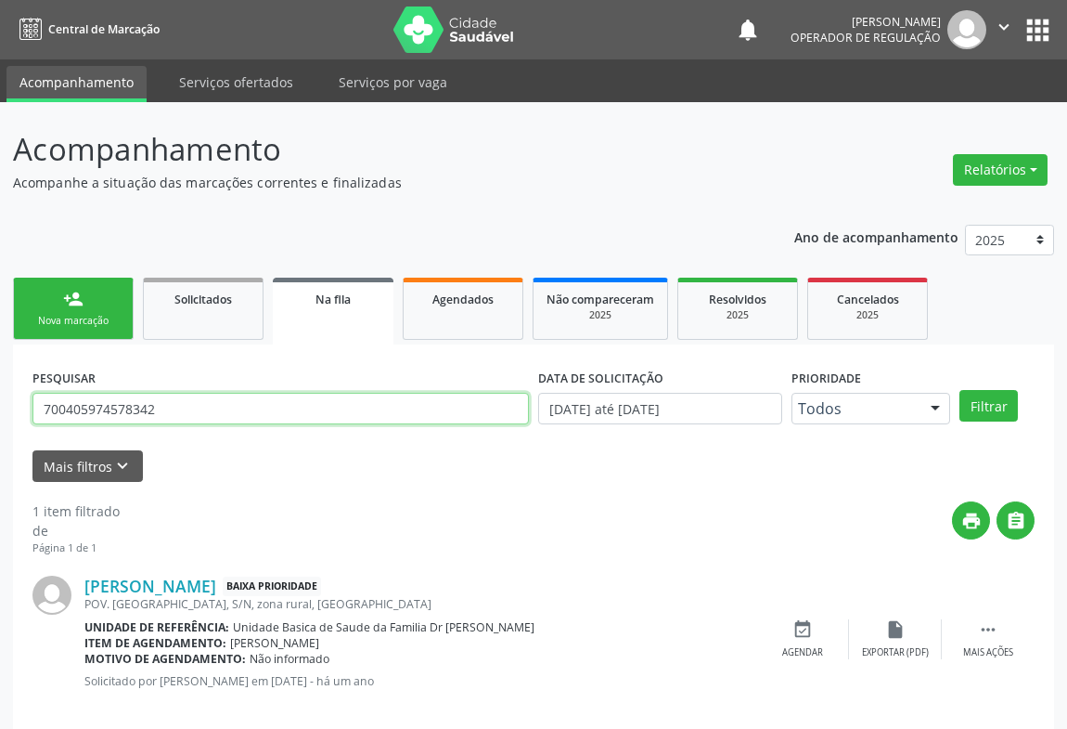
click at [260, 417] on input "700405974578342" at bounding box center [280, 409] width 497 height 32
type input "702405041501421"
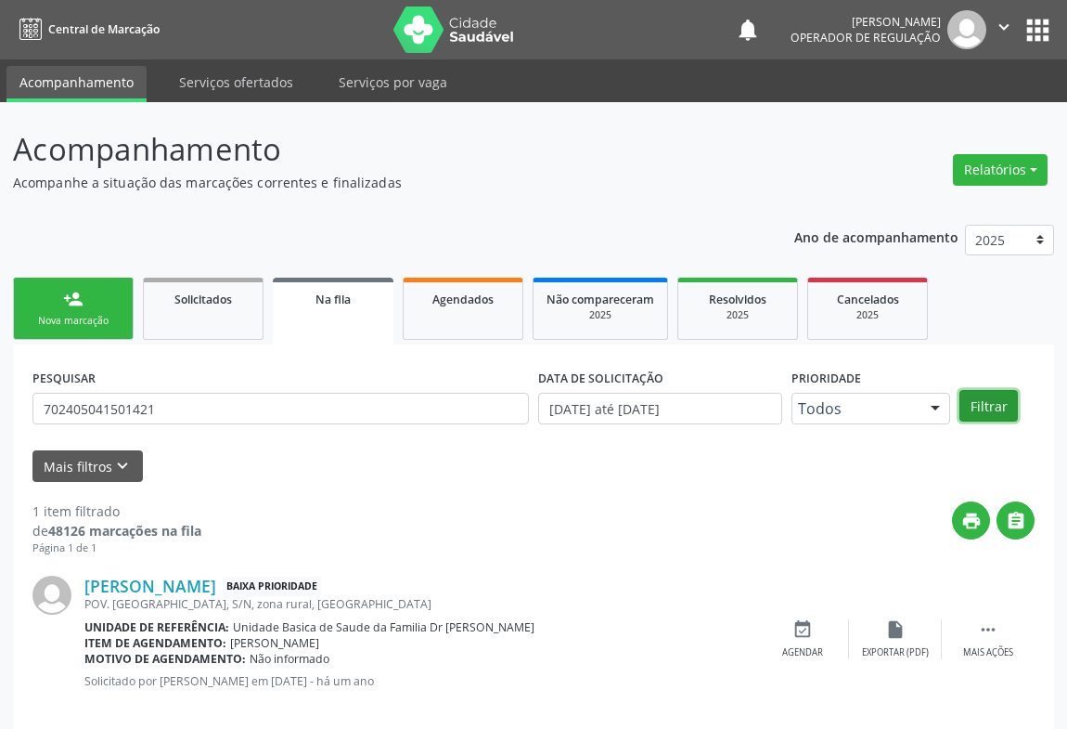
click at [996, 404] on button "Filtrar" at bounding box center [989, 406] width 58 height 32
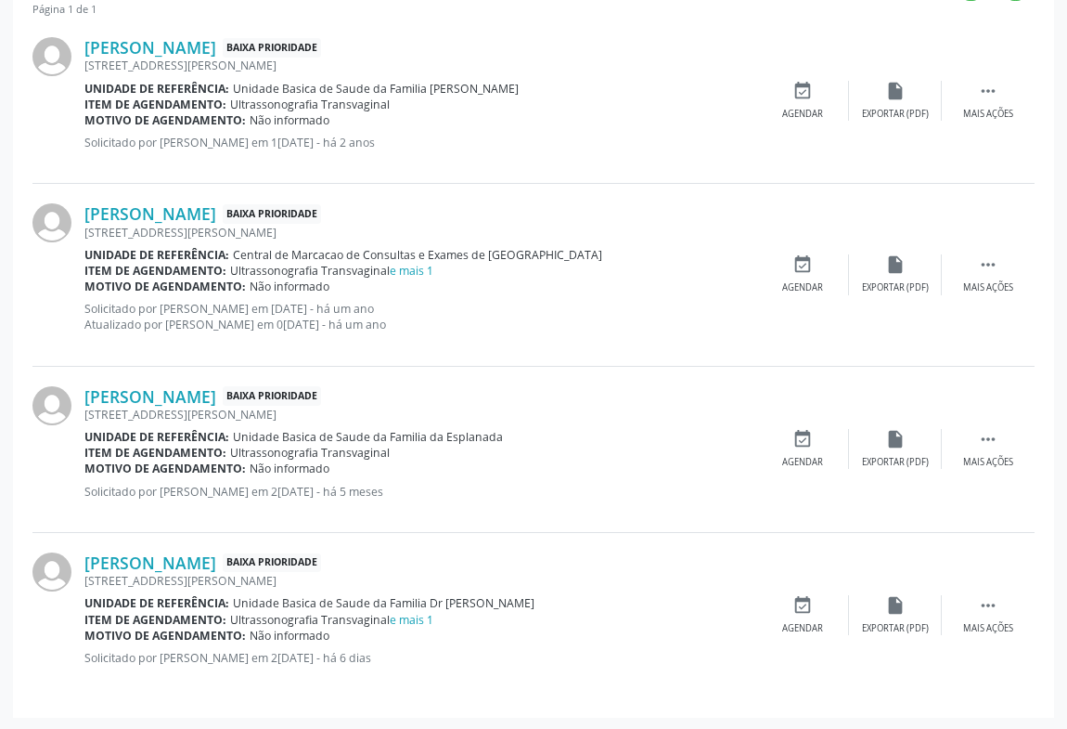
scroll to position [455, 0]
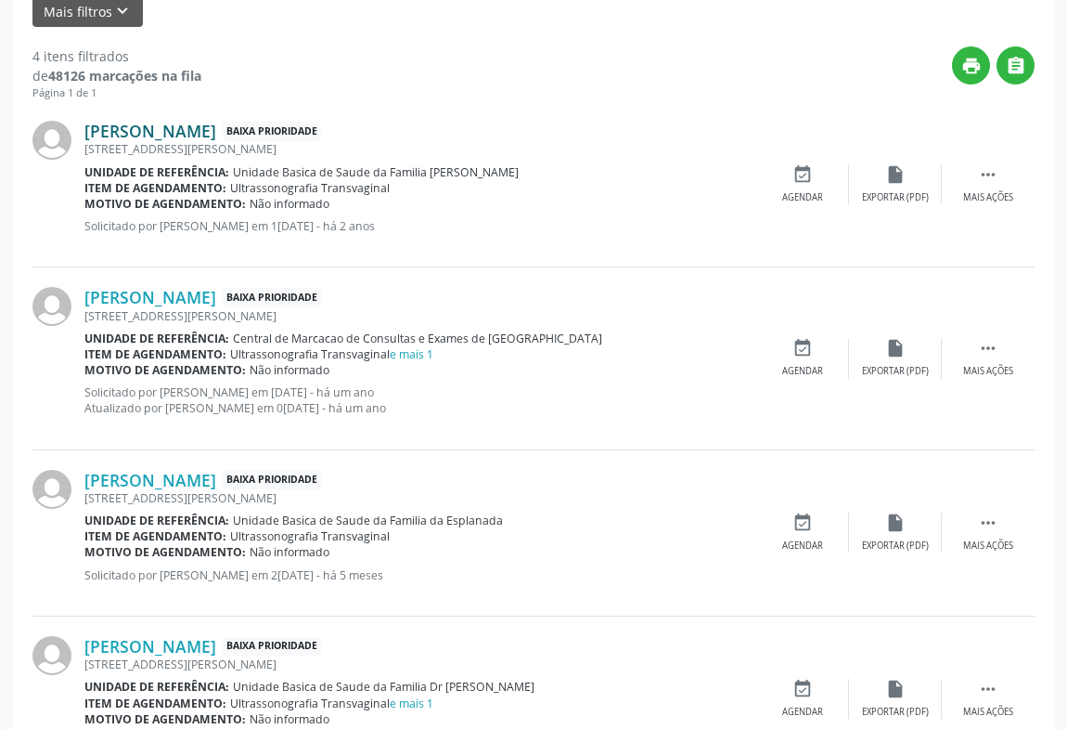
click at [216, 126] on link "[PERSON_NAME]" at bounding box center [150, 131] width 132 height 20
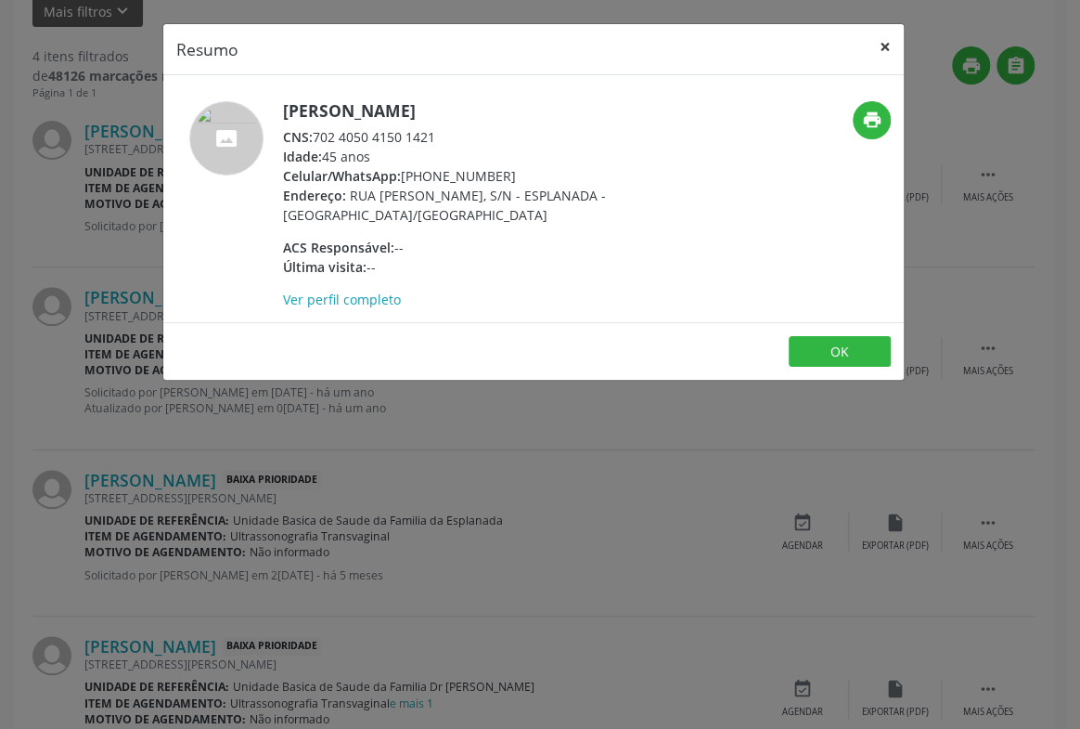
click at [879, 40] on button "×" at bounding box center [885, 46] width 37 height 45
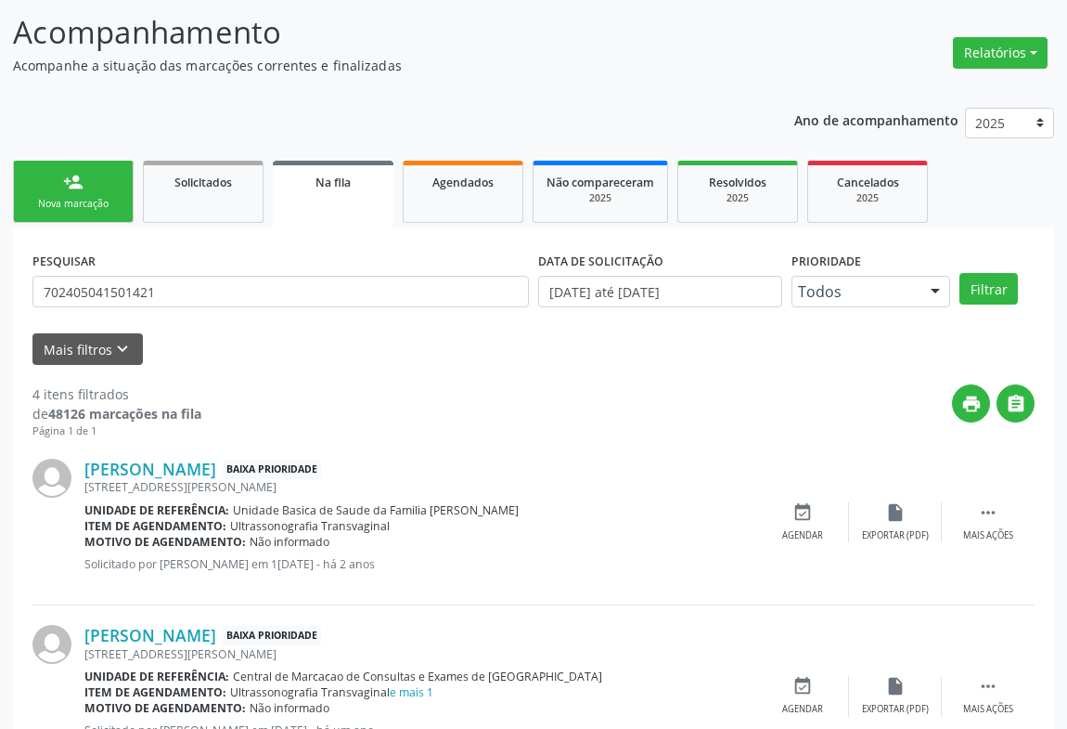
scroll to position [0, 0]
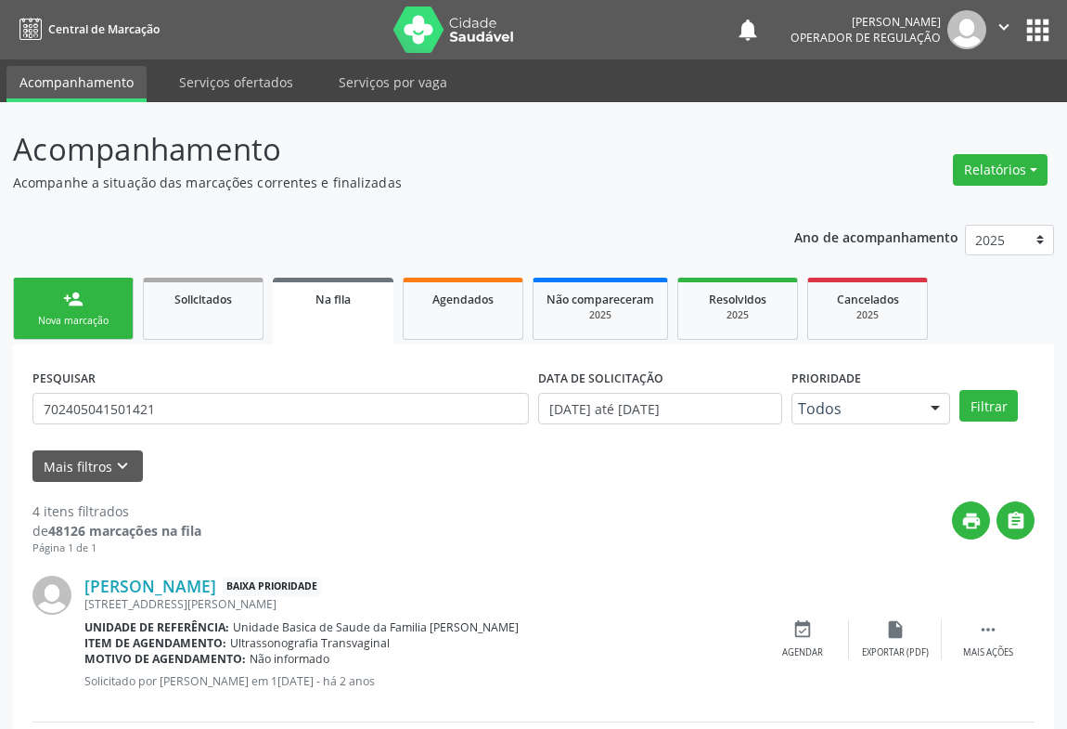
click at [996, 22] on icon "" at bounding box center [1004, 27] width 20 height 20
click at [936, 114] on link "Sair" at bounding box center [957, 113] width 128 height 26
